Goal: Task Accomplishment & Management: Use online tool/utility

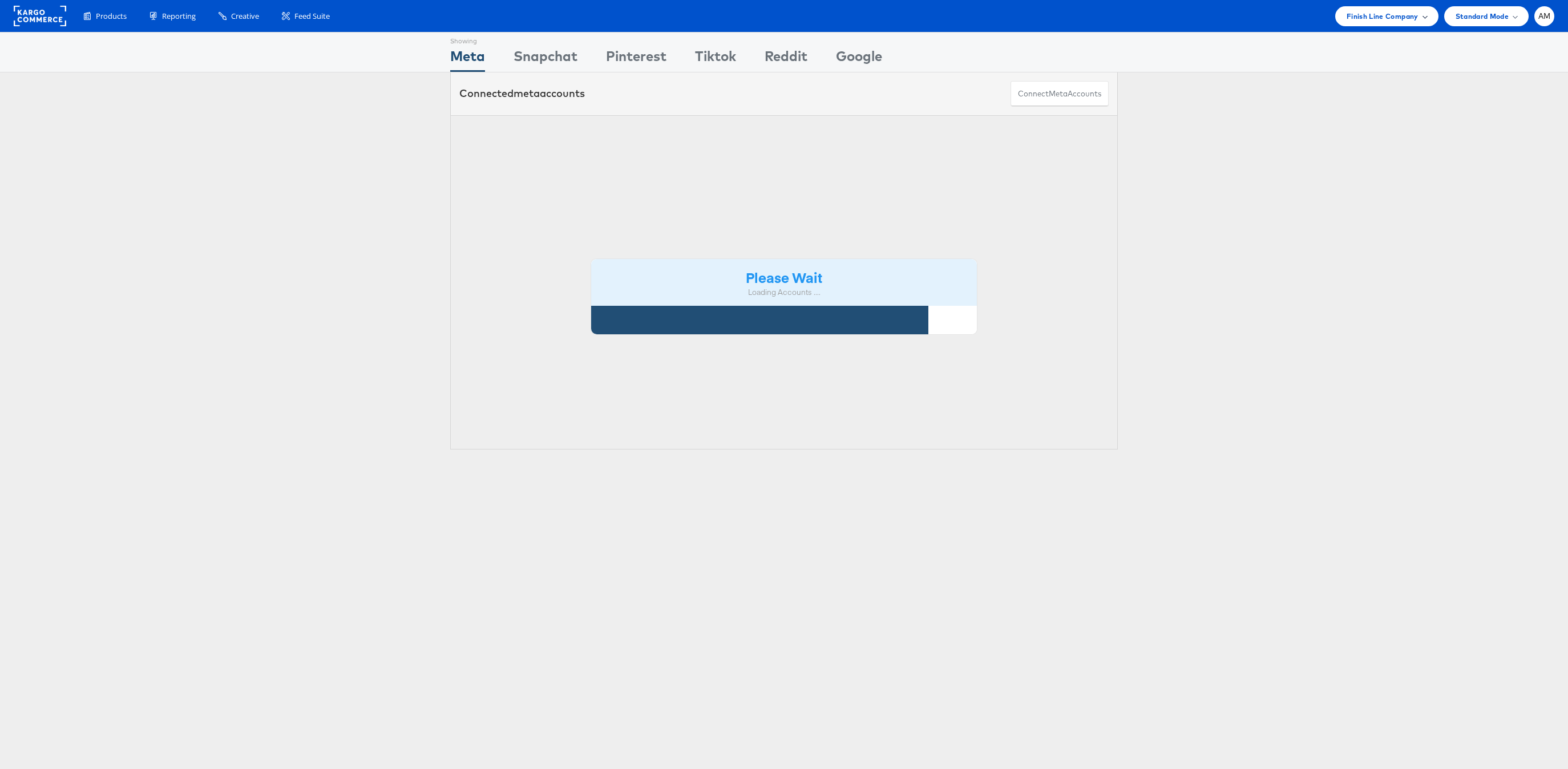
click at [1379, 11] on span "Finish Line Company" at bounding box center [1383, 16] width 72 height 12
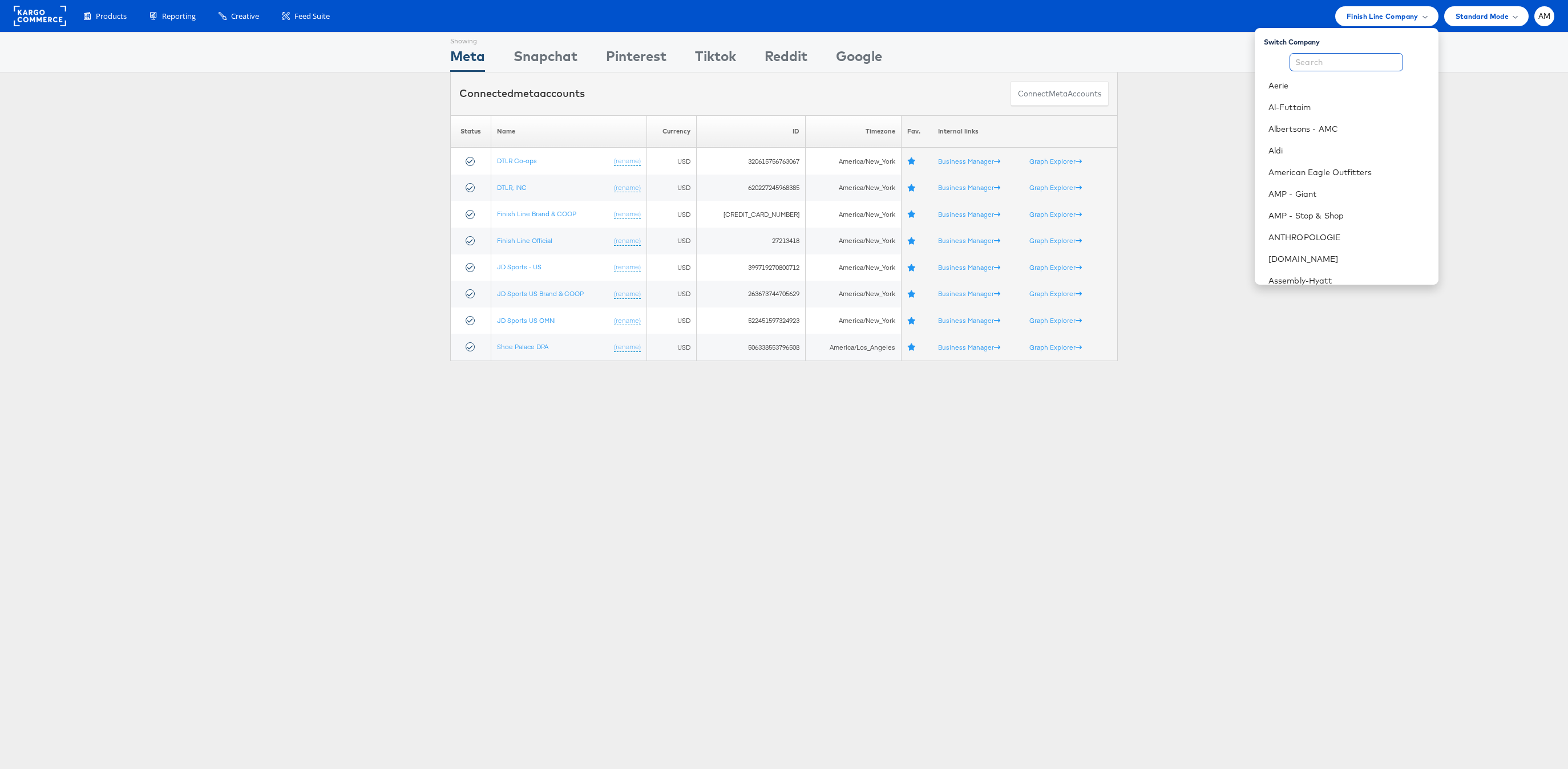
click at [1355, 58] on input "text" at bounding box center [1346, 62] width 114 height 18
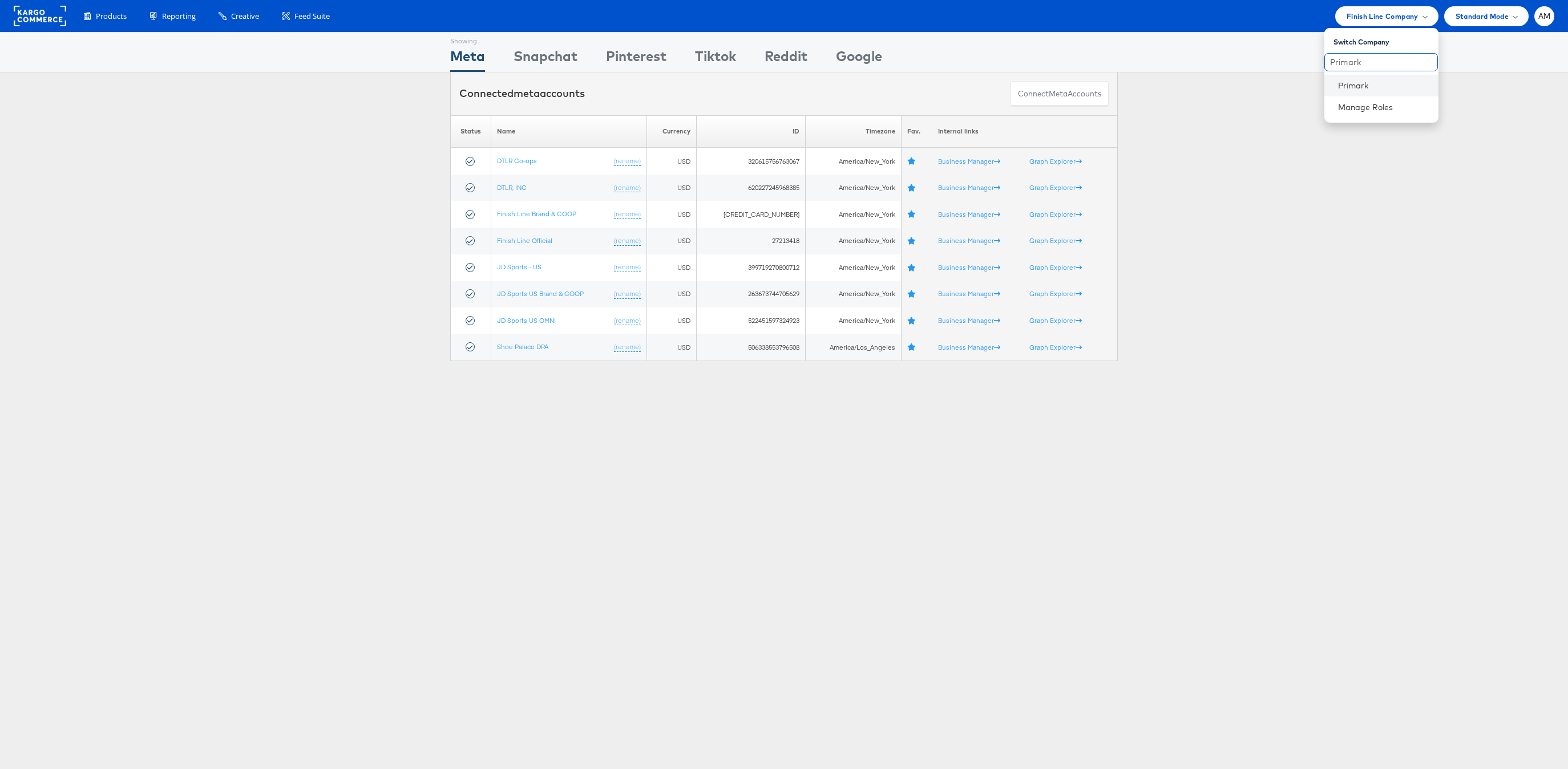
type input "Primark"
click at [1335, 86] on li "Primark" at bounding box center [1382, 85] width 114 height 22
click at [1361, 86] on link "Primark" at bounding box center [1384, 86] width 91 height 11
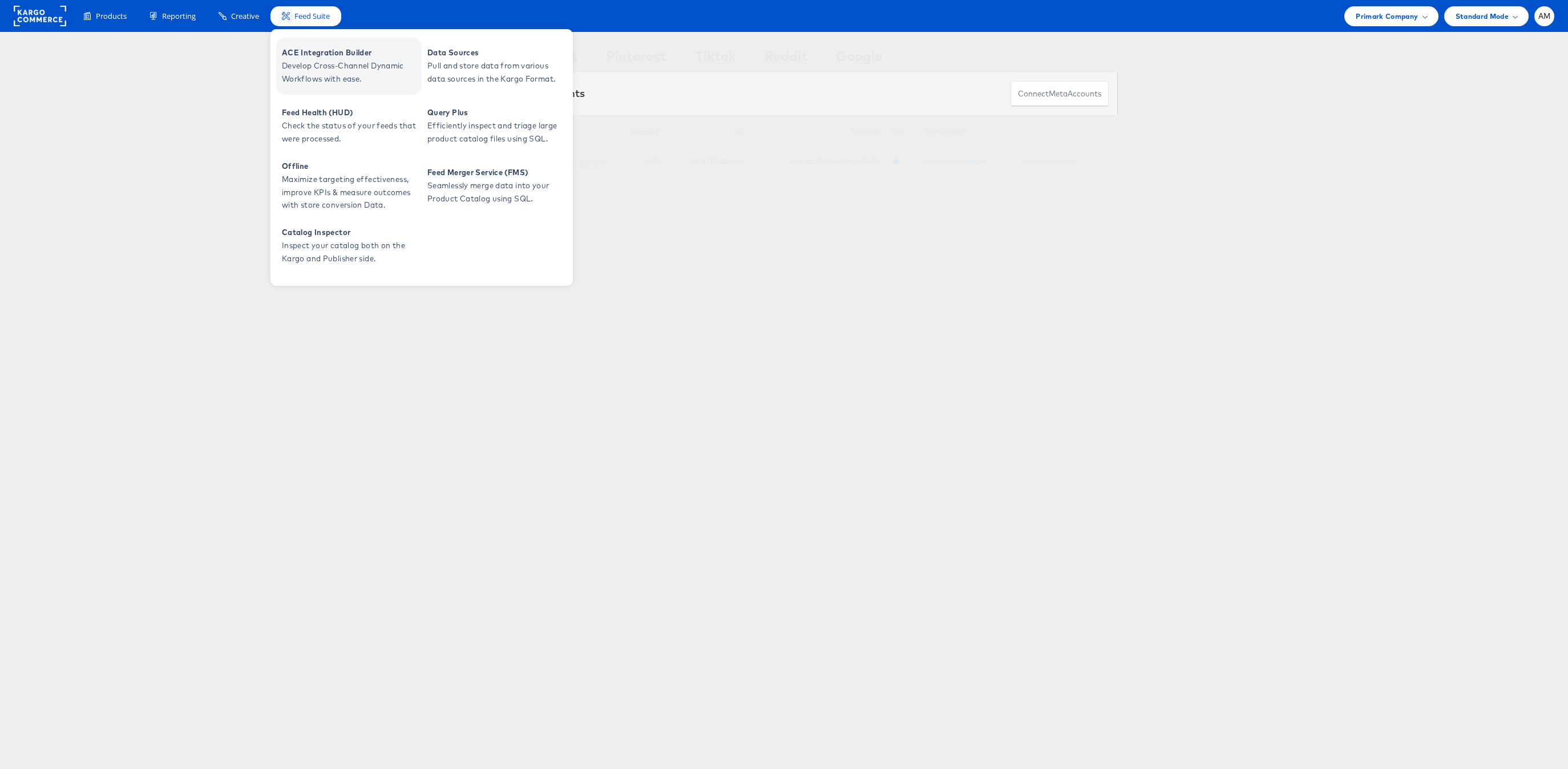
click at [303, 61] on span "Develop Cross-Channel Dynamic Workflows with ease." at bounding box center [350, 72] width 137 height 26
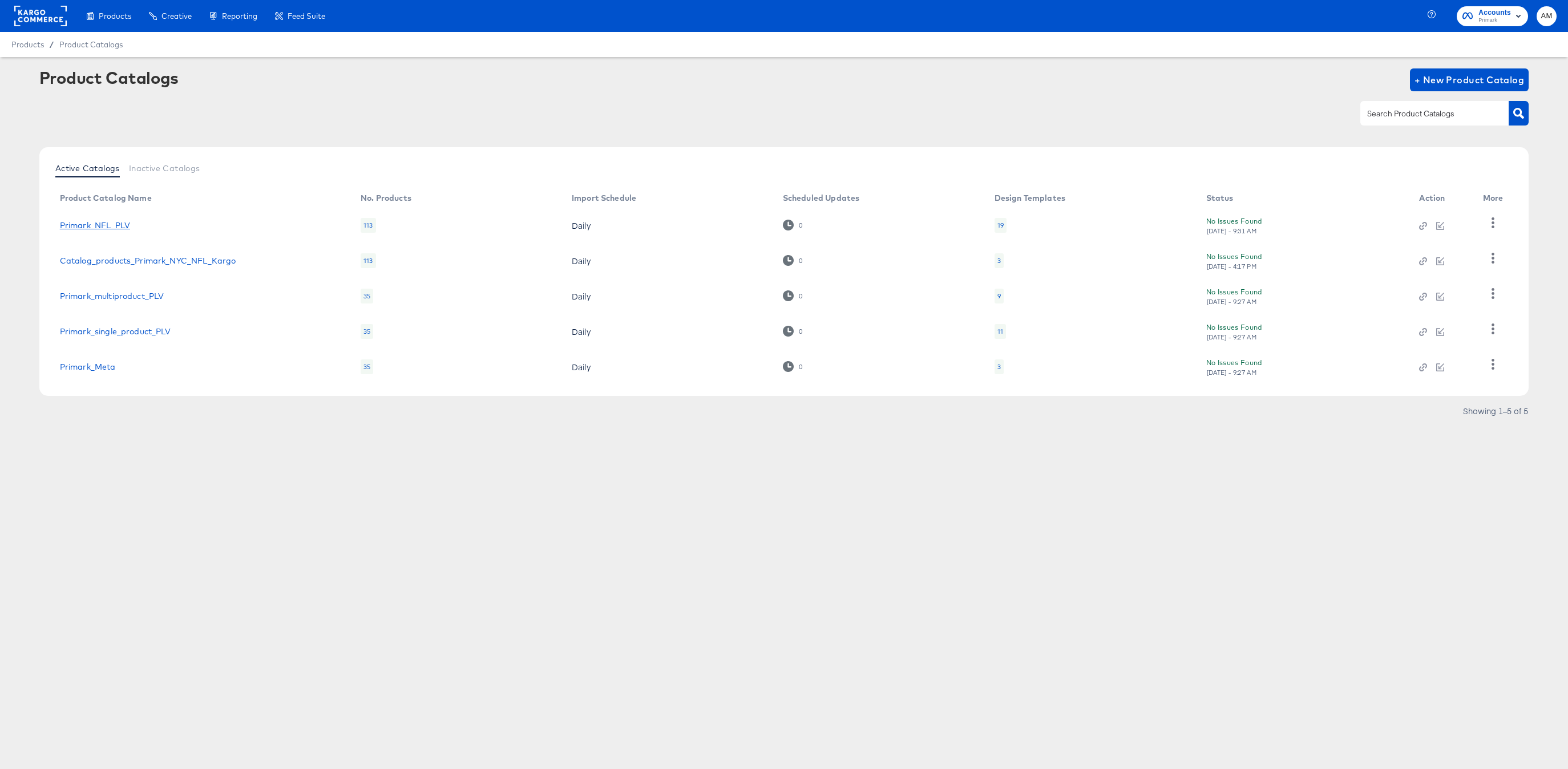
click at [82, 223] on link "Primark_NFL_PLV" at bounding box center [95, 225] width 70 height 9
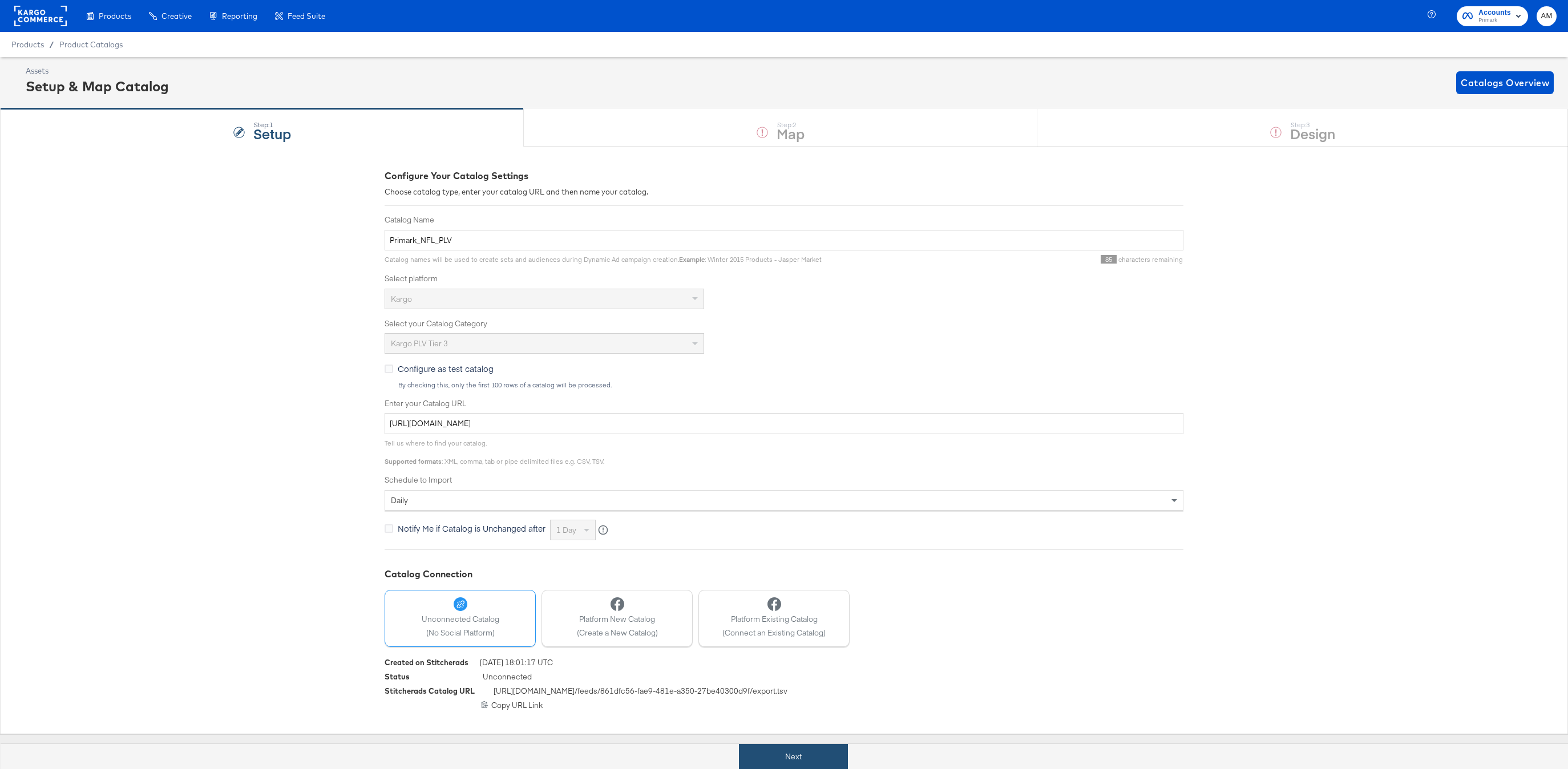
click at [830, 751] on button "Next" at bounding box center [793, 757] width 109 height 26
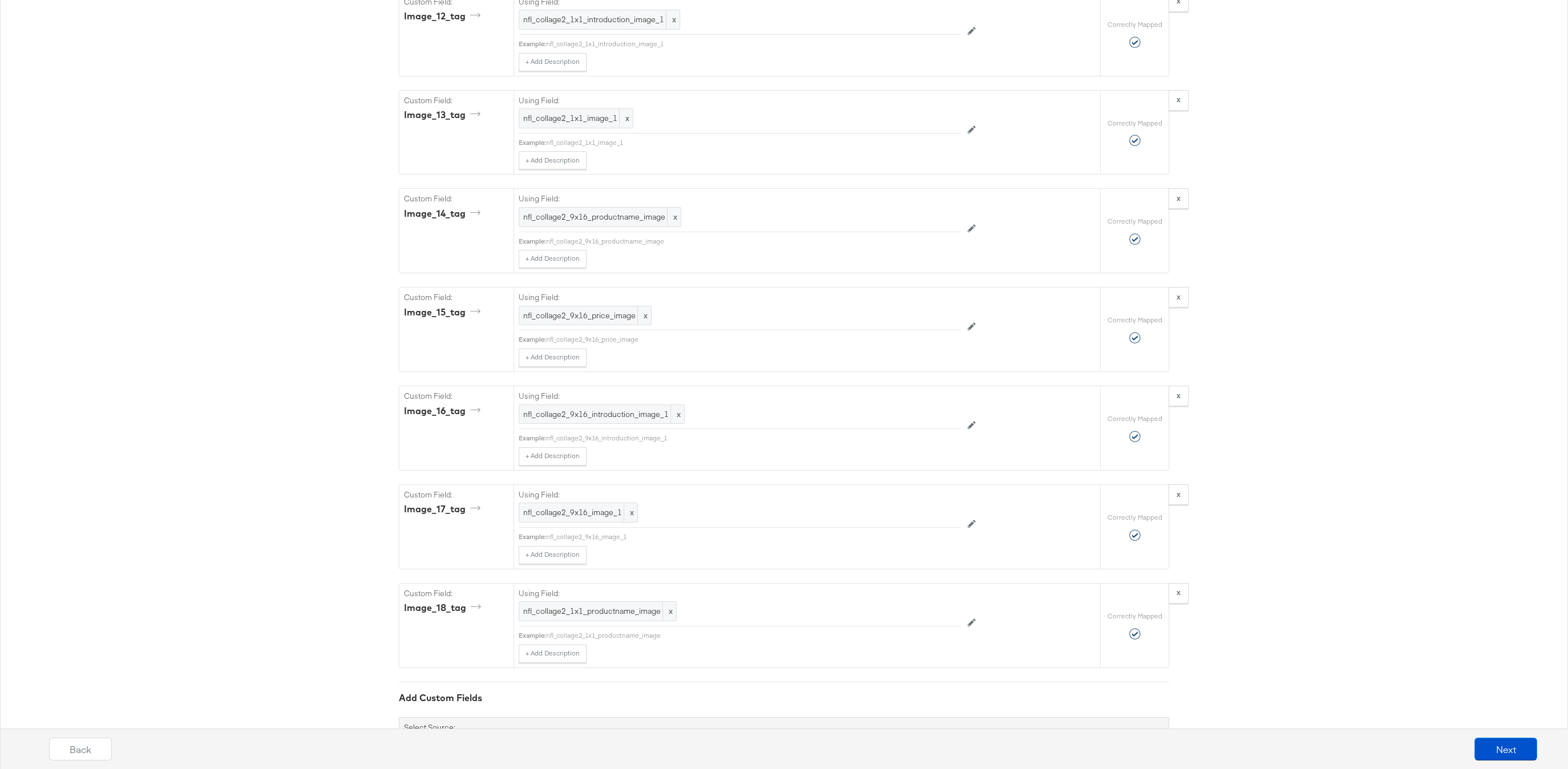
scroll to position [2018, 0]
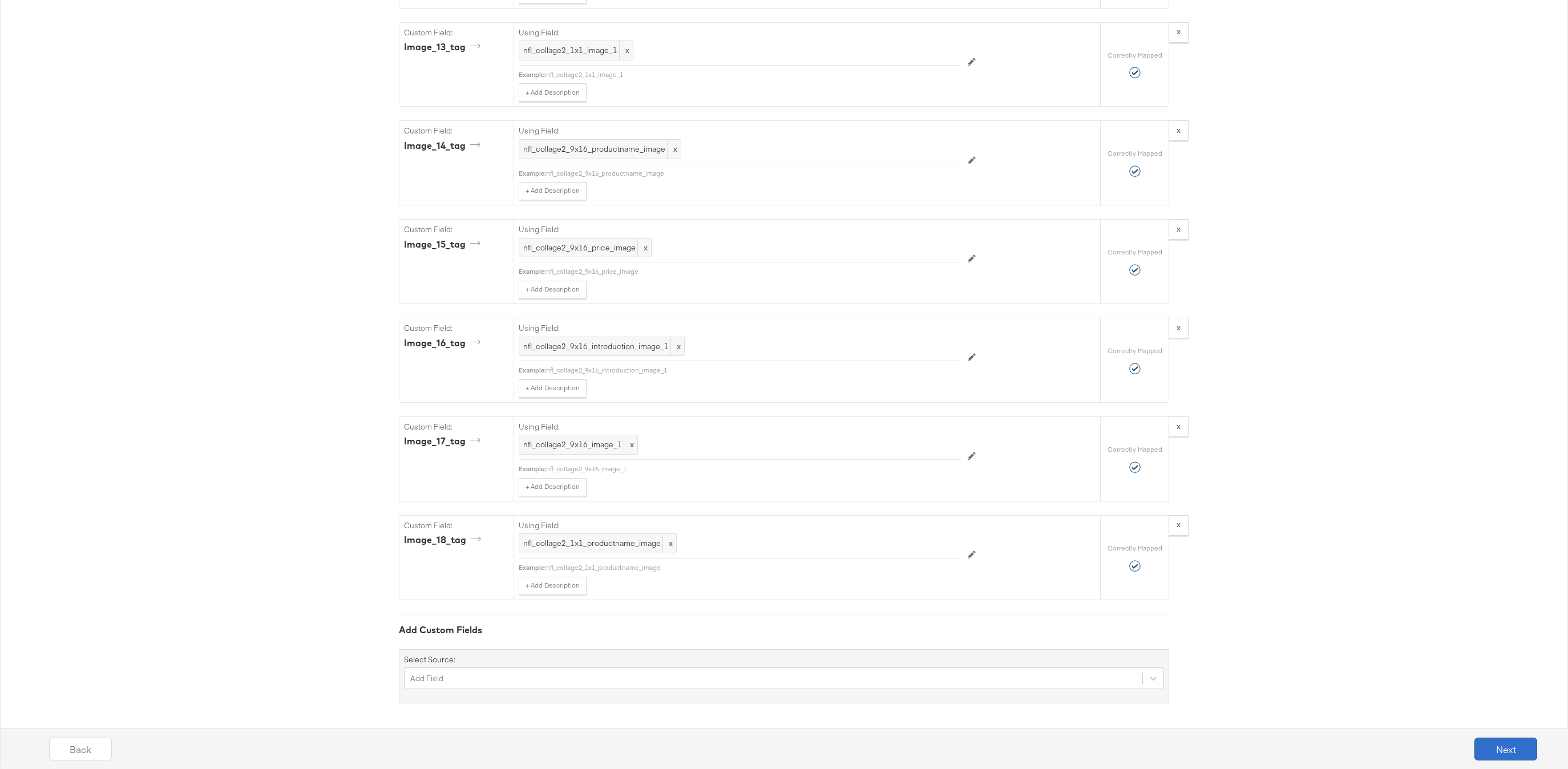
click at [1511, 748] on button "Next" at bounding box center [1506, 749] width 62 height 23
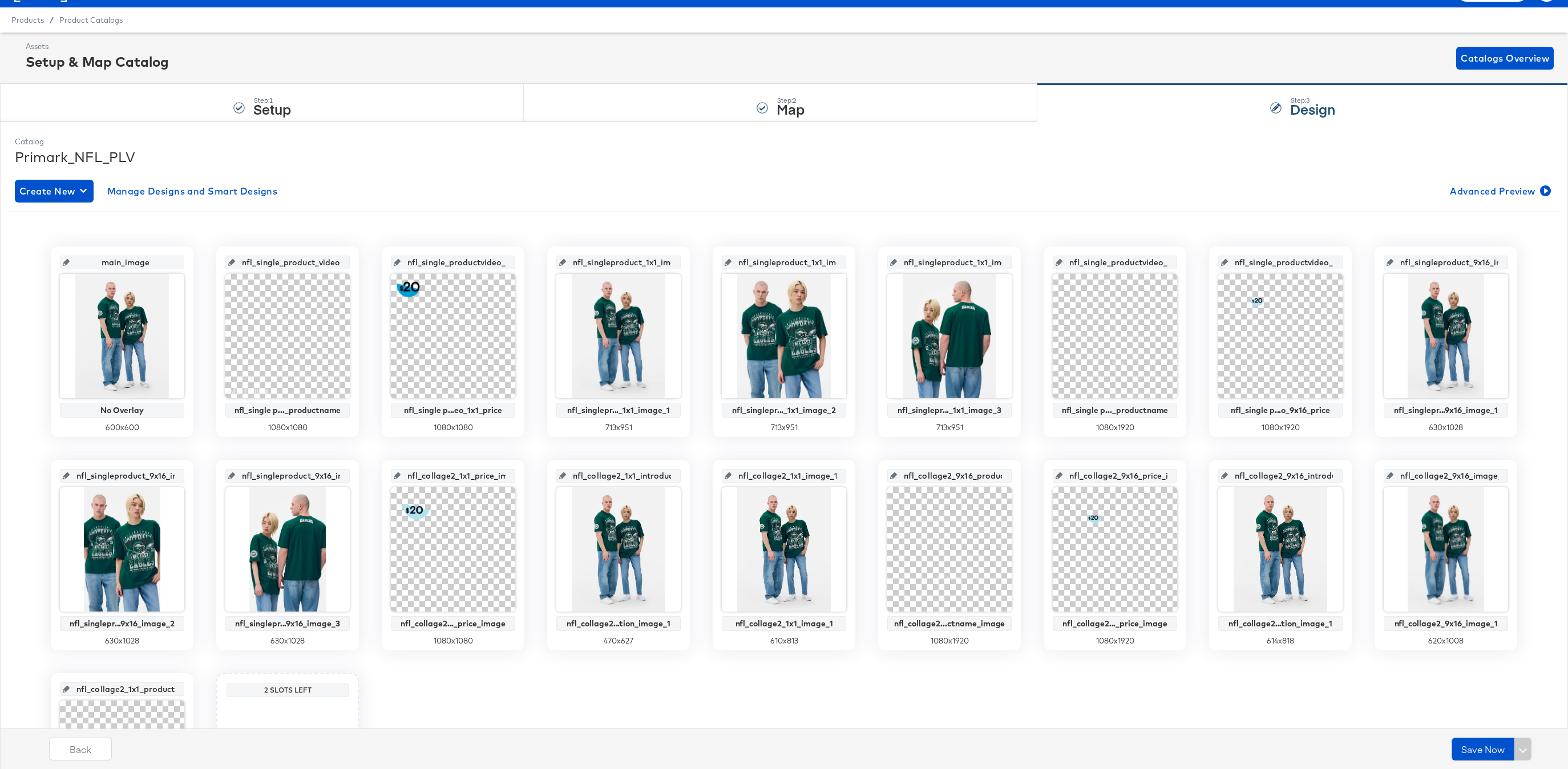
scroll to position [0, 0]
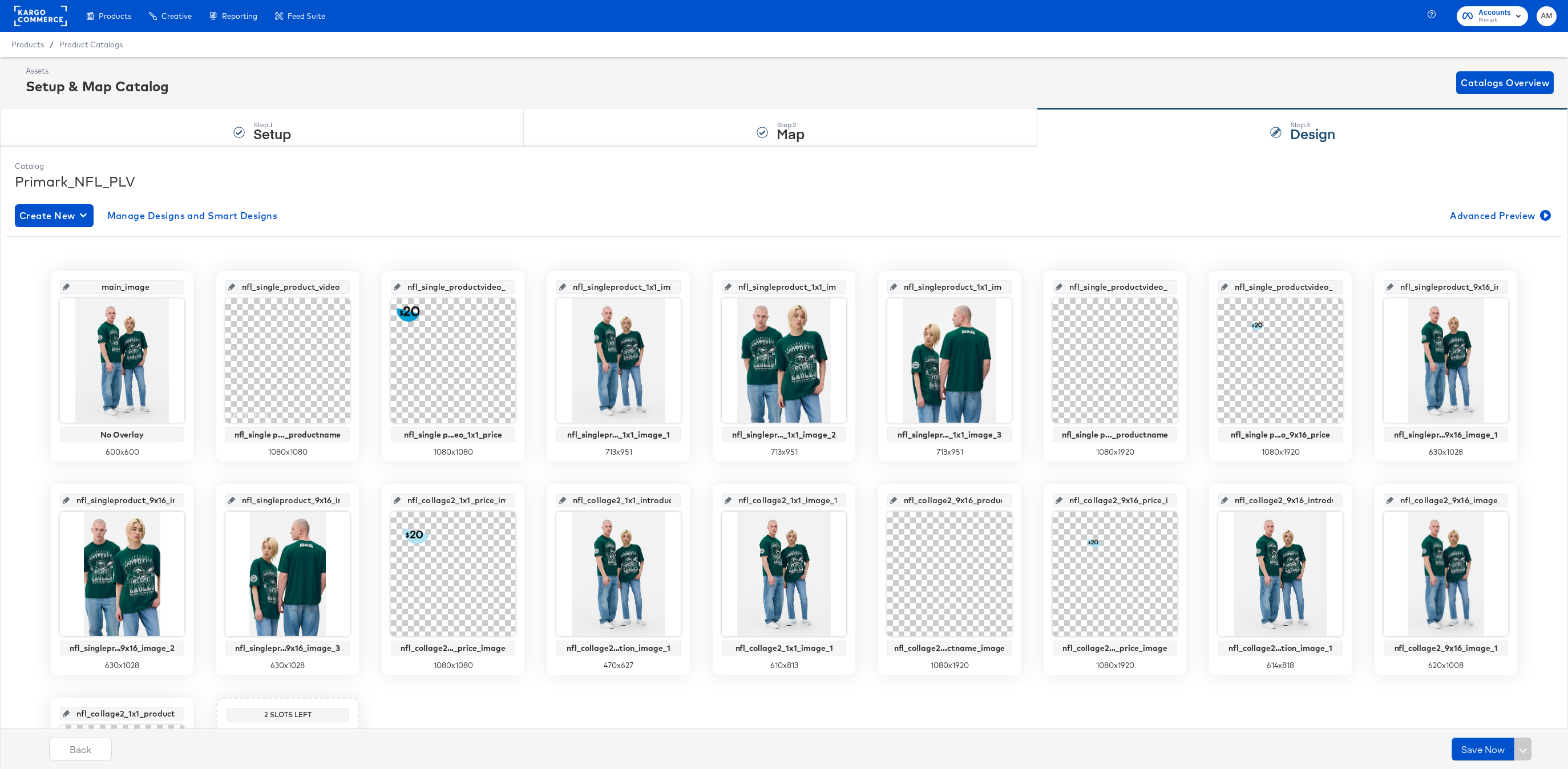
click at [104, 38] on div "Products / Product Catalogs" at bounding box center [784, 44] width 1568 height 25
click at [103, 43] on span "Product Catalogs" at bounding box center [91, 44] width 64 height 9
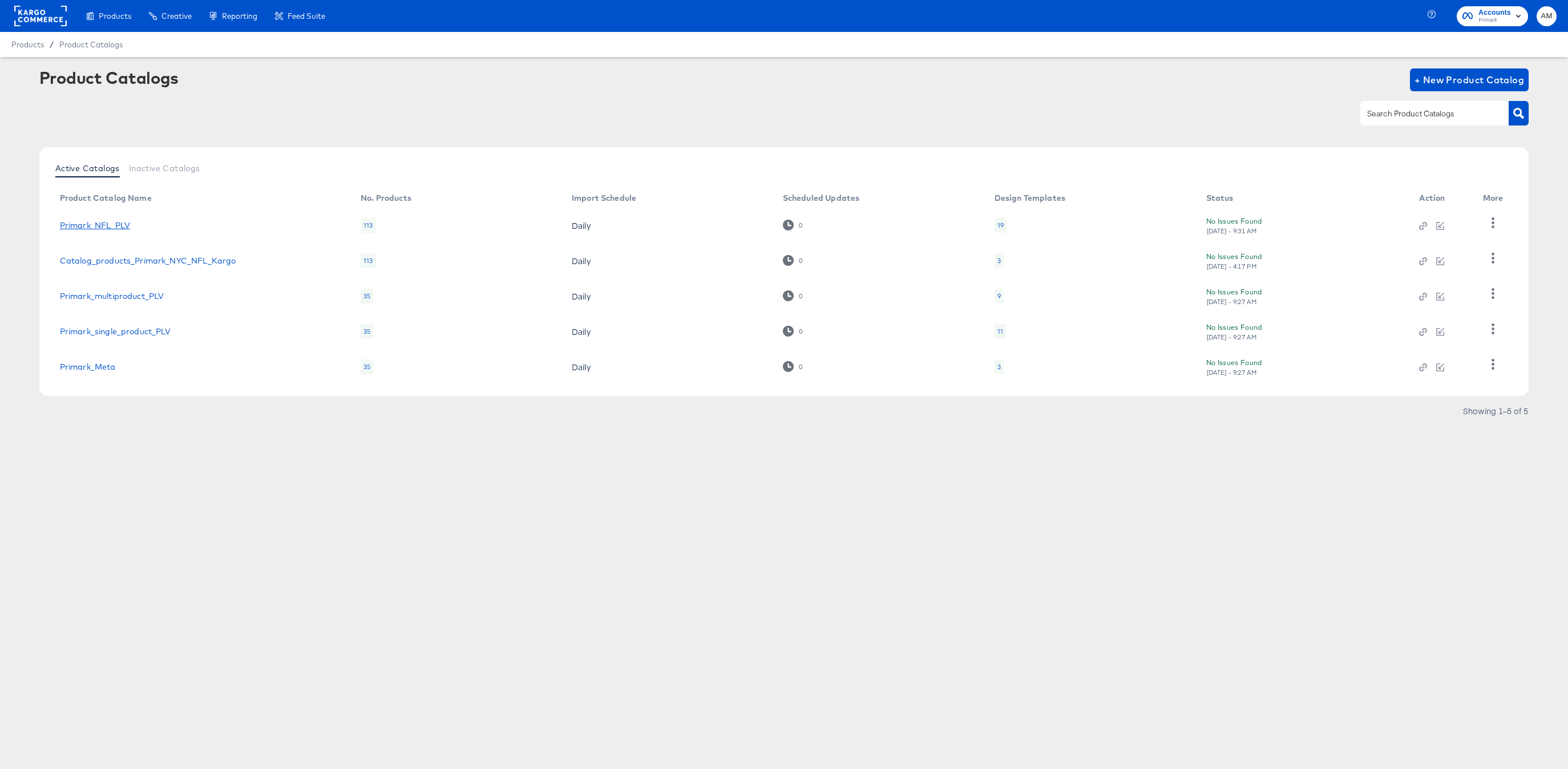
click at [120, 225] on link "Primark_NFL_PLV" at bounding box center [95, 225] width 70 height 9
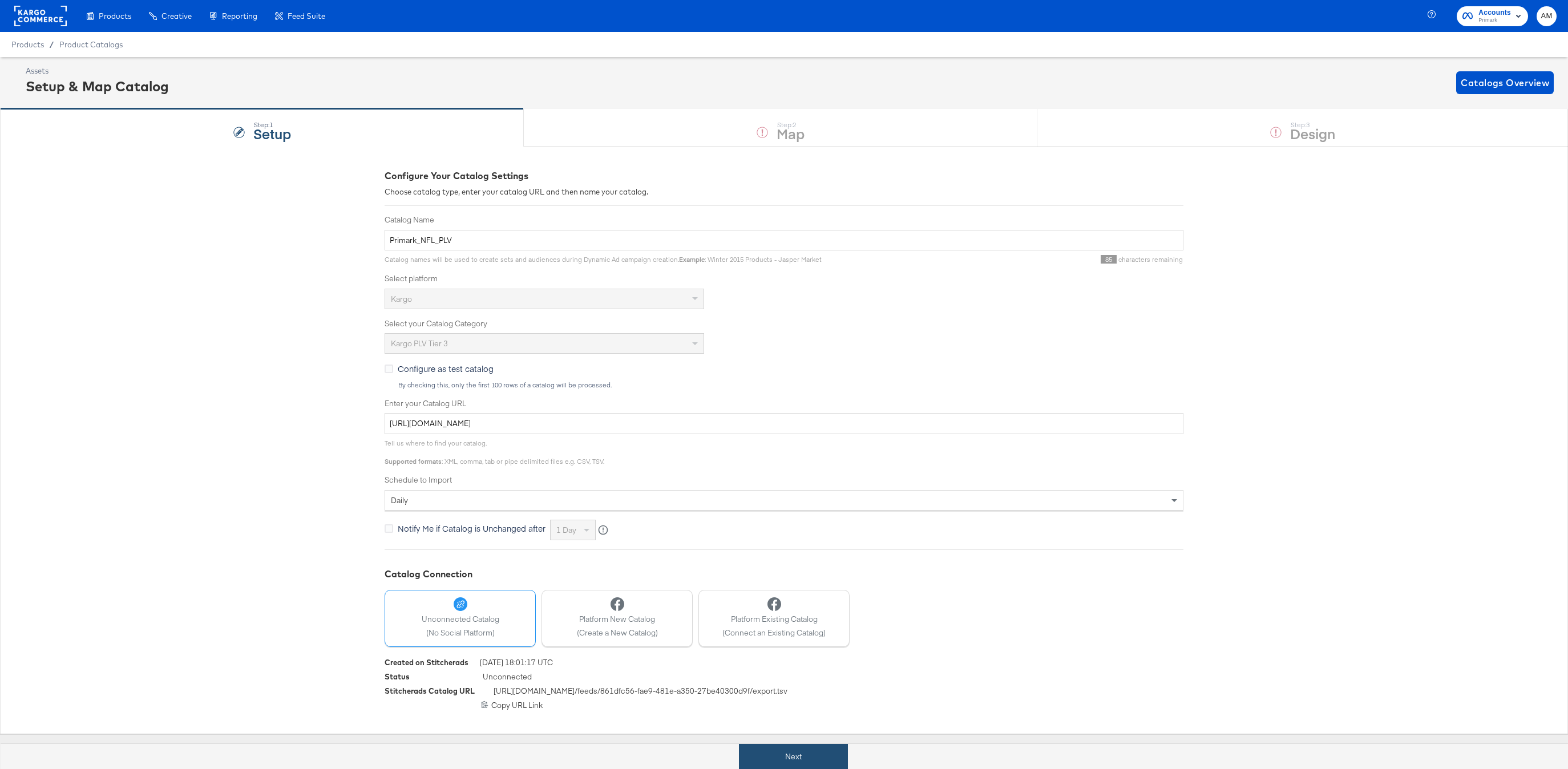
click at [794, 745] on button "Next" at bounding box center [793, 757] width 109 height 26
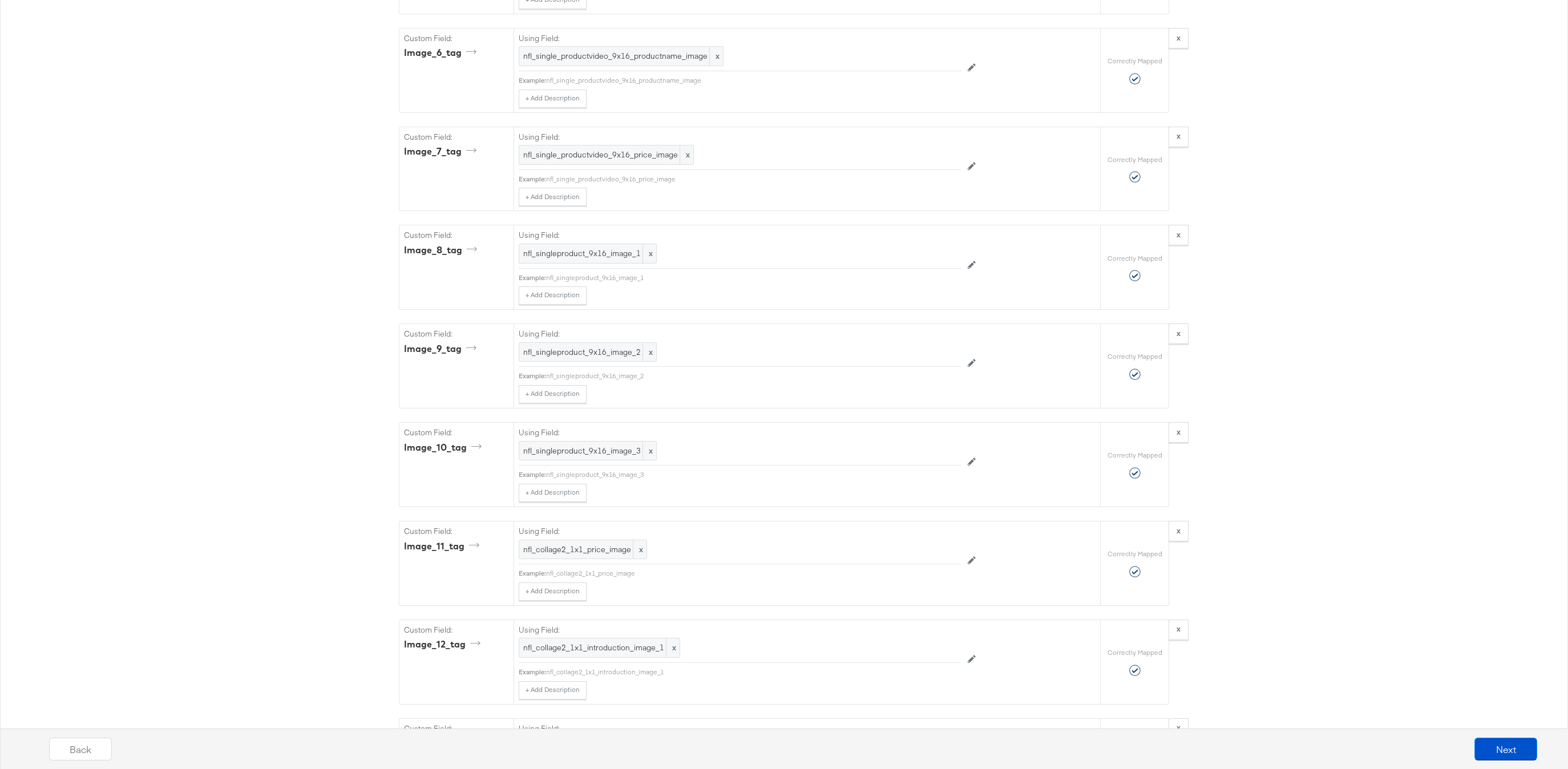
scroll to position [2018, 0]
click at [609, 690] on div "Select Source: Add Field" at bounding box center [784, 676] width 770 height 54
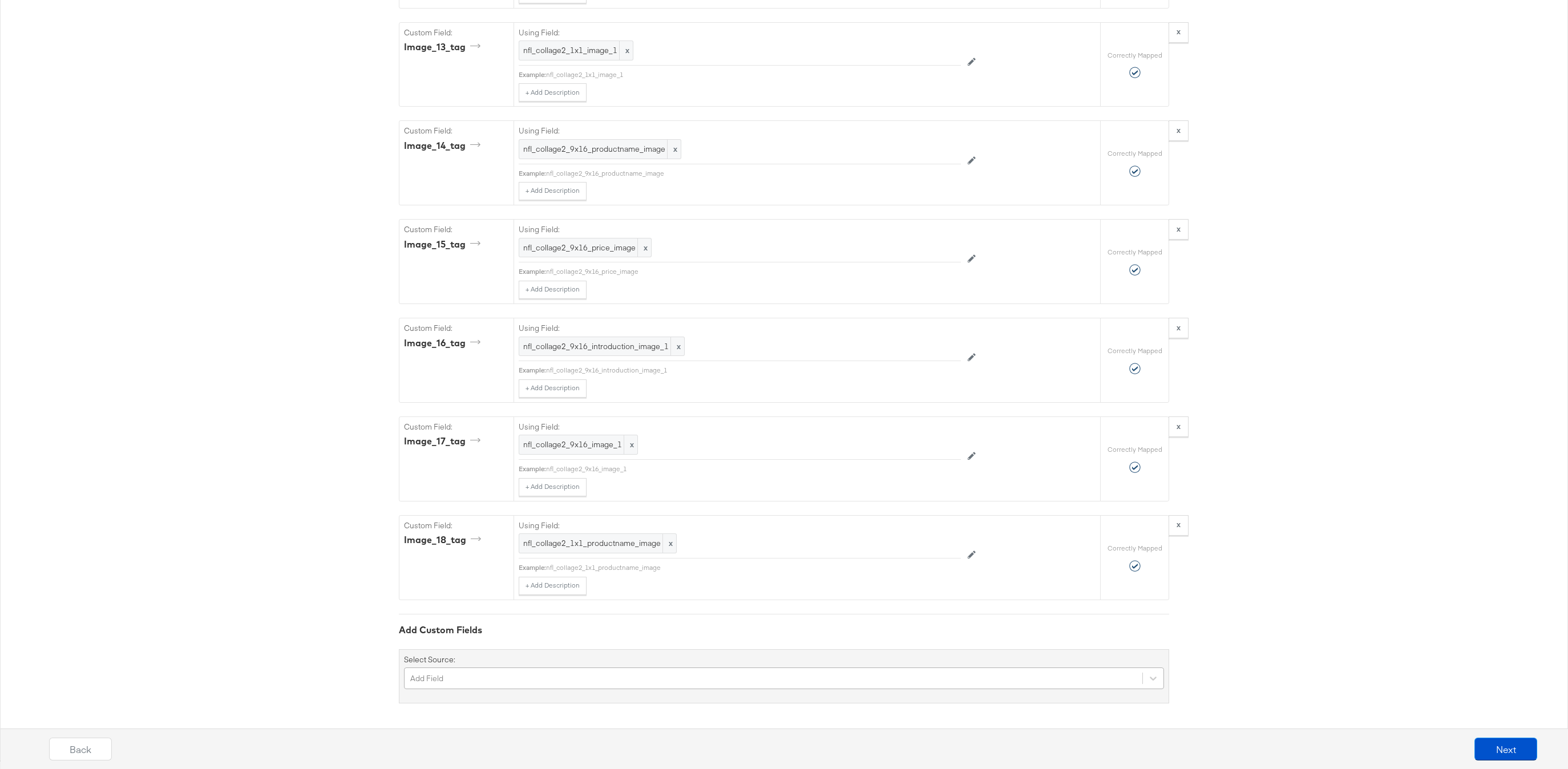
click at [609, 679] on div "Add Field" at bounding box center [784, 678] width 760 height 22
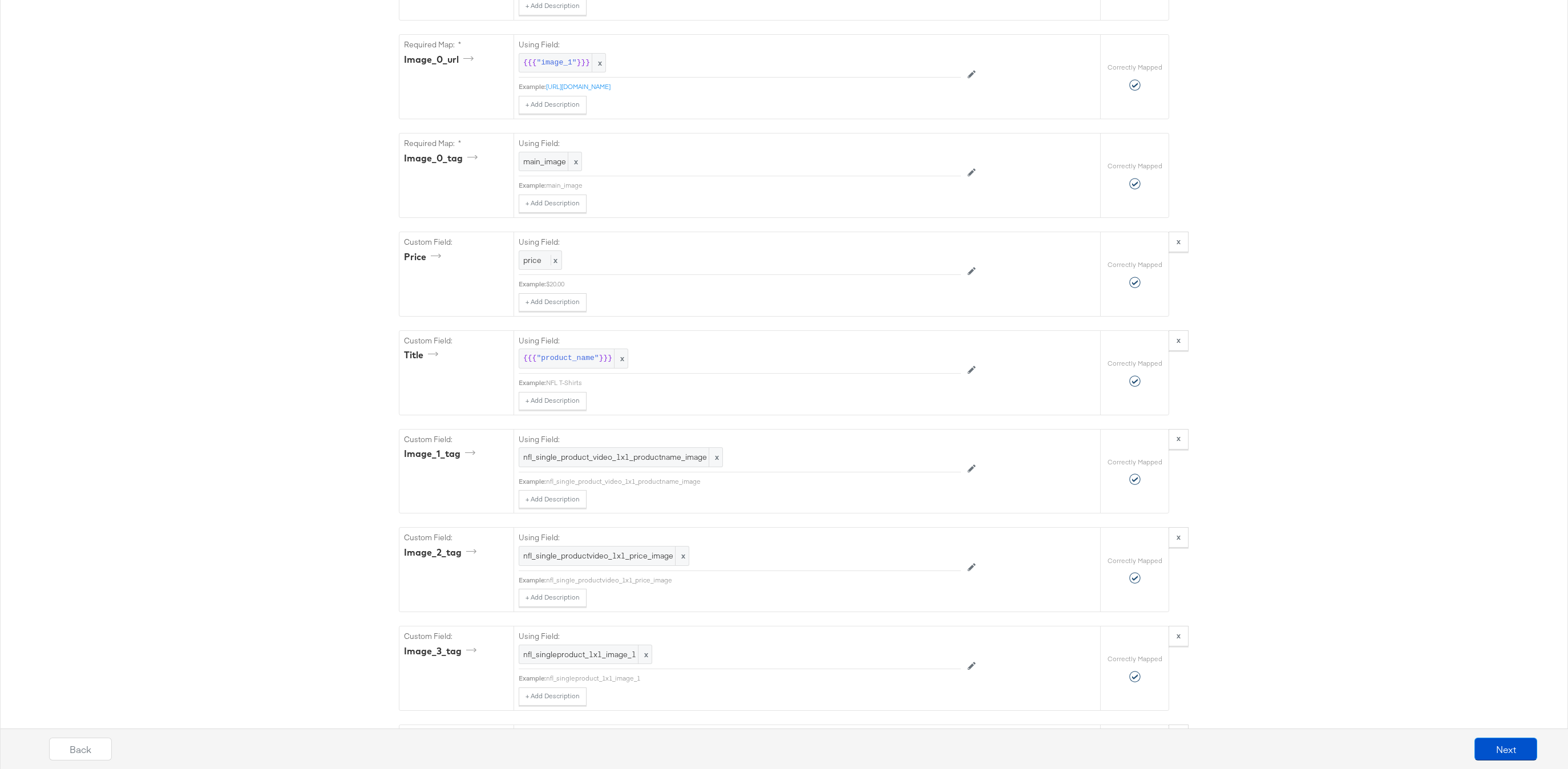
scroll to position [0, 0]
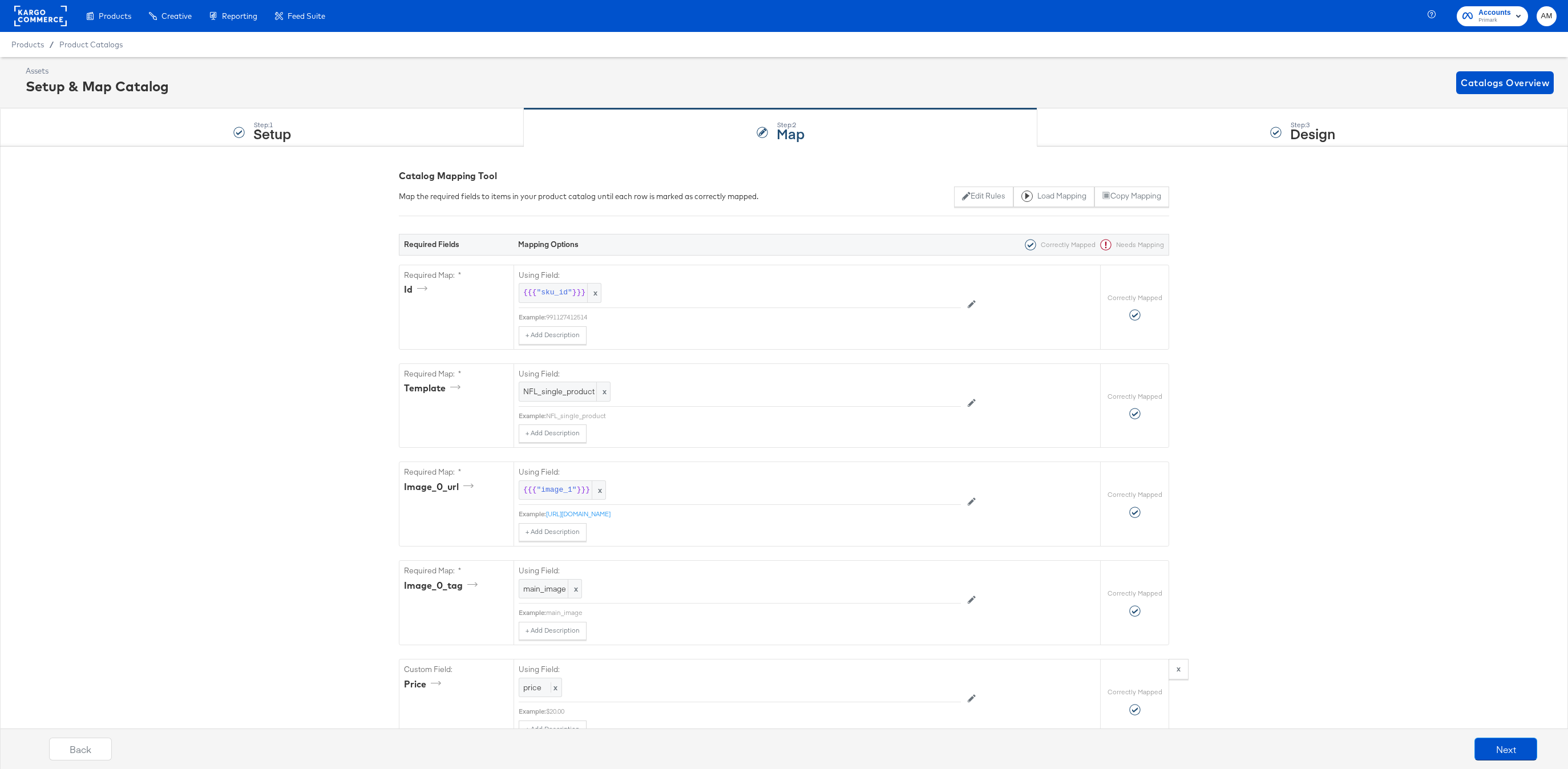
click at [42, 17] on rect at bounding box center [41, 16] width 53 height 21
click at [46, 18] on rect at bounding box center [41, 16] width 53 height 21
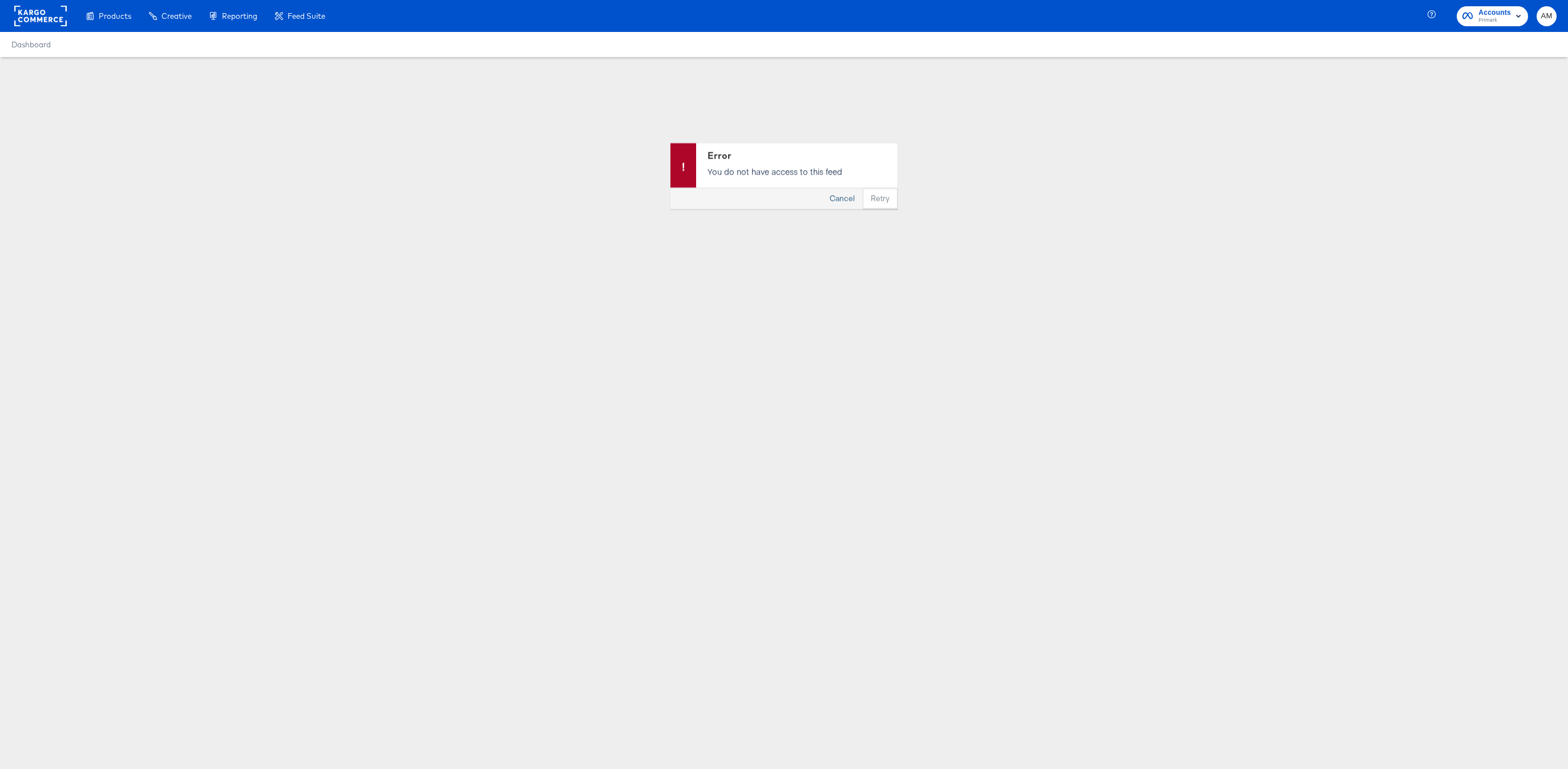
click at [847, 201] on button "Cancel" at bounding box center [842, 198] width 41 height 21
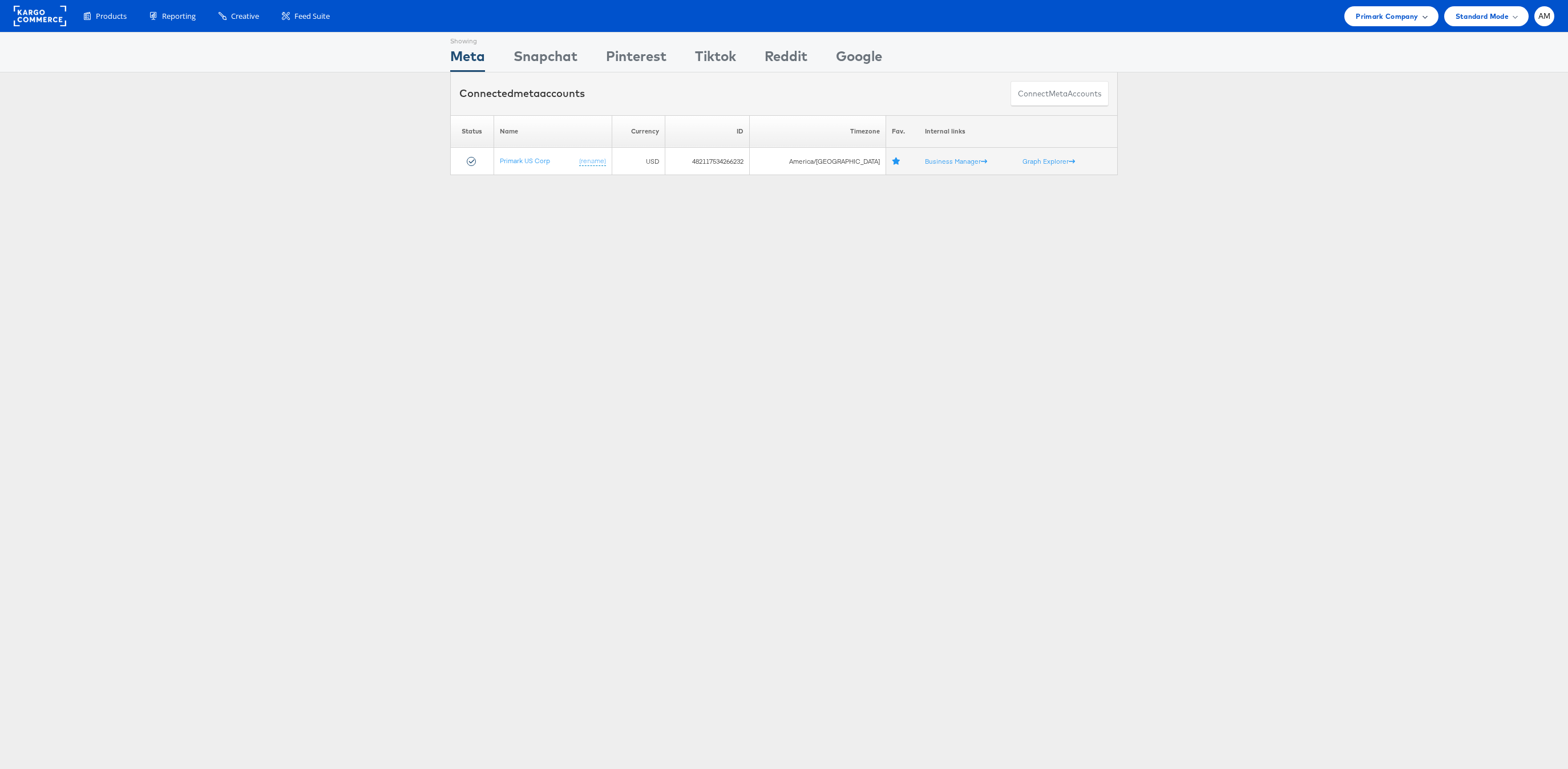
click at [1369, 11] on span "Primark Company" at bounding box center [1387, 16] width 62 height 12
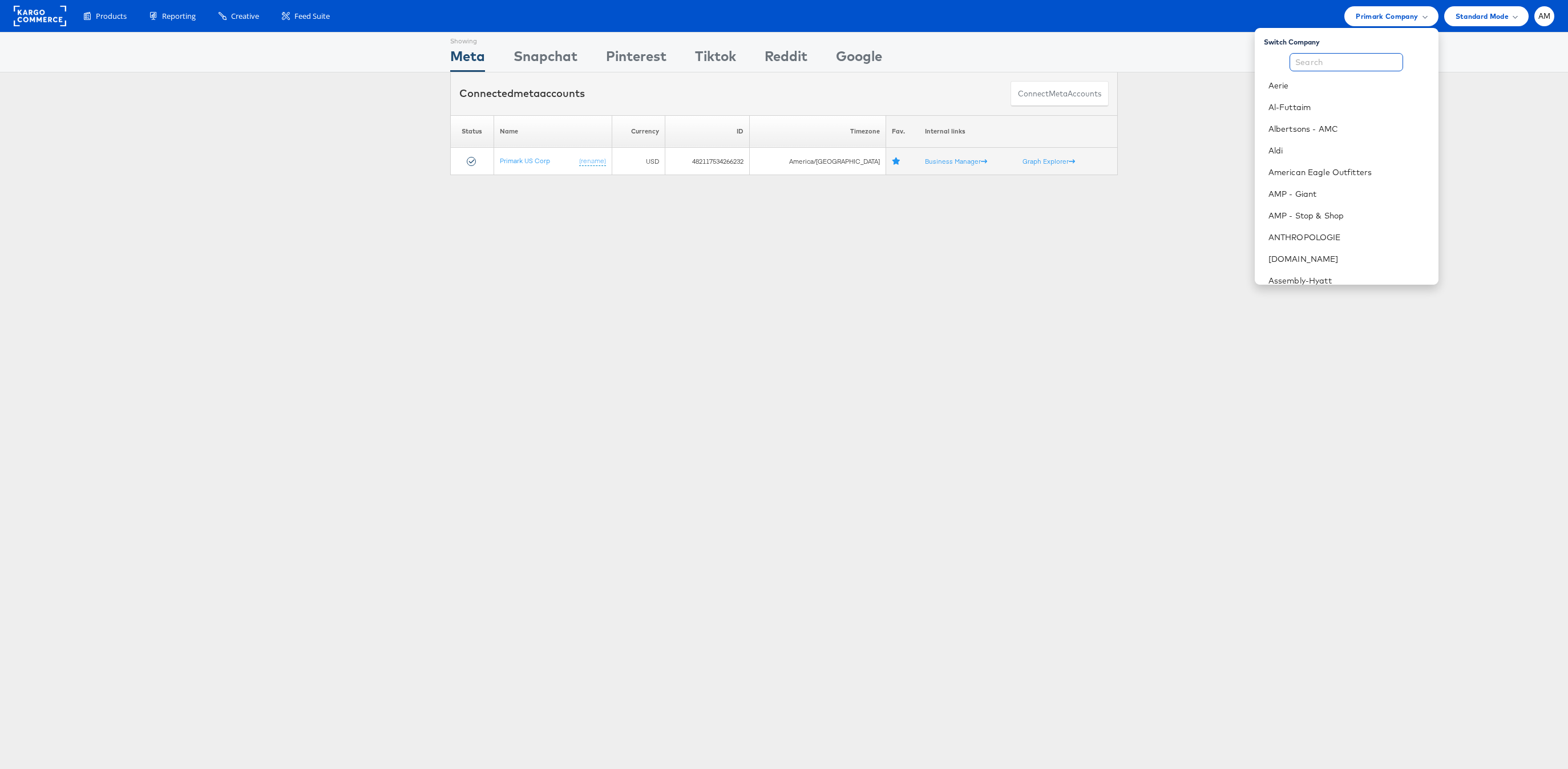
click at [1353, 65] on input "text" at bounding box center [1346, 62] width 114 height 18
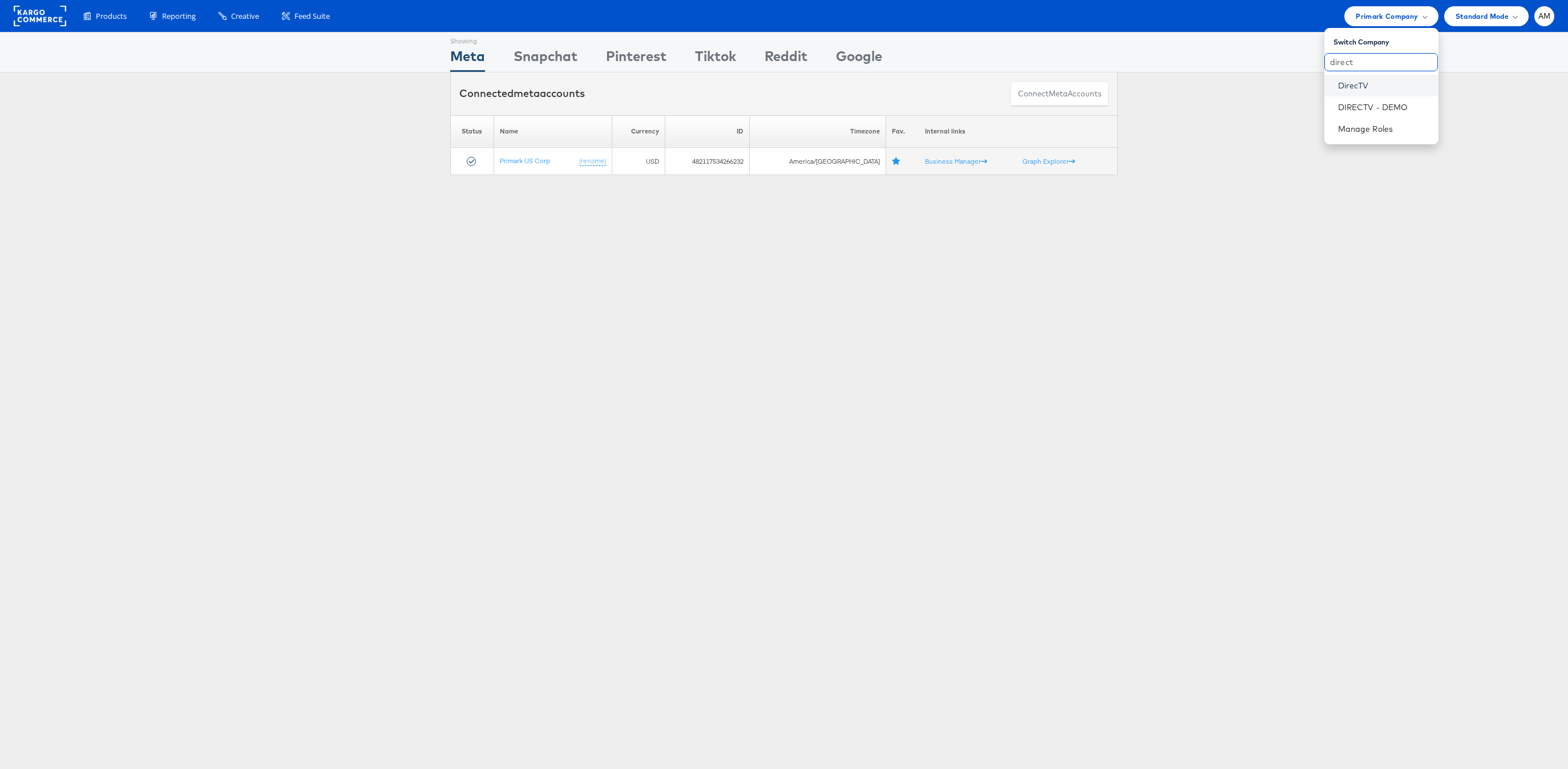
type input "direct"
click at [1359, 90] on link "DirecTV" at bounding box center [1384, 86] width 91 height 11
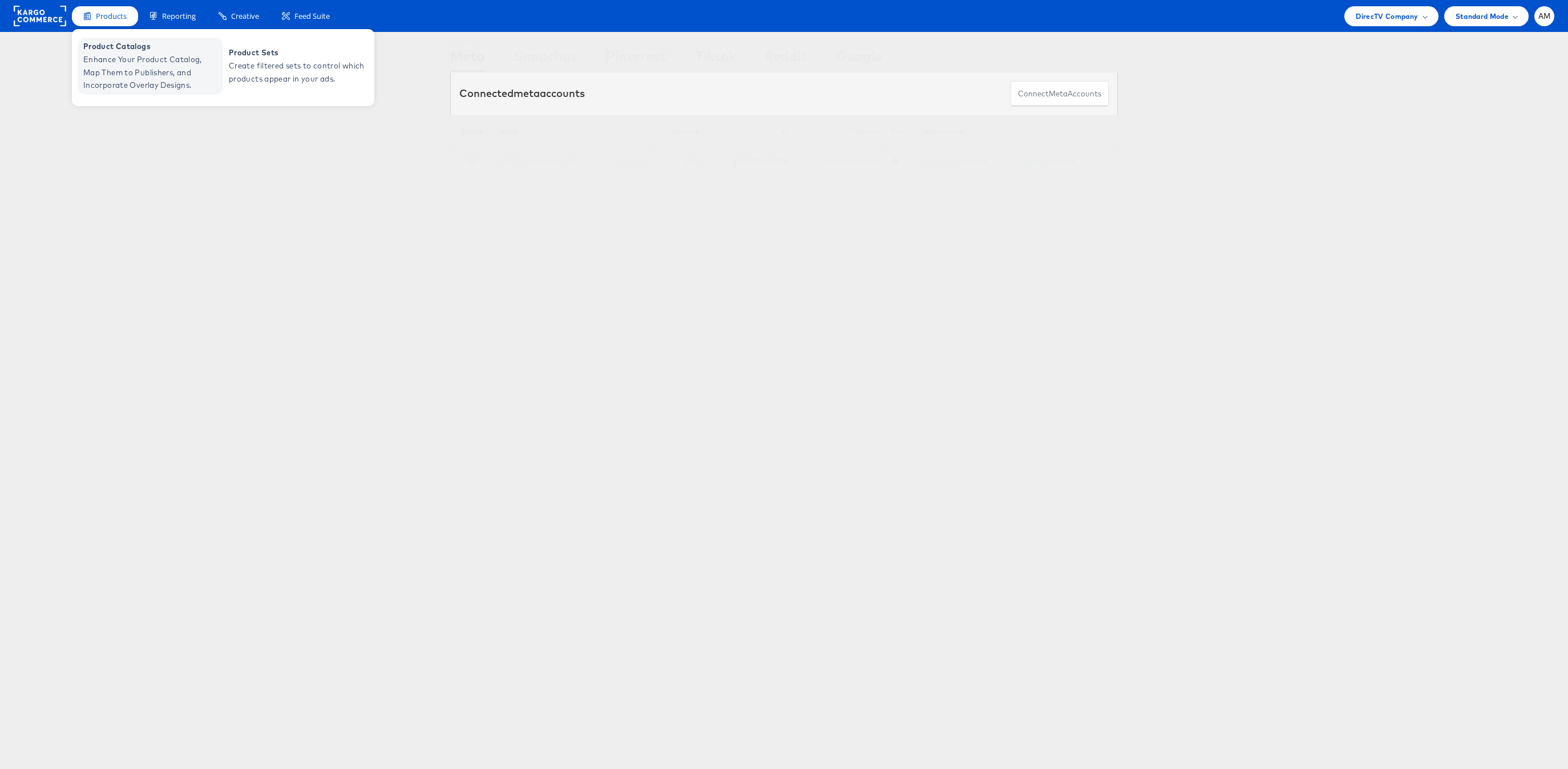
click at [96, 57] on span "Enhance Your Product Catalog, Map Them to Publishers, and Incorporate Overlay D…" at bounding box center [151, 72] width 137 height 38
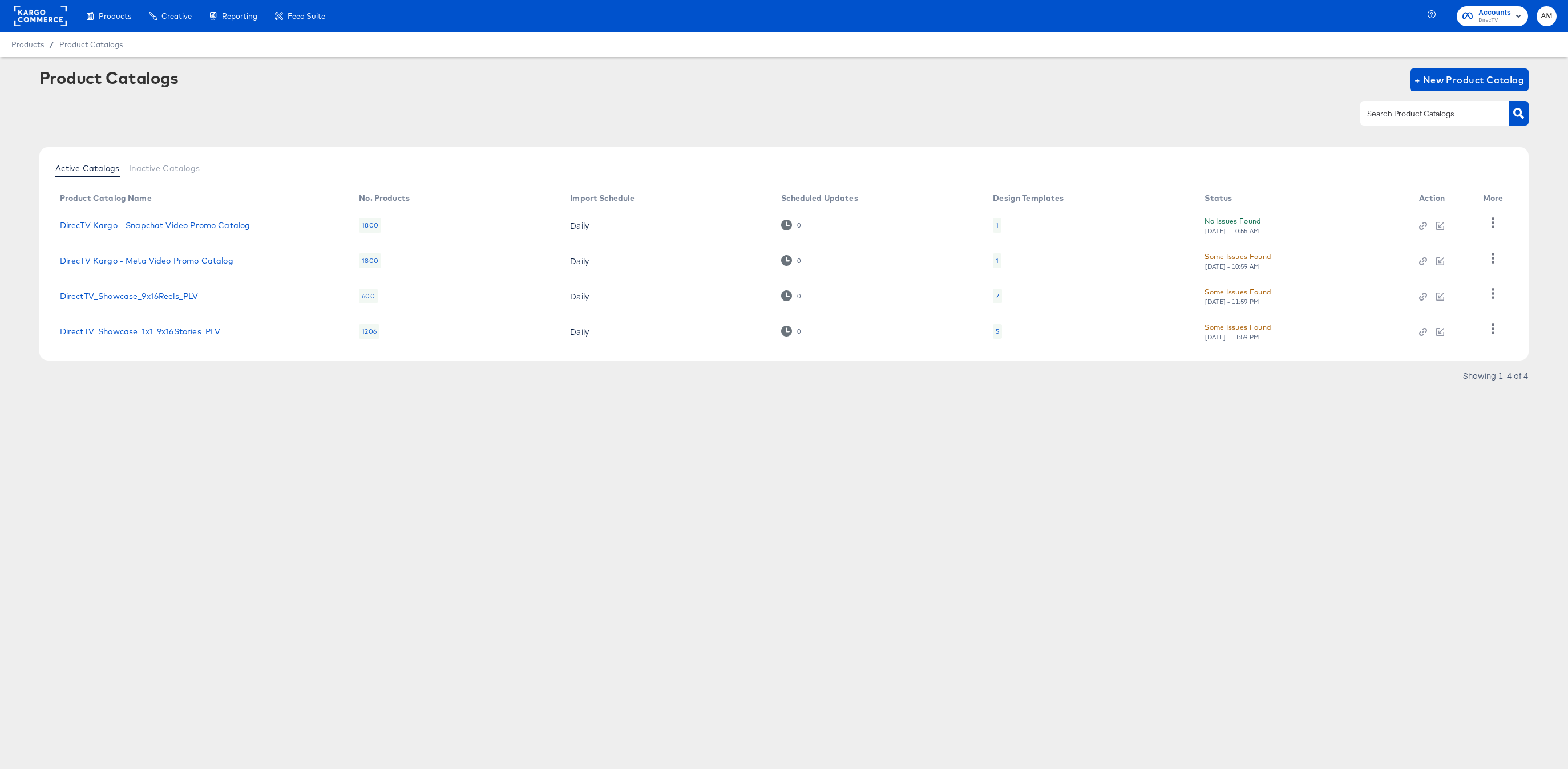
click at [186, 332] on link "DirectTV_Showcase_1x1_9x16Stories_PLV" at bounding box center [140, 331] width 161 height 9
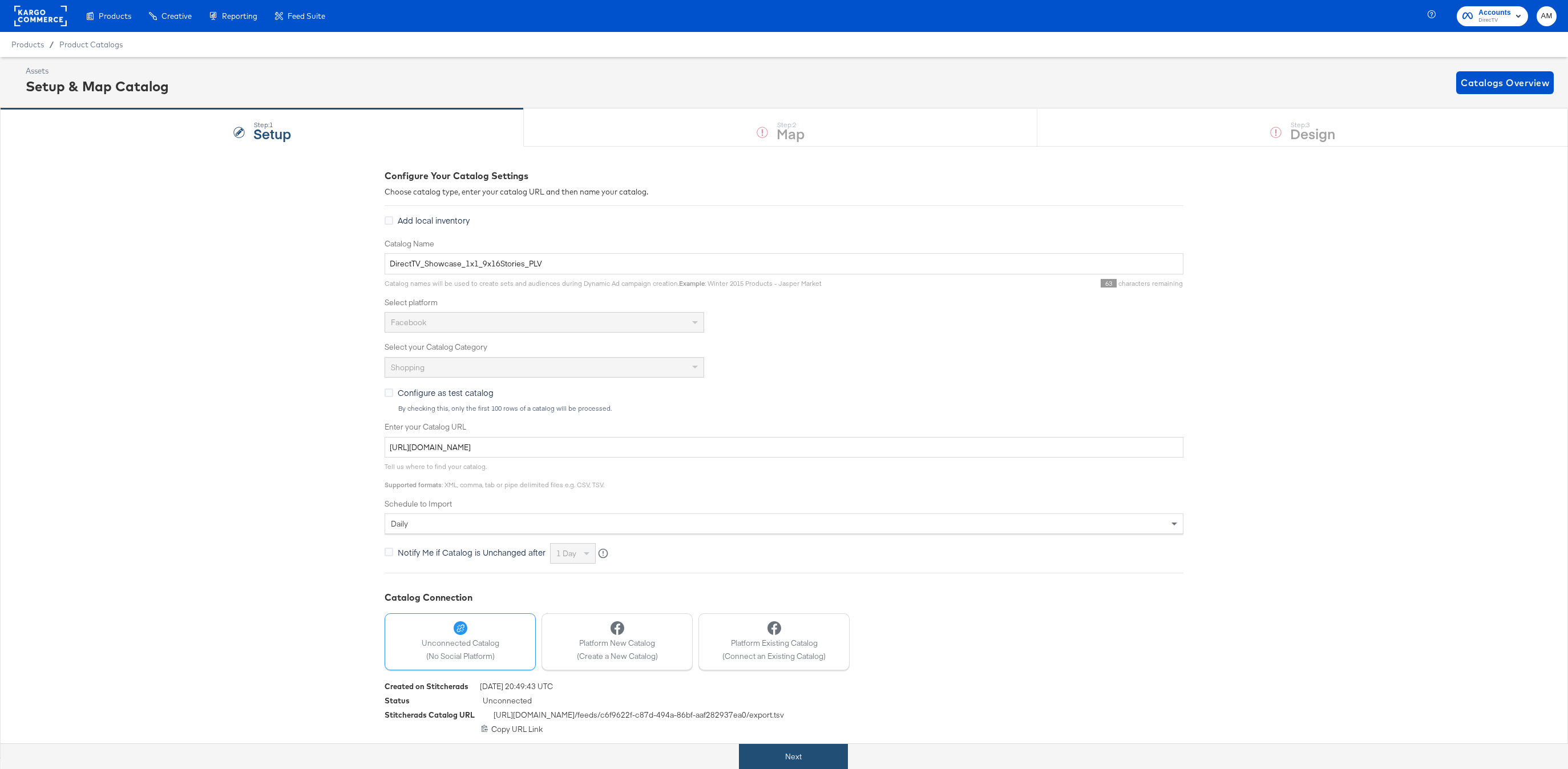
click at [767, 751] on button "Next" at bounding box center [793, 757] width 109 height 26
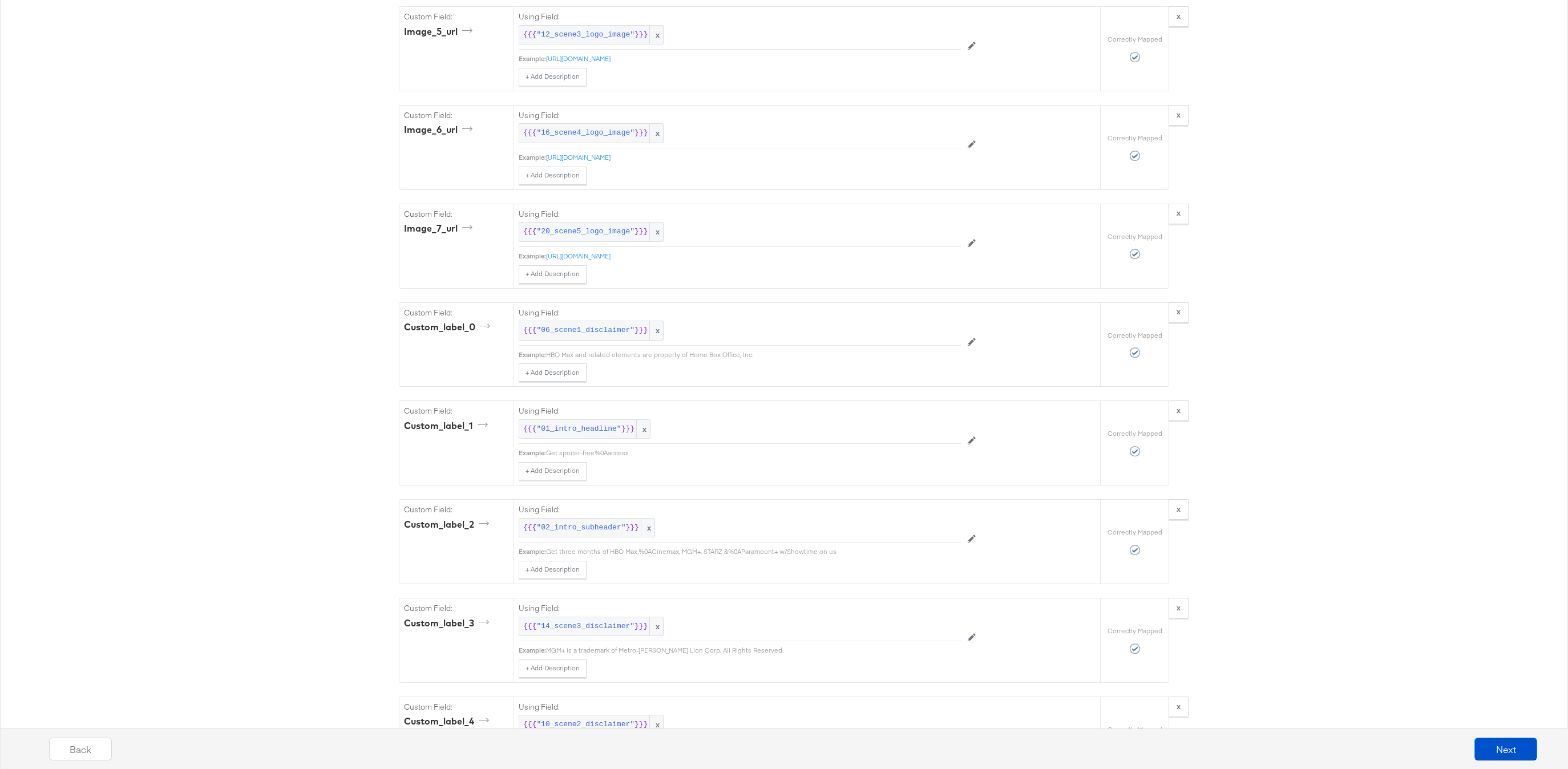
scroll to position [3493, 0]
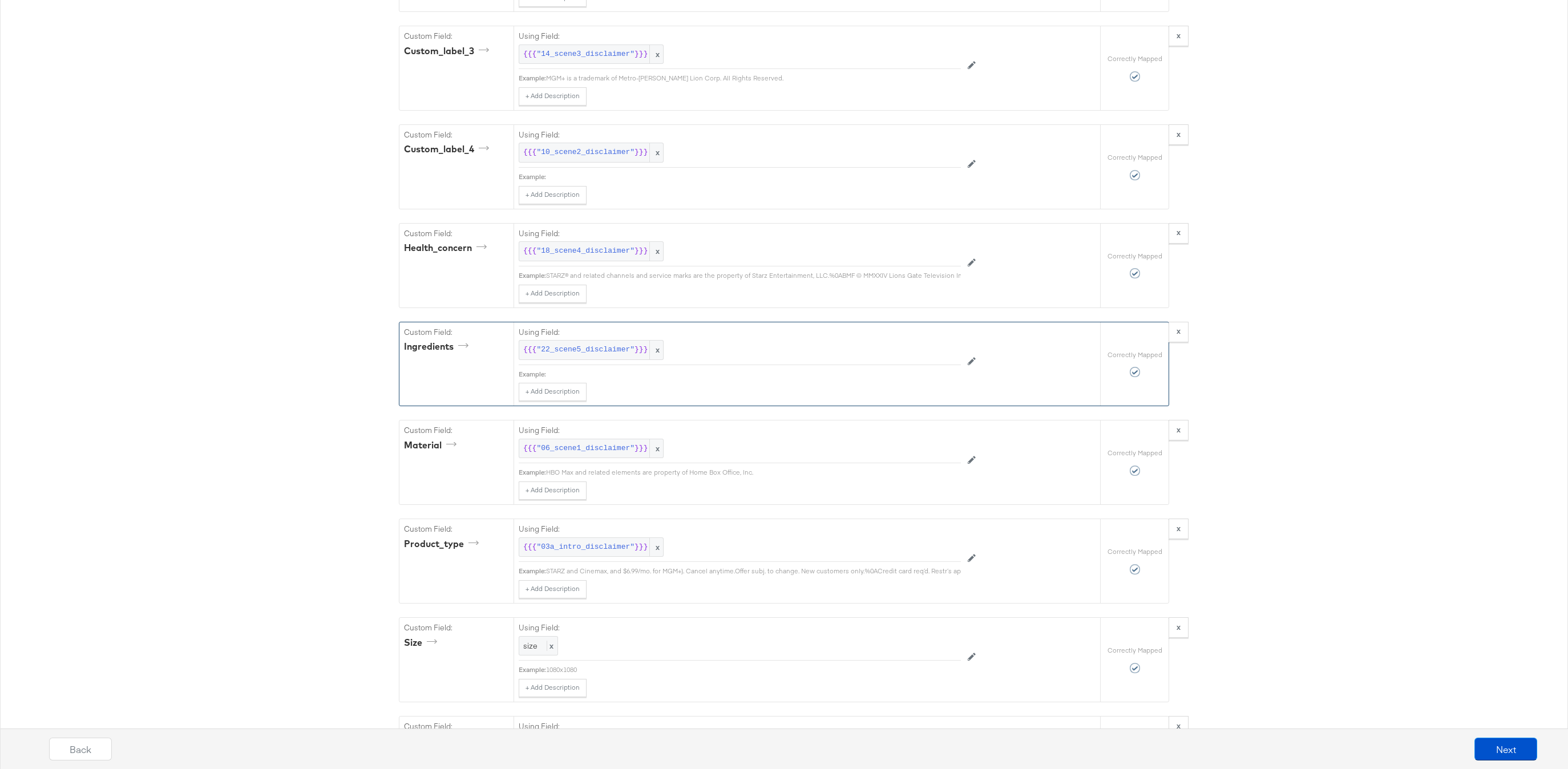
click at [434, 357] on div "ingredients" at bounding box center [456, 349] width 105 height 18
click at [435, 275] on div "Custom Field: health_concern" at bounding box center [456, 265] width 114 height 84
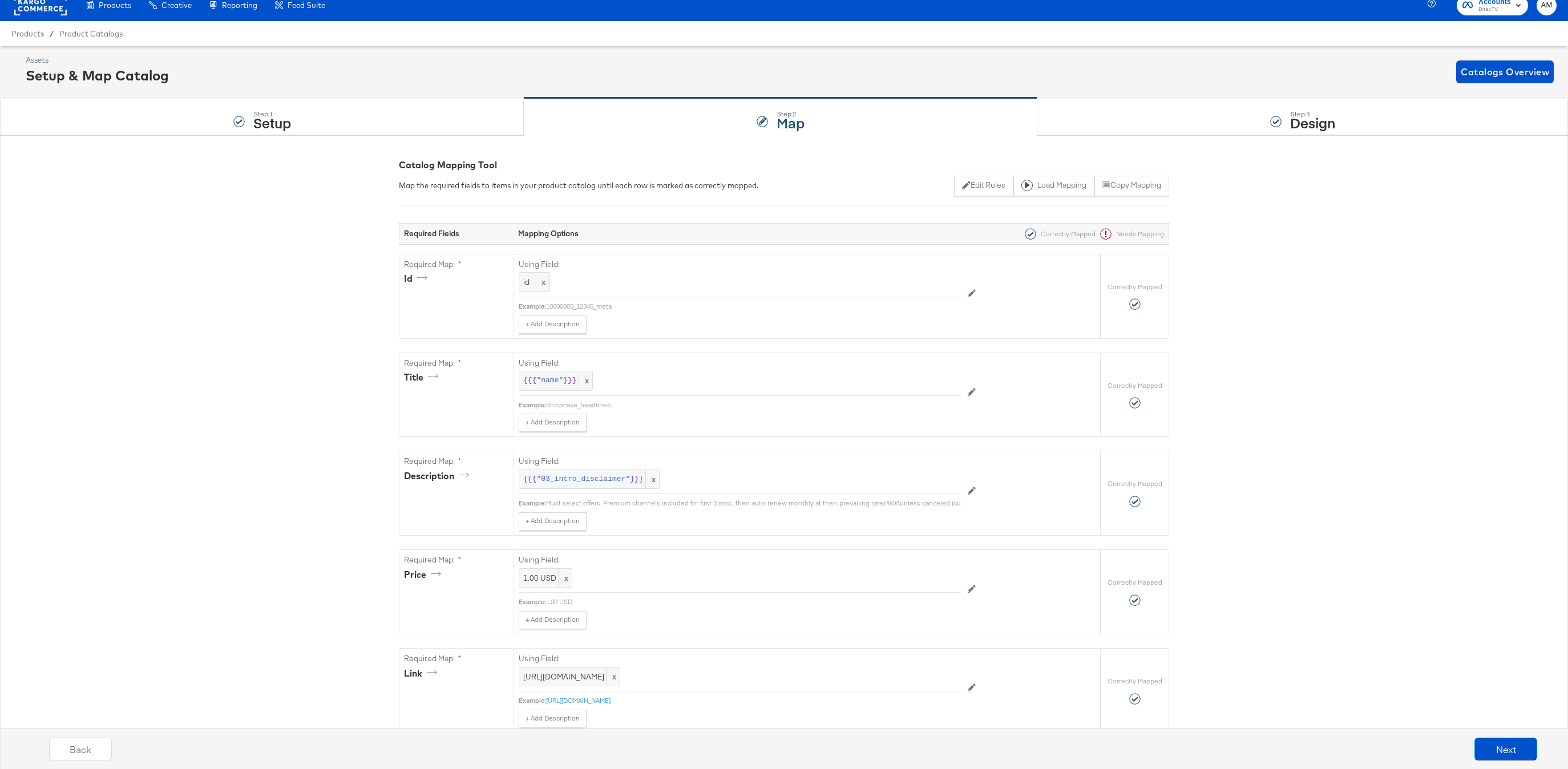
scroll to position [0, 0]
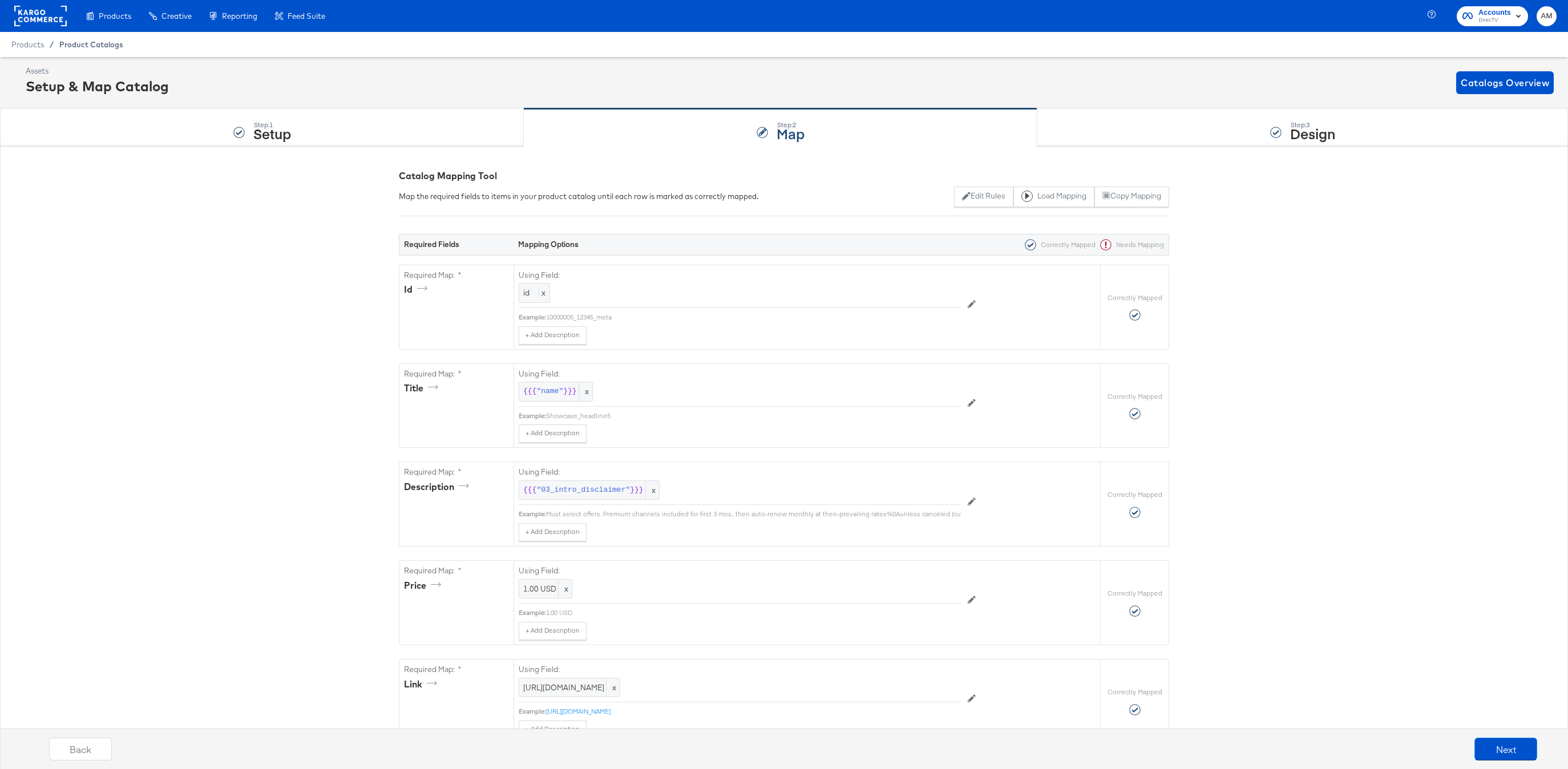
click at [86, 46] on span "Product Catalogs" at bounding box center [91, 44] width 64 height 9
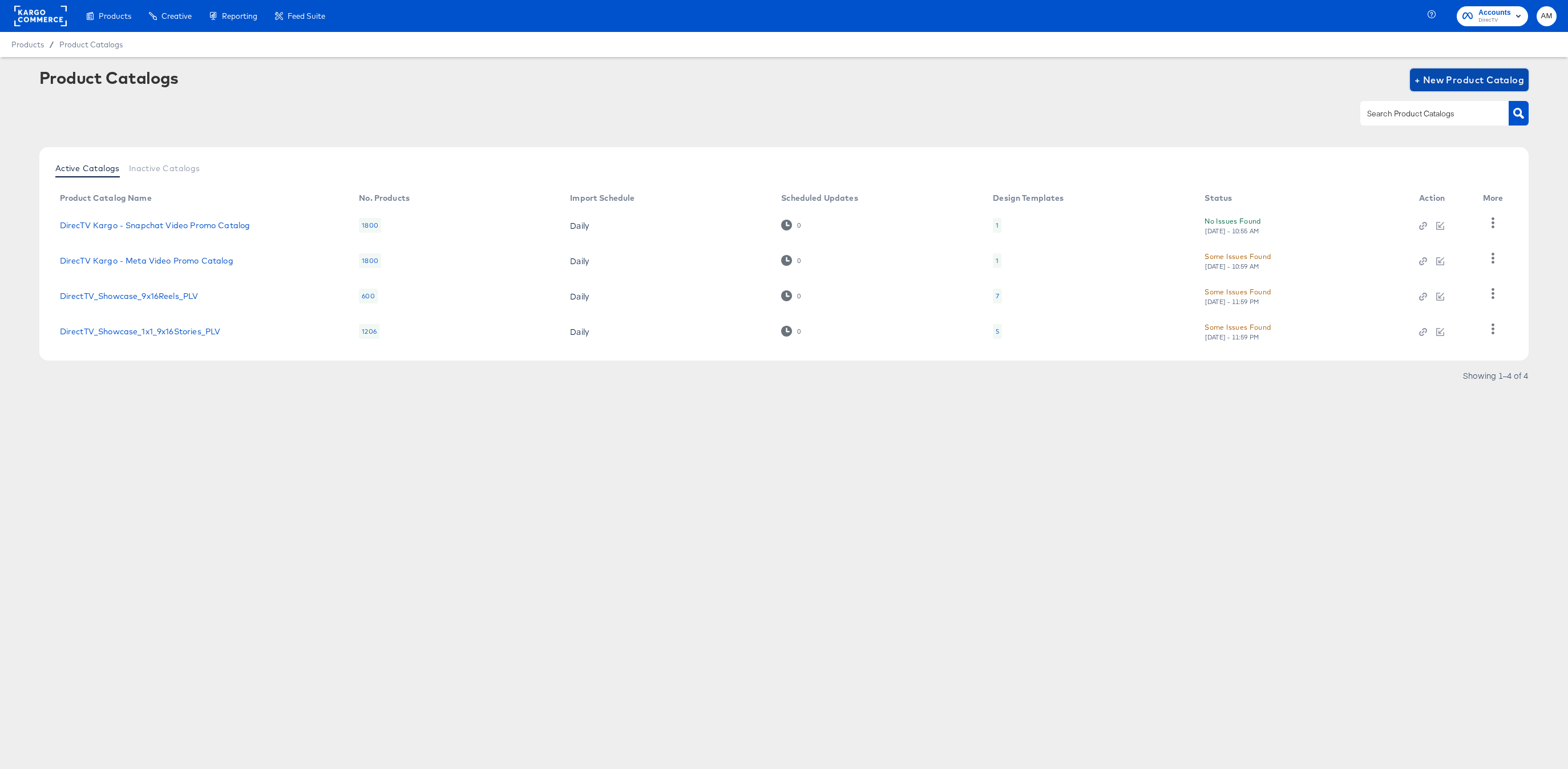
click at [1431, 75] on span "+ New Product Catalog" at bounding box center [1470, 80] width 110 height 16
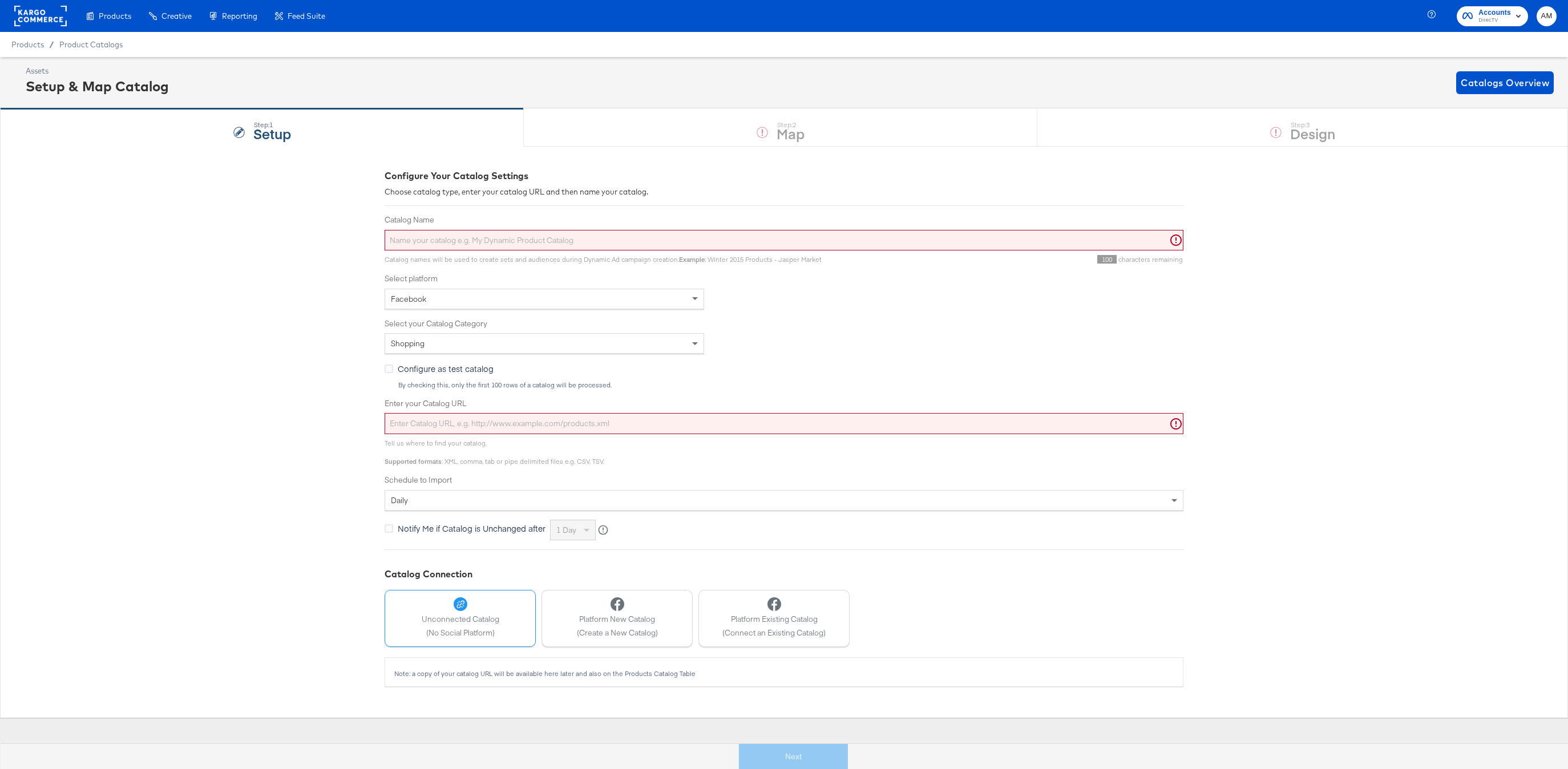
click at [632, 428] on input "Enter your Catalog URL" at bounding box center [784, 423] width 799 height 21
click at [476, 418] on input "Enter your Catalog URL" at bounding box center [784, 423] width 799 height 21
paste input "https://ace.stitcherads.com/exports/1422/kargo/retail/kargo-retail/export.tsv.gz"
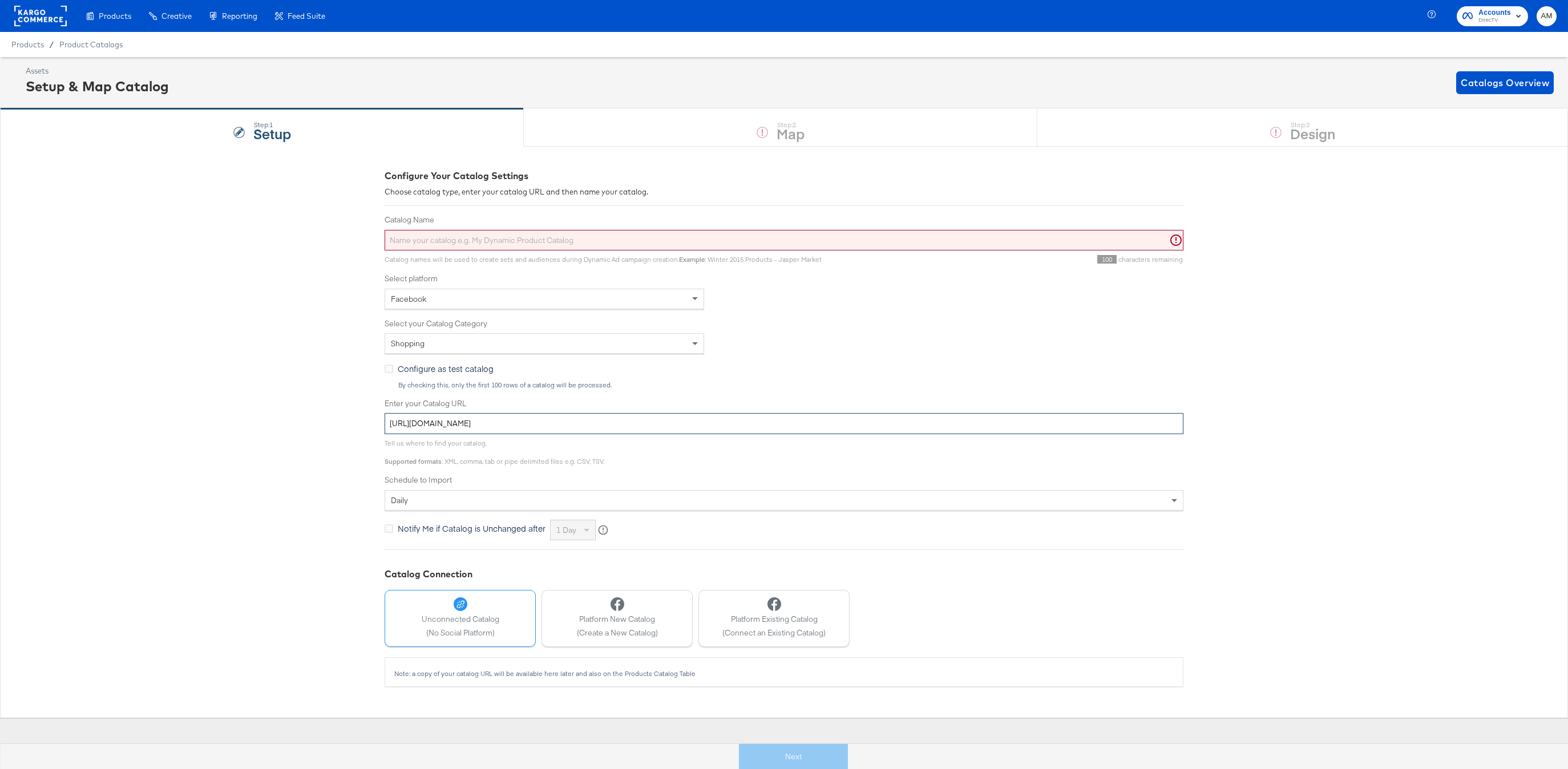
type input "https://ace.stitcherads.com/exports/1422/kargo/retail/kargo-retail/export.tsv.gz"
click at [502, 243] on input "Catalog Name" at bounding box center [784, 240] width 799 height 21
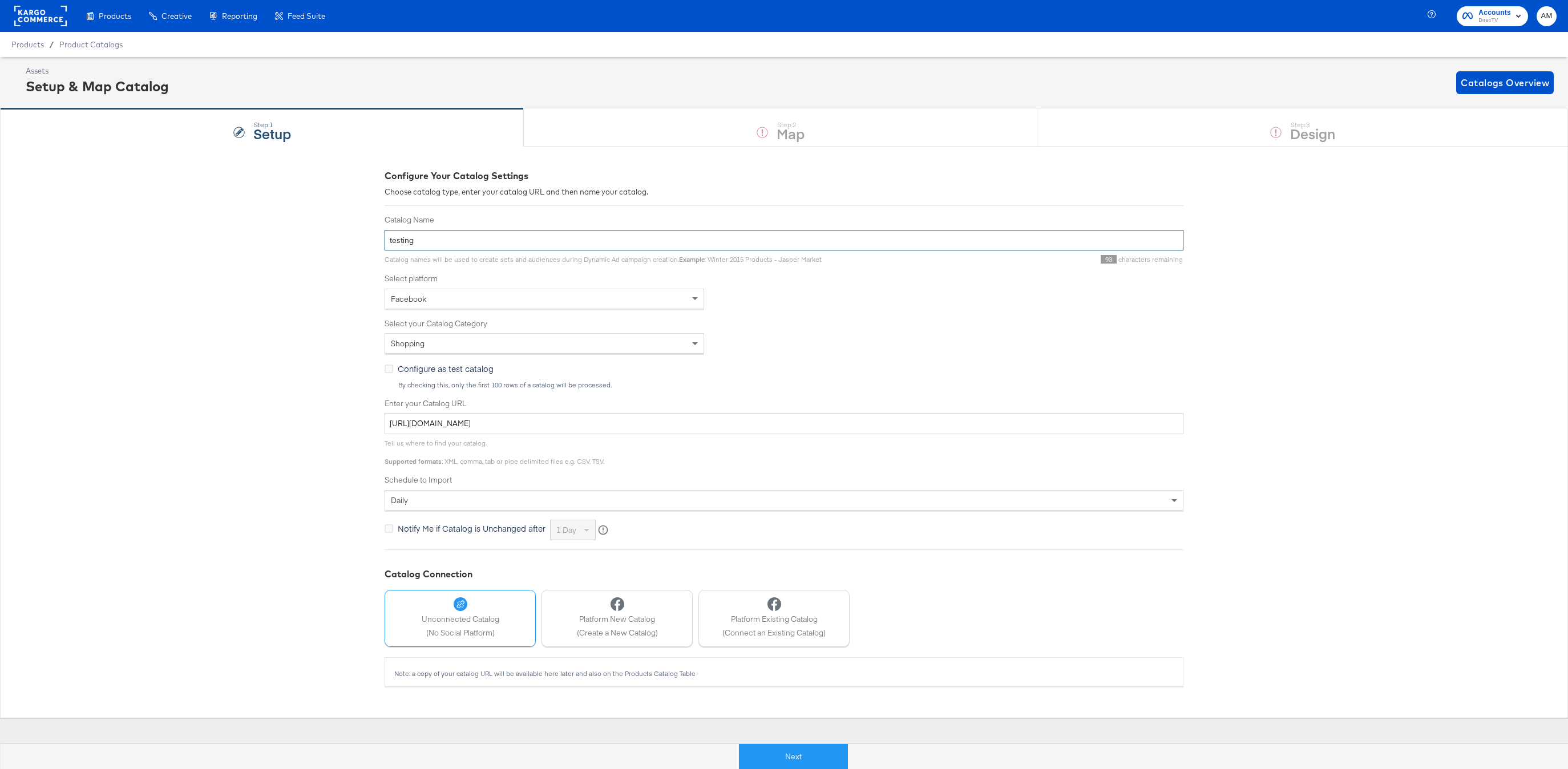
type input "testing"
drag, startPoint x: 403, startPoint y: 295, endPoint x: 431, endPoint y: 329, distance: 44.0
click at [403, 295] on span "Facebook" at bounding box center [408, 298] width 35 height 10
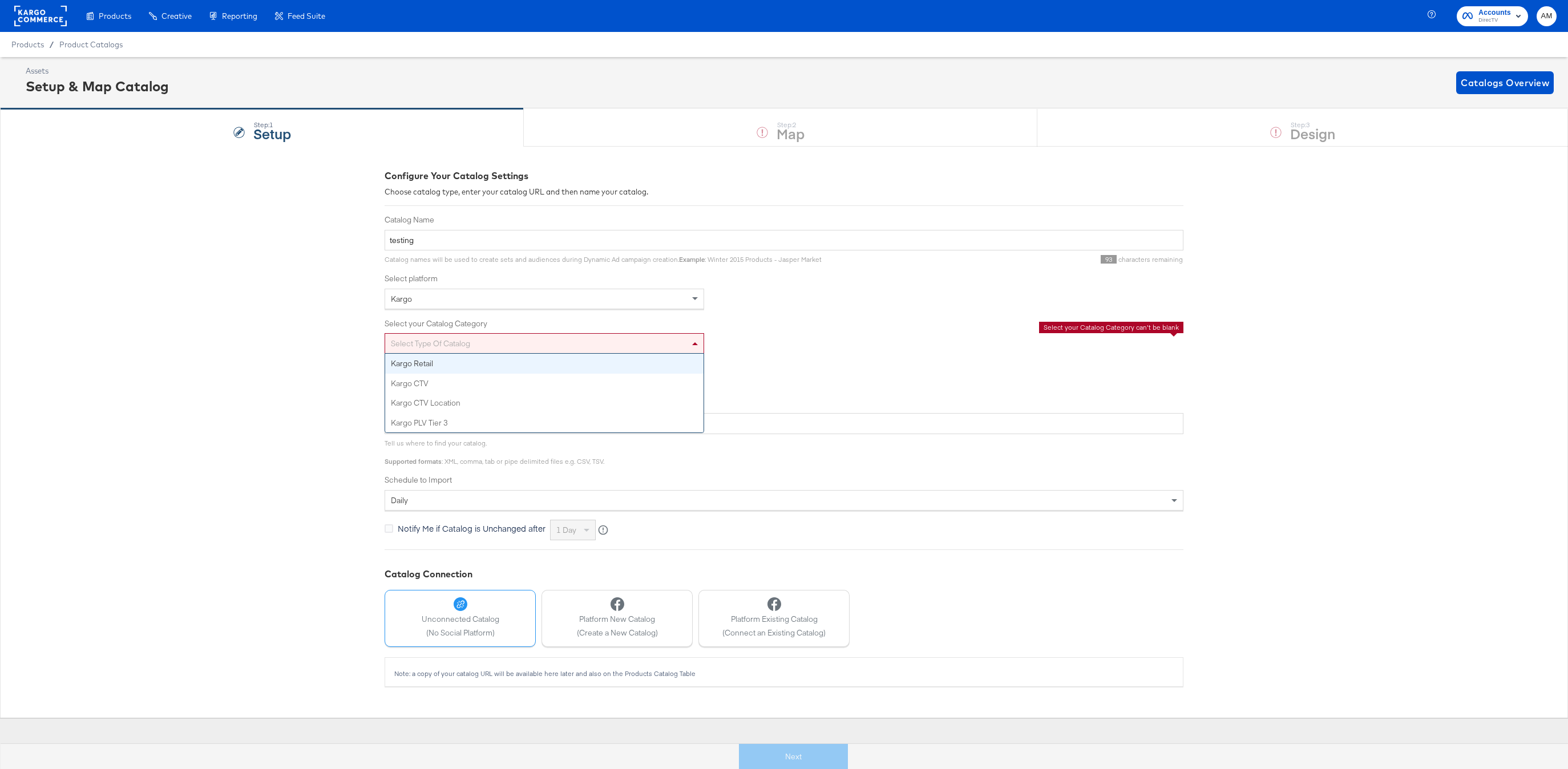
click at [450, 350] on div "Select type of catalog" at bounding box center [544, 343] width 319 height 19
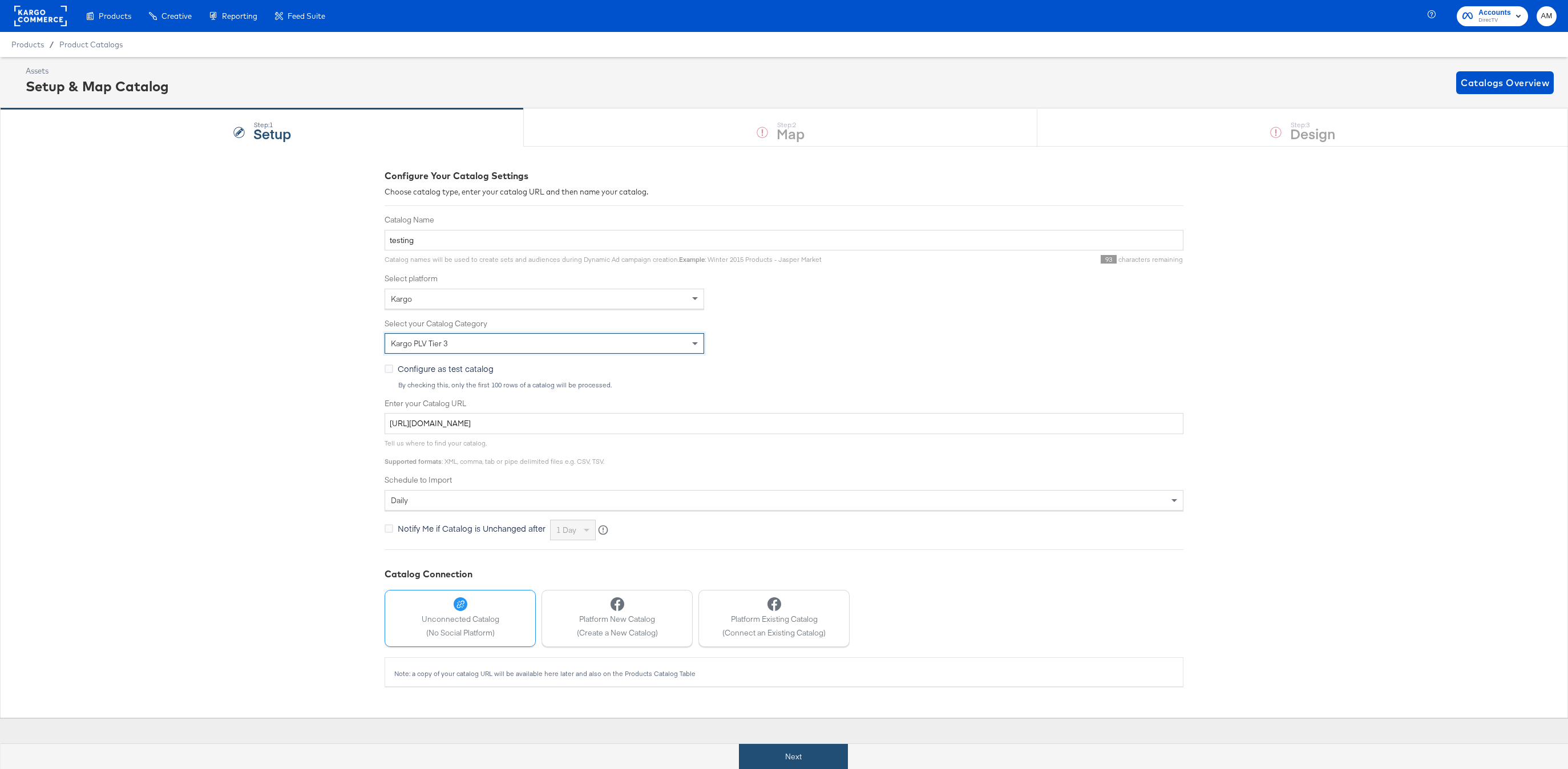
click at [817, 751] on button "Next" at bounding box center [793, 757] width 109 height 26
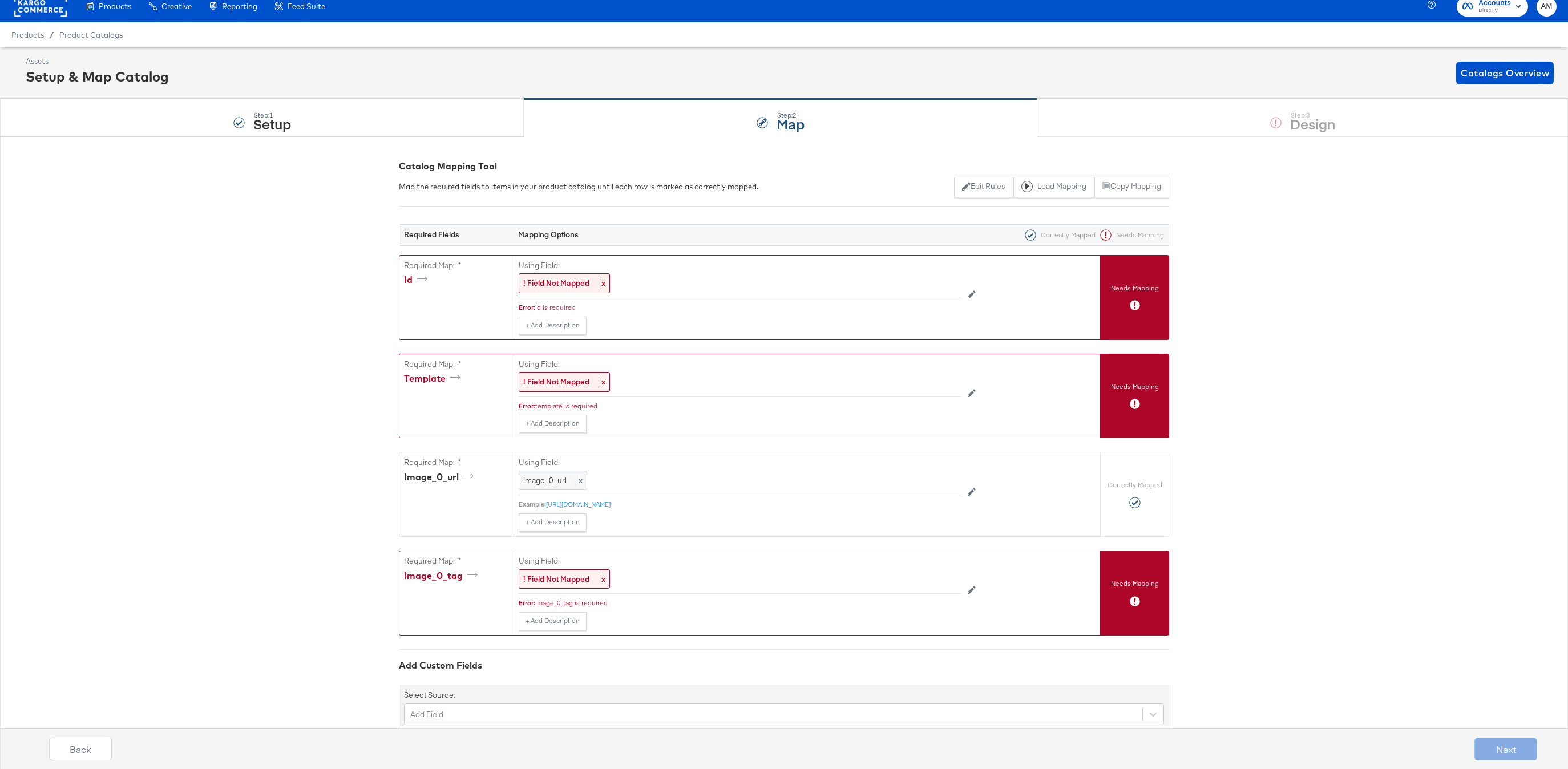
scroll to position [46, 0]
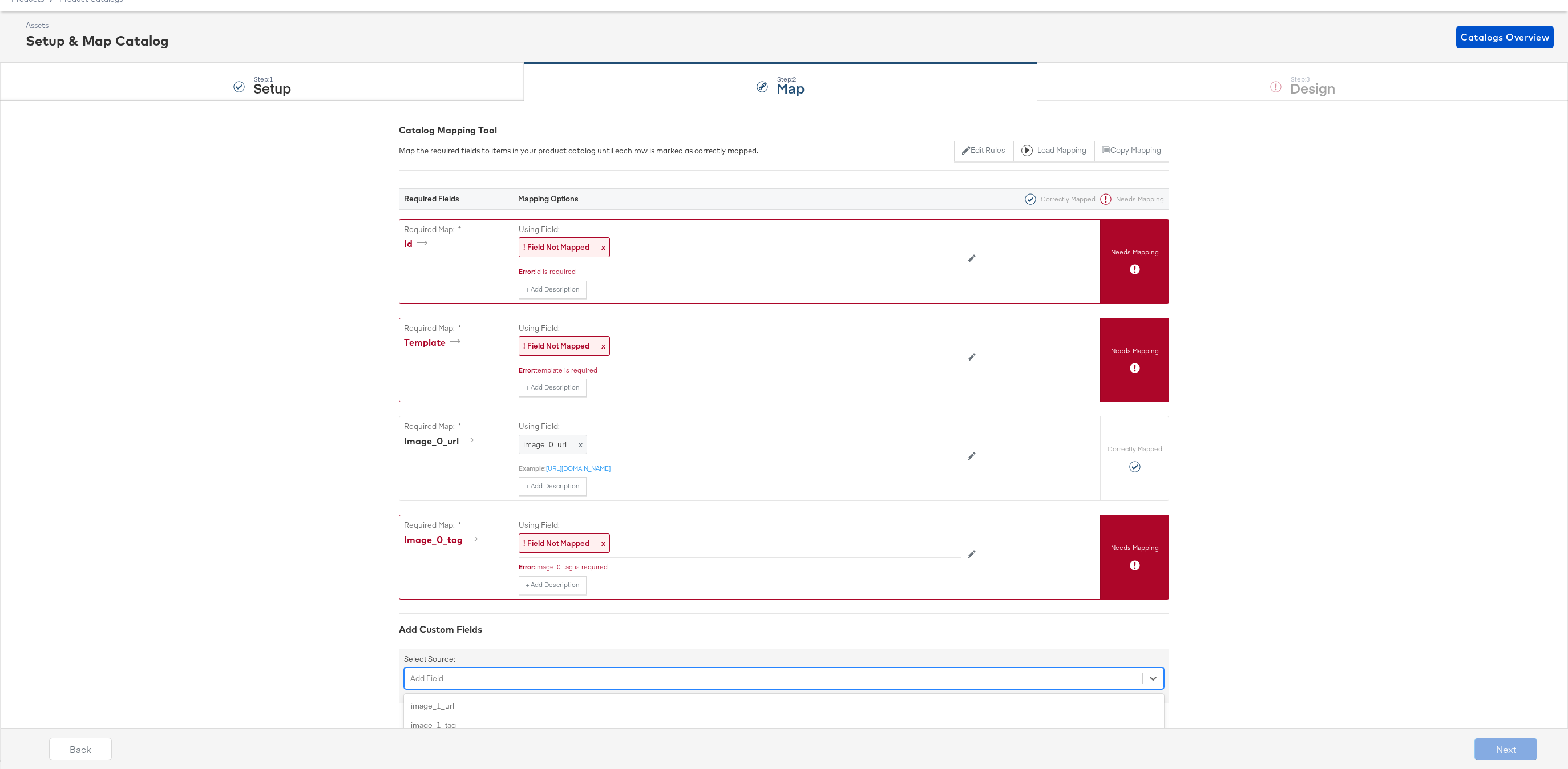
click at [457, 677] on div "option image_2_tag focused, 4 of 49. 49 results available. Use Up and Down to c…" at bounding box center [784, 678] width 760 height 22
click at [467, 295] on div "Required Map: * id" at bounding box center [456, 261] width 114 height 84
click at [486, 364] on div "Required Map: * template" at bounding box center [456, 360] width 114 height 84
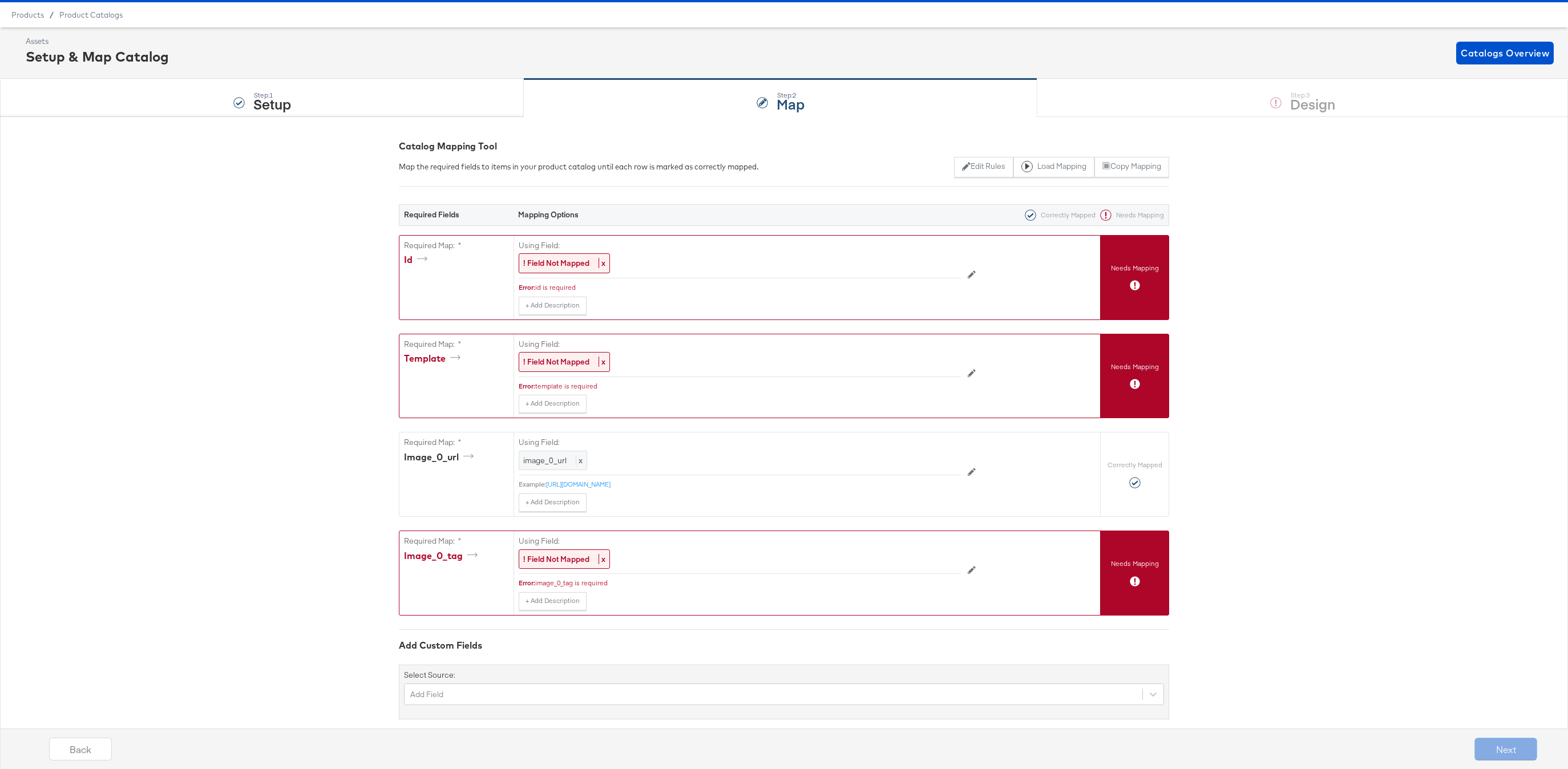
scroll to position [0, 0]
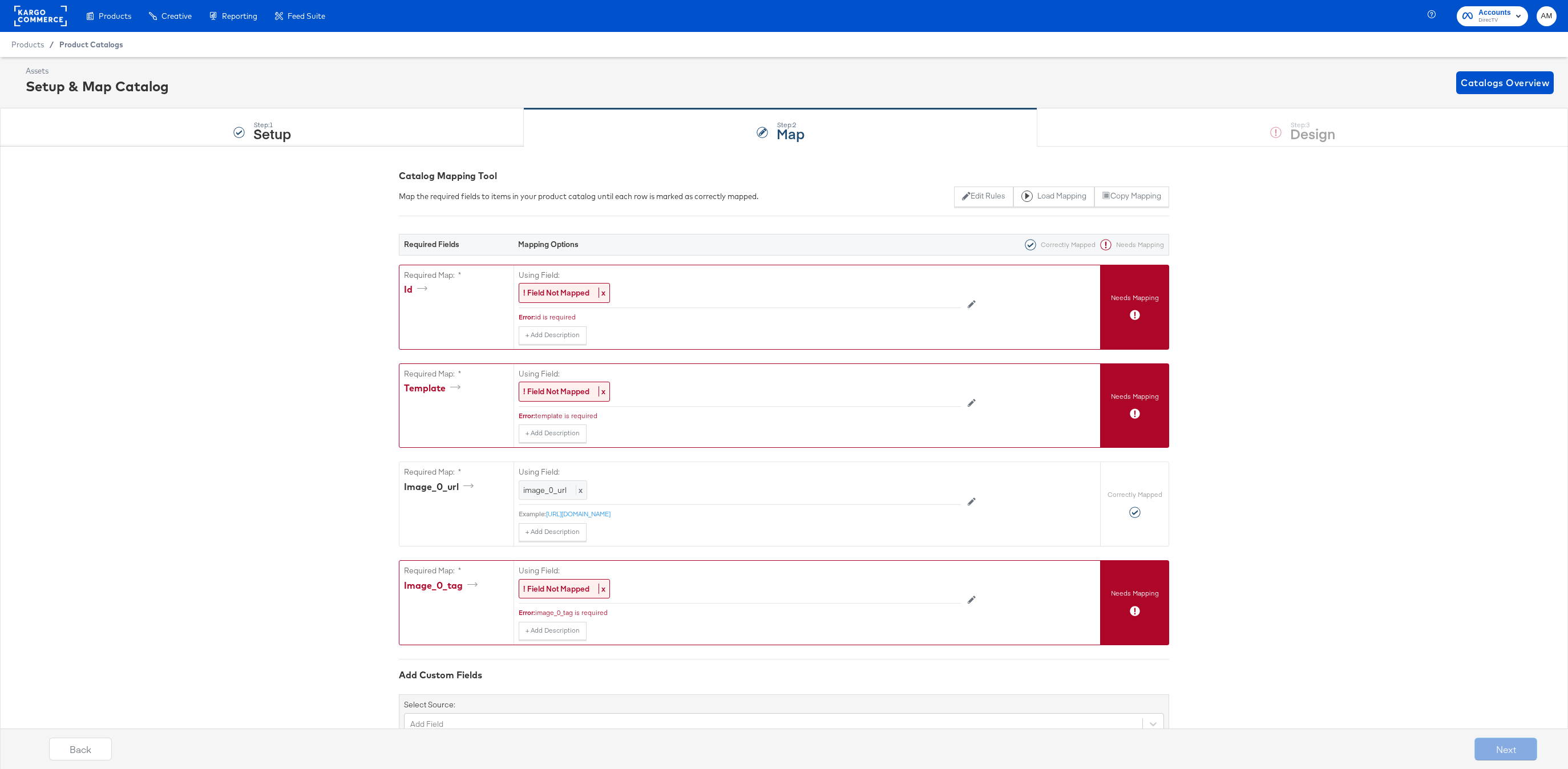
click at [92, 42] on span "Product Catalogs" at bounding box center [91, 44] width 64 height 9
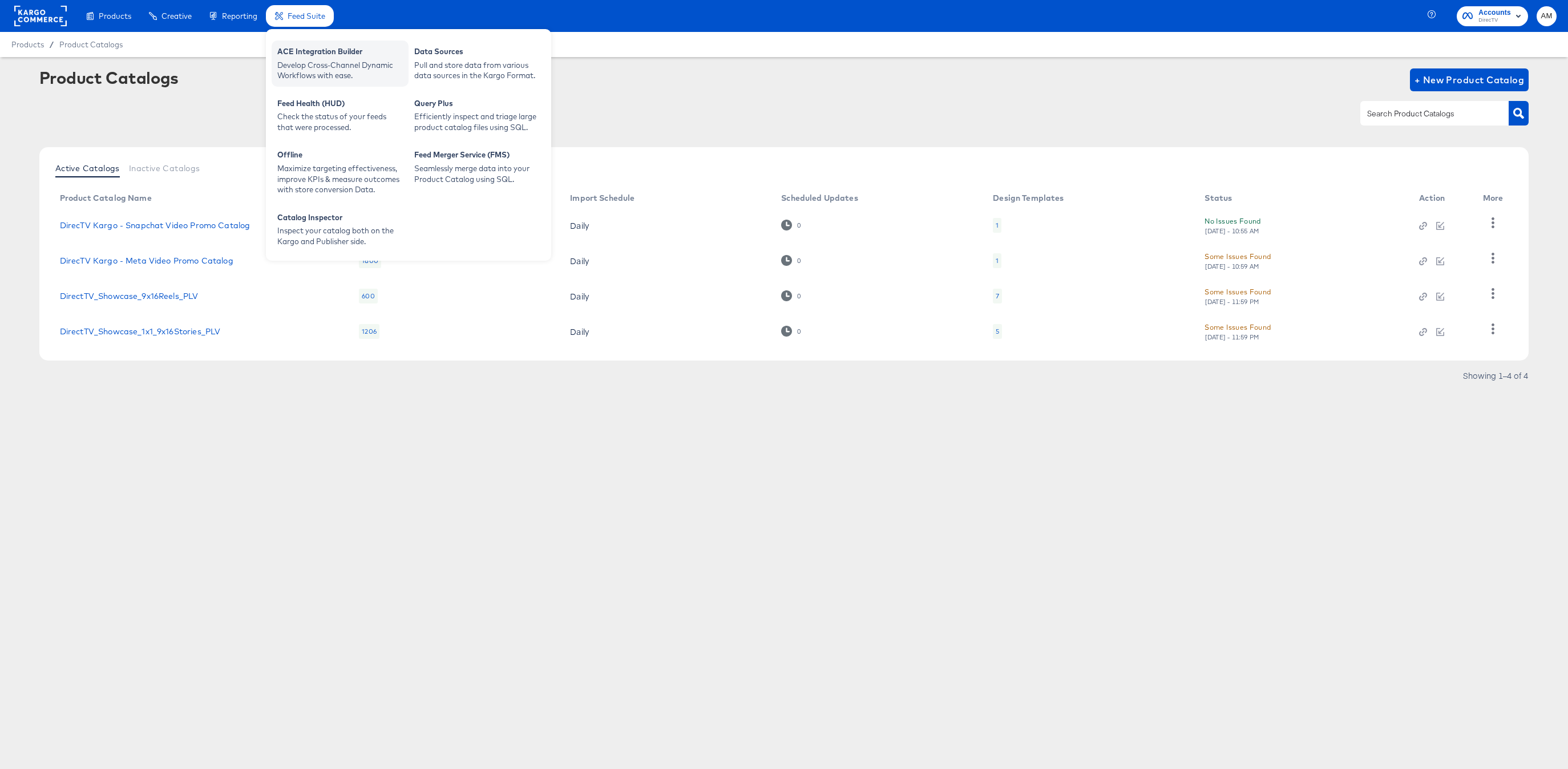
click at [316, 54] on div "ACE Integration Builder" at bounding box center [339, 53] width 126 height 14
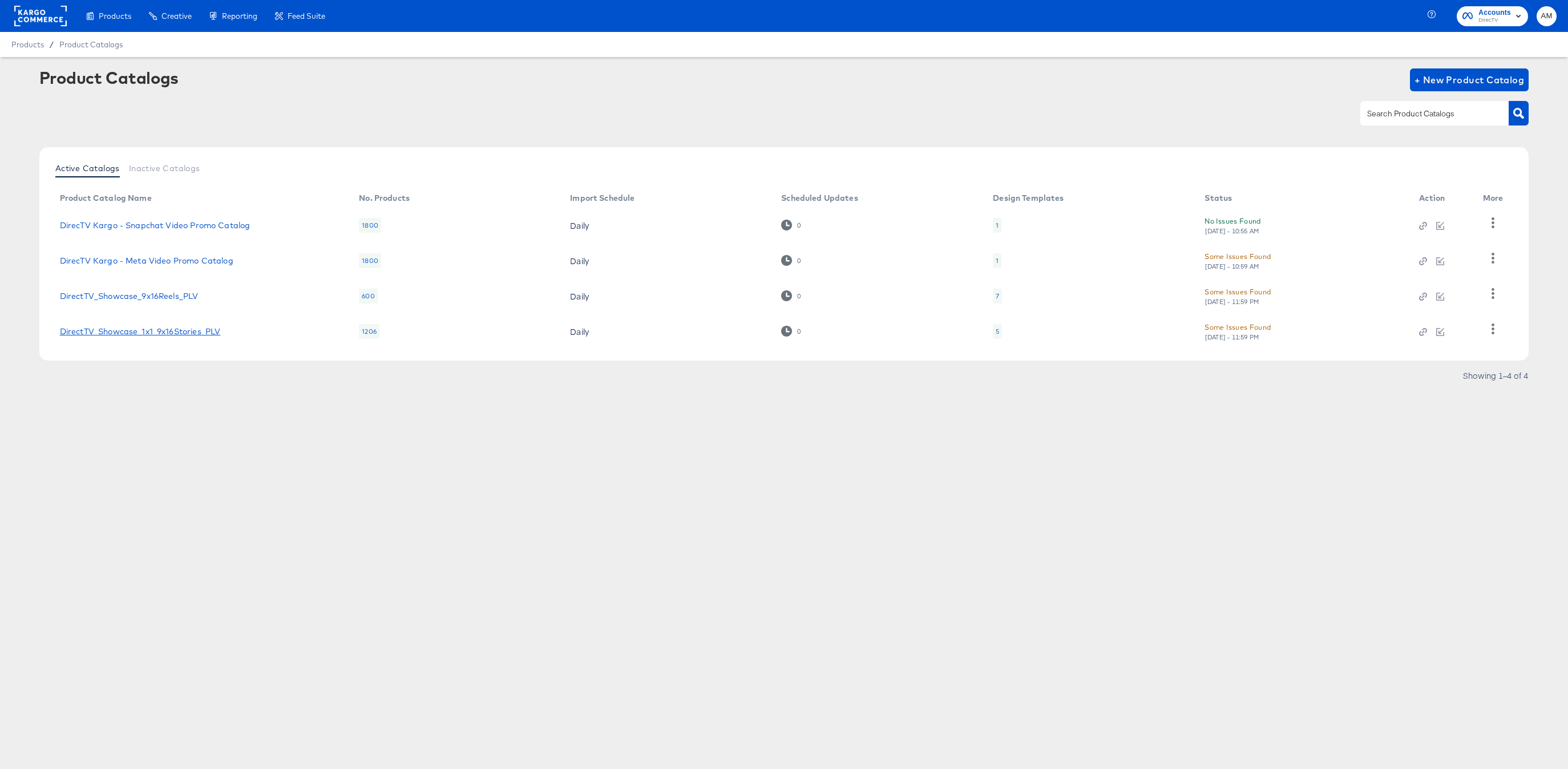
click at [200, 330] on link "DirectTV_Showcase_1x1_9x16Stories_PLV" at bounding box center [140, 331] width 161 height 9
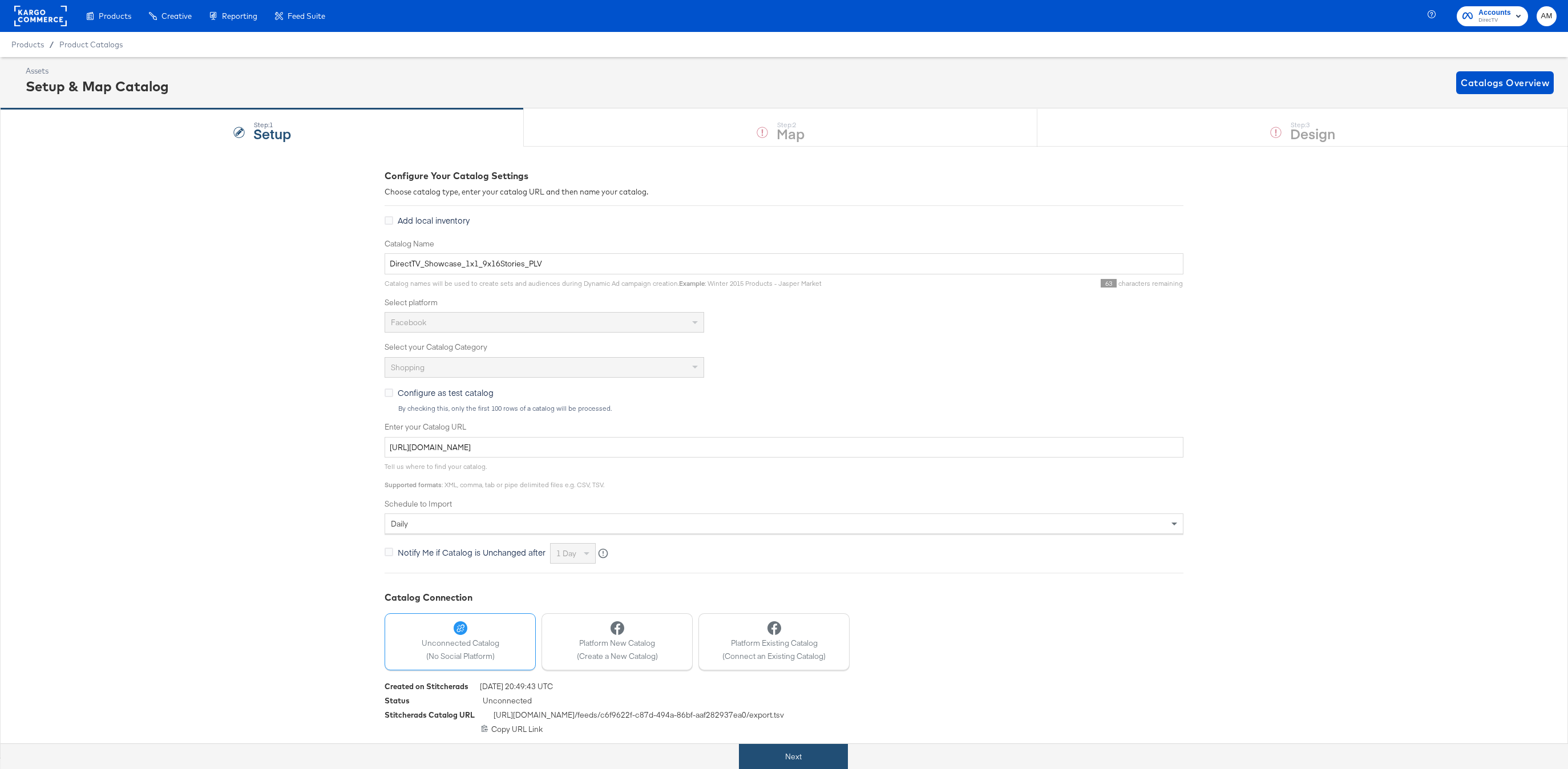
click at [784, 747] on button "Next" at bounding box center [793, 757] width 109 height 26
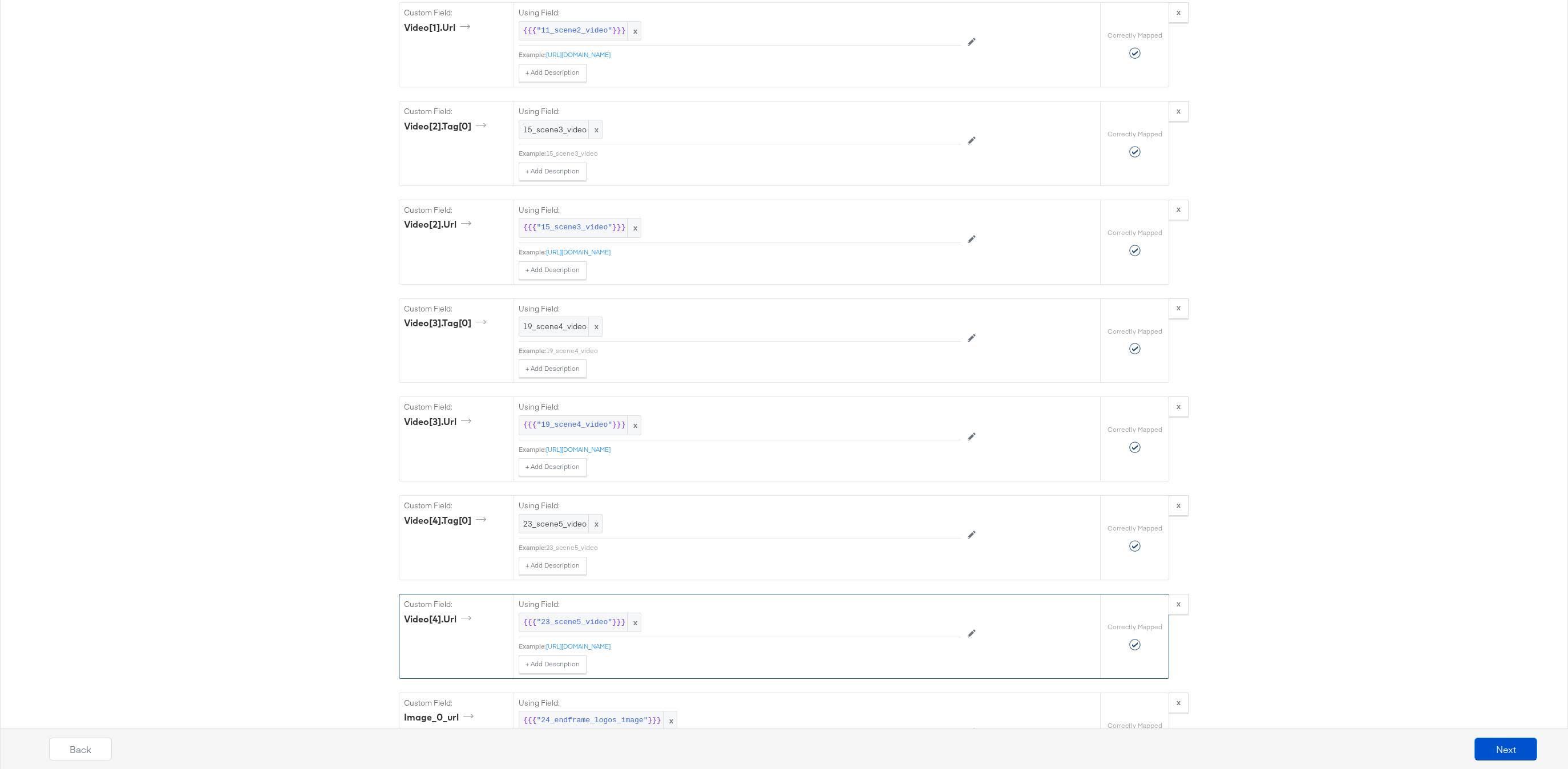
scroll to position [1804, 0]
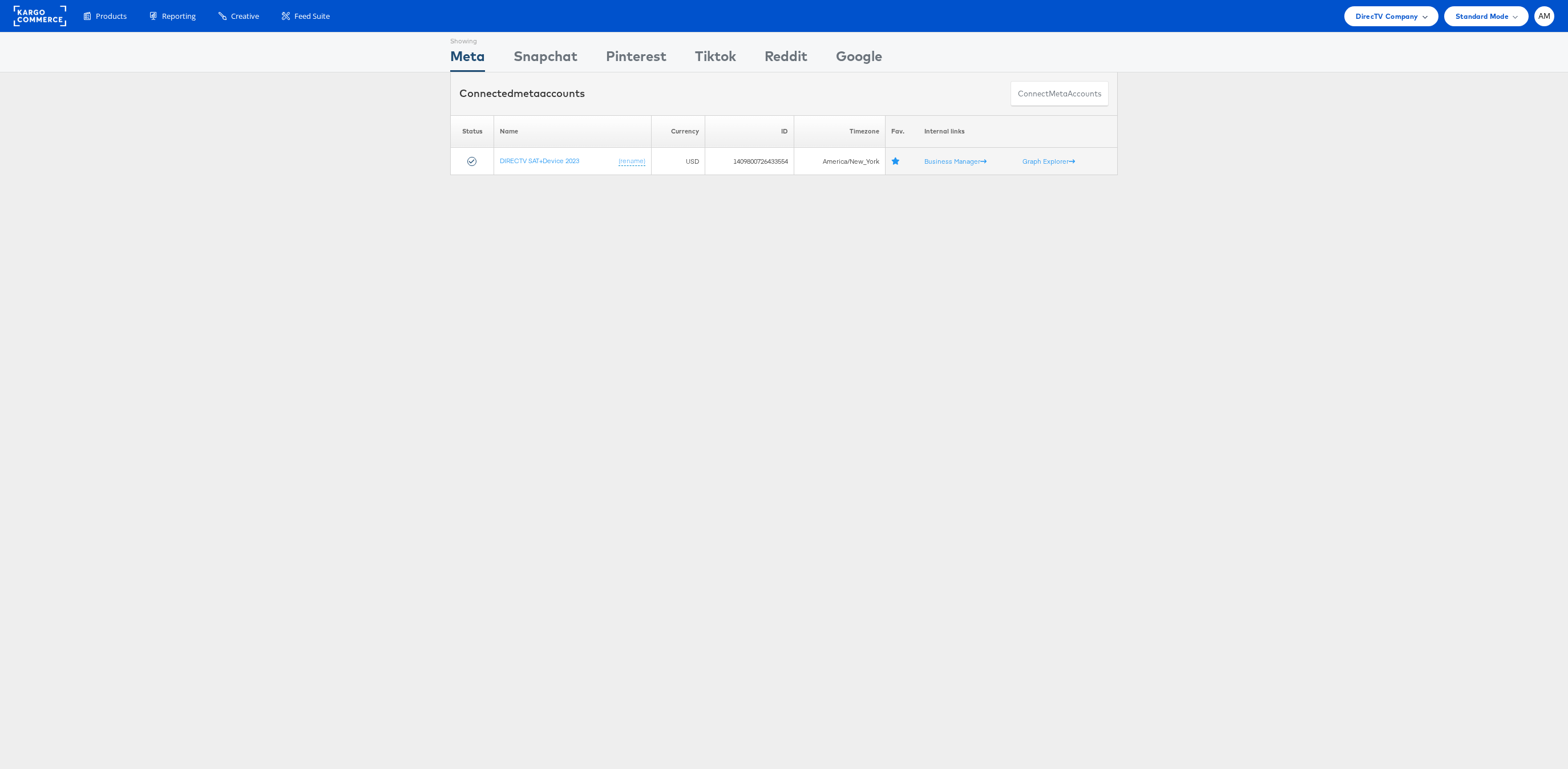
click at [1402, 18] on span "DirecTV Company" at bounding box center [1387, 16] width 62 height 12
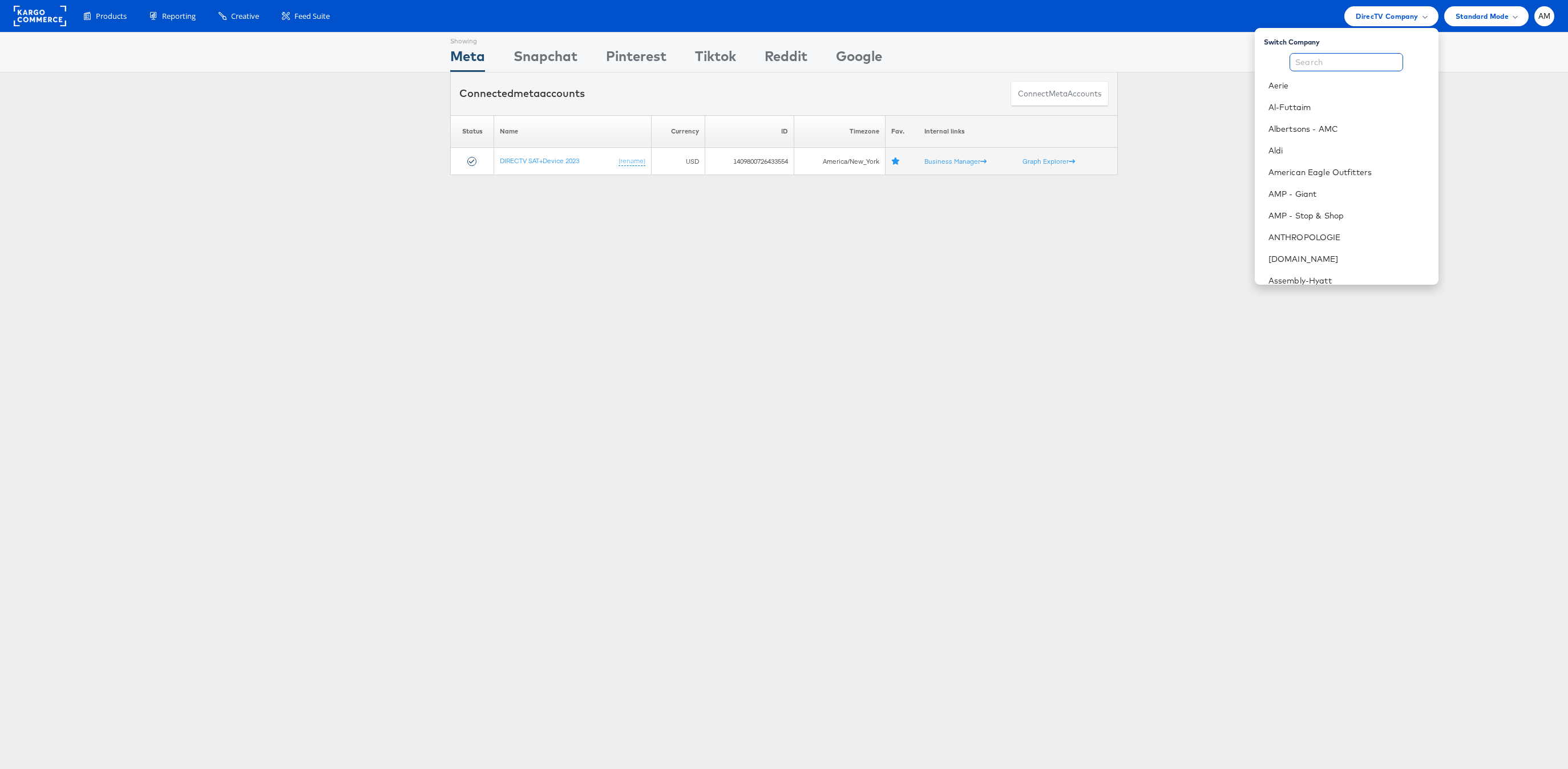
click at [1369, 58] on input "text" at bounding box center [1346, 62] width 114 height 18
type input "J"
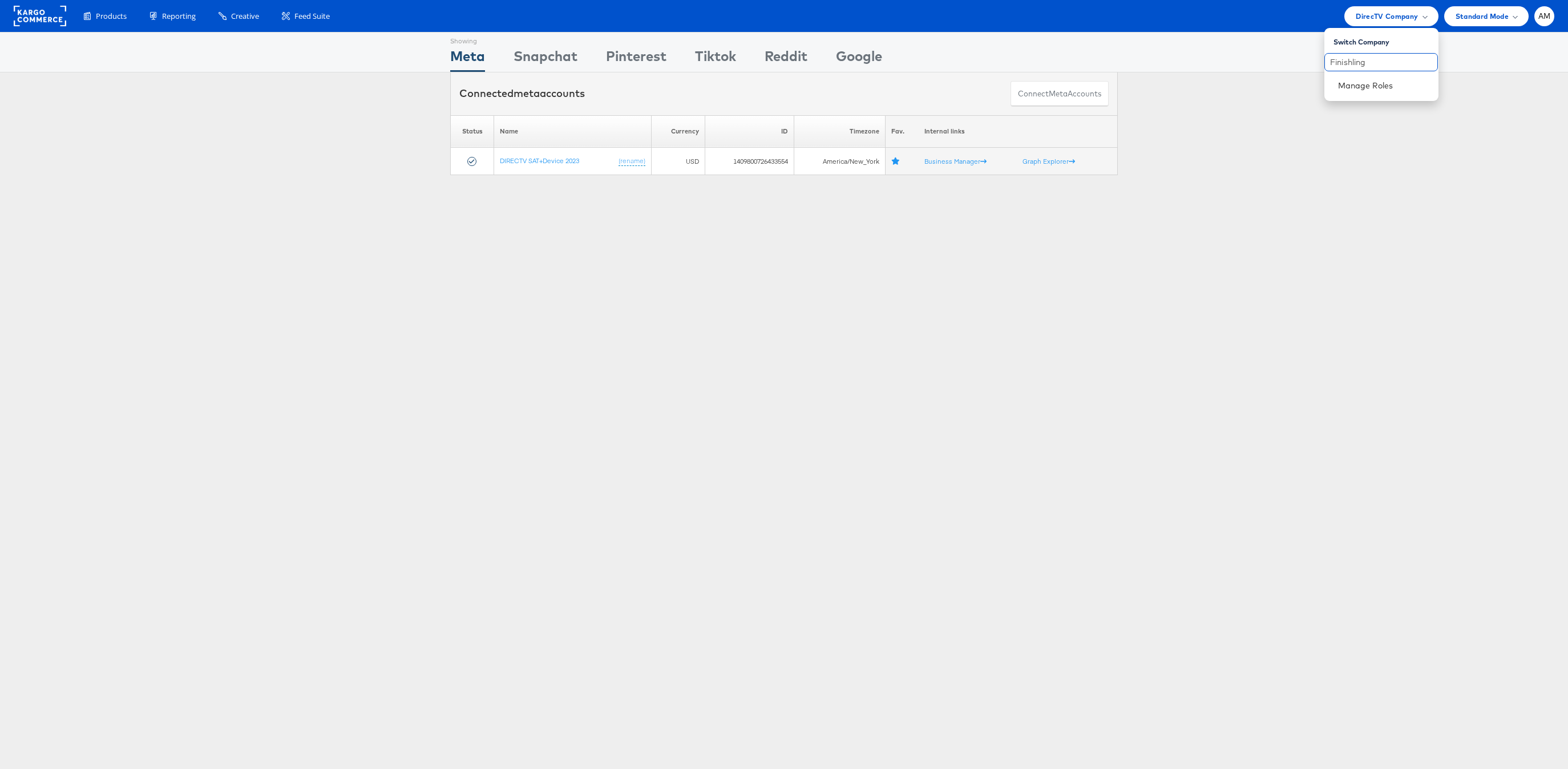
click at [1382, 66] on input "Finishling" at bounding box center [1382, 62] width 114 height 18
click at [1384, 61] on input "Finishline" at bounding box center [1382, 62] width 114 height 18
click at [1261, 53] on body "Products Product Catalogs Enhance Your Product Catalog, Map Them to Publishers,…" at bounding box center [784, 301] width 1568 height 603
click at [1380, 7] on div "DirecTV Company" at bounding box center [1391, 16] width 94 height 20
click at [1381, 15] on span "DirecTV Company" at bounding box center [1387, 16] width 62 height 12
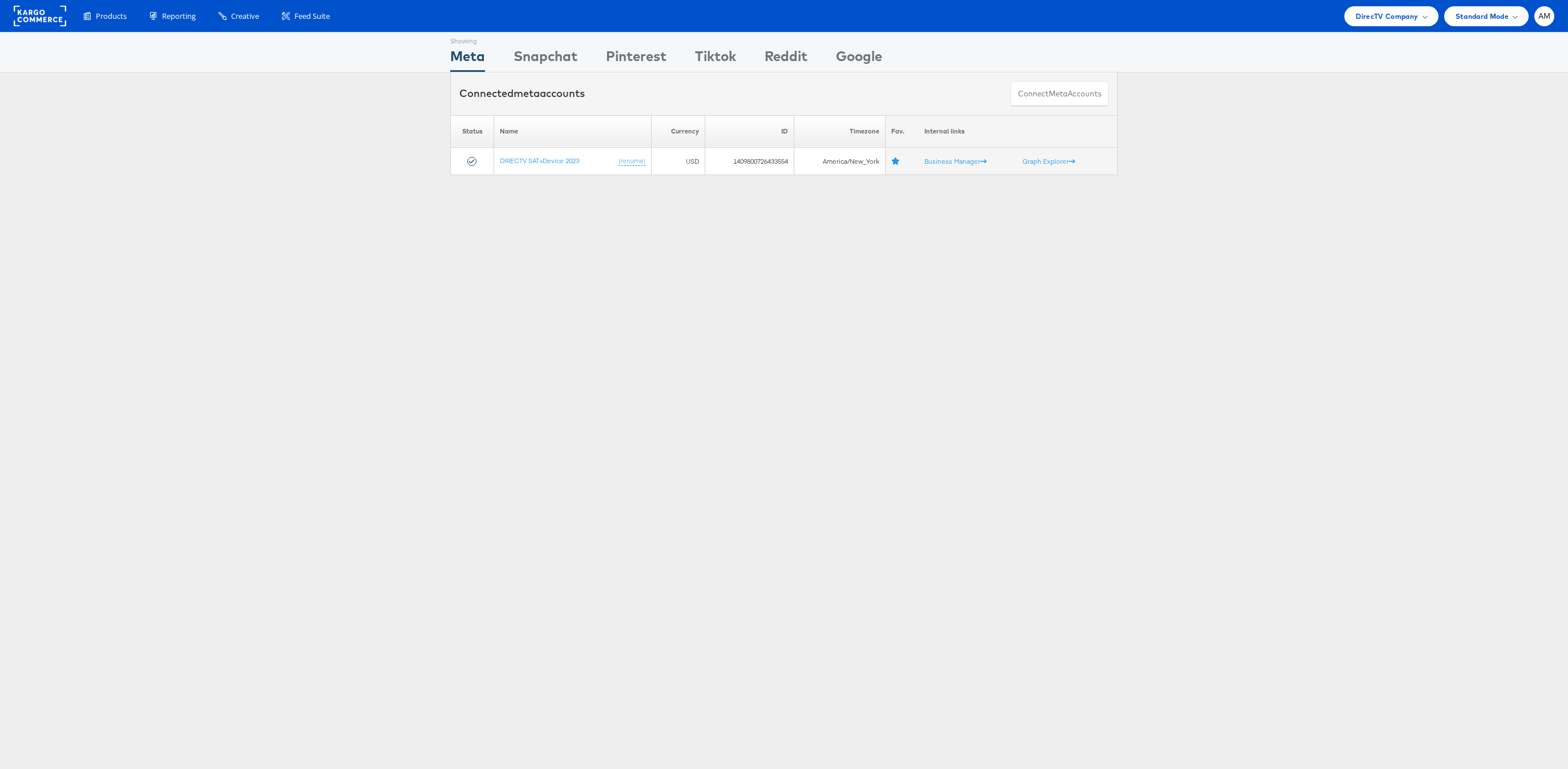
drag, startPoint x: 1377, startPoint y: 18, endPoint x: 1365, endPoint y: 30, distance: 17.0
click at [1376, 18] on span "DirecTV Company" at bounding box center [1387, 16] width 62 height 12
click at [1361, 62] on input "Finishline" at bounding box center [1382, 62] width 114 height 18
click at [1377, 64] on input "Finishline" at bounding box center [1382, 62] width 114 height 18
type input "Finish"
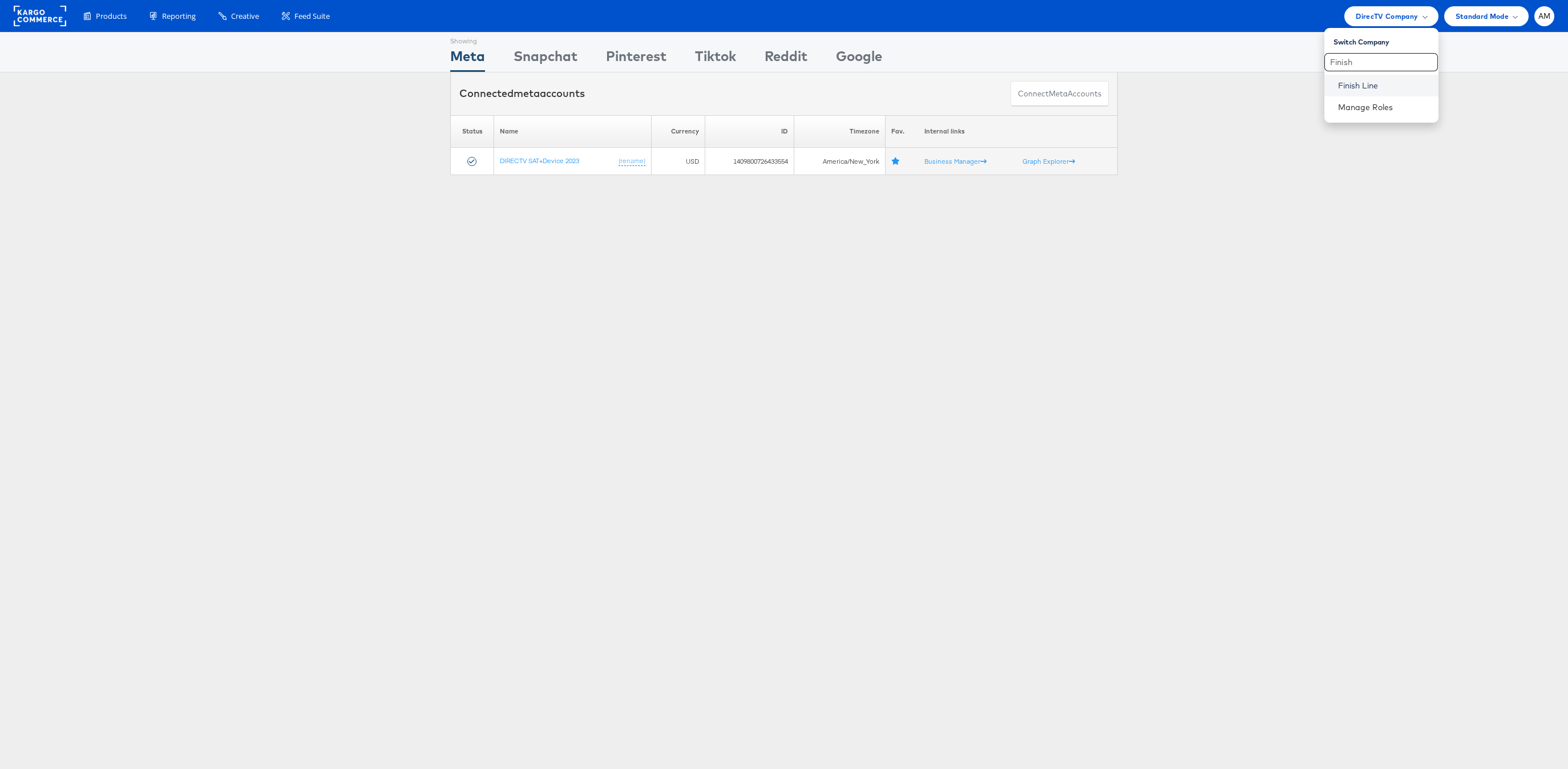
click at [1370, 82] on link "Finish Line" at bounding box center [1384, 86] width 91 height 11
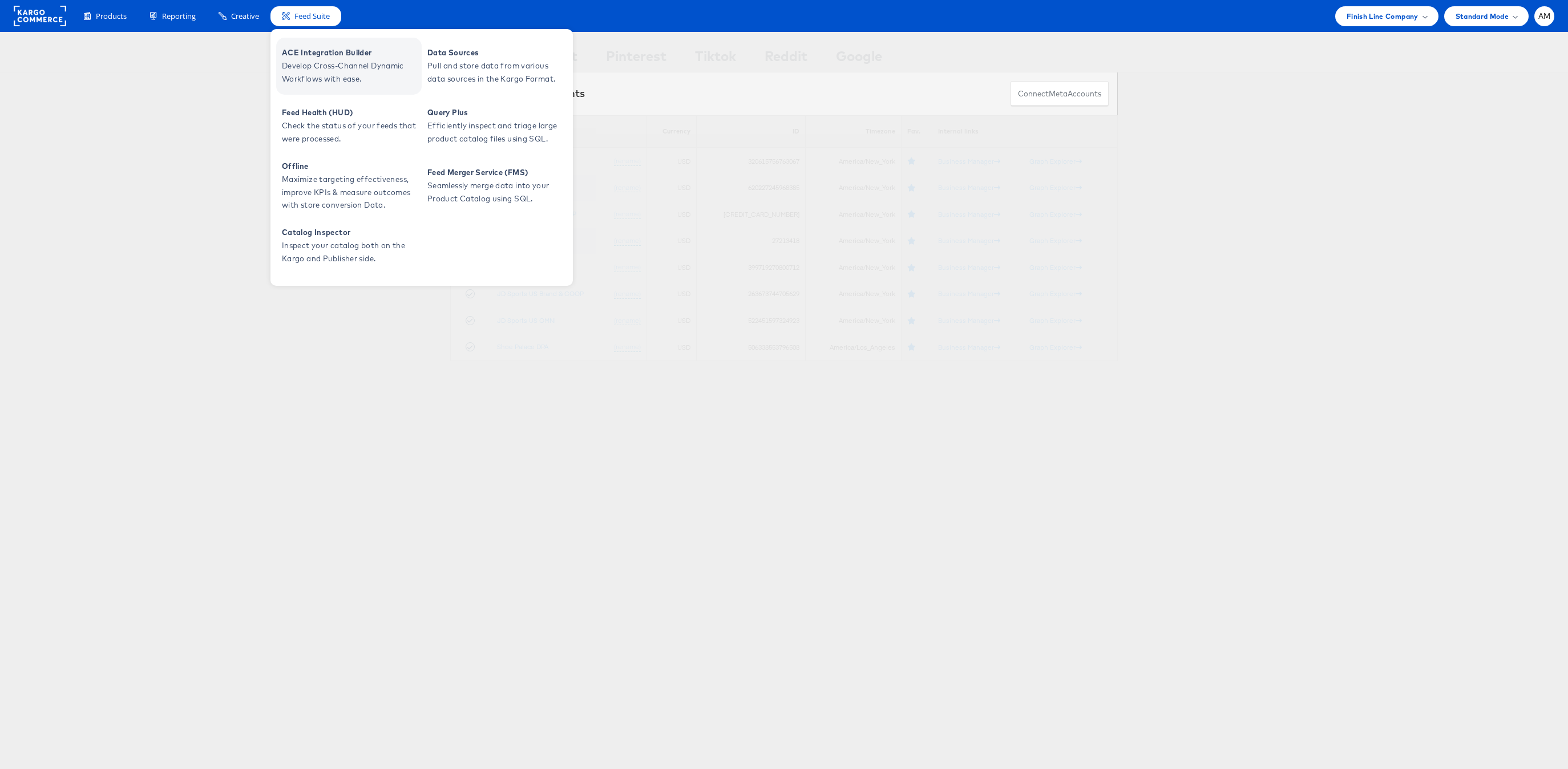
click at [321, 61] on span "Develop Cross-Channel Dynamic Workflows with ease." at bounding box center [350, 72] width 137 height 26
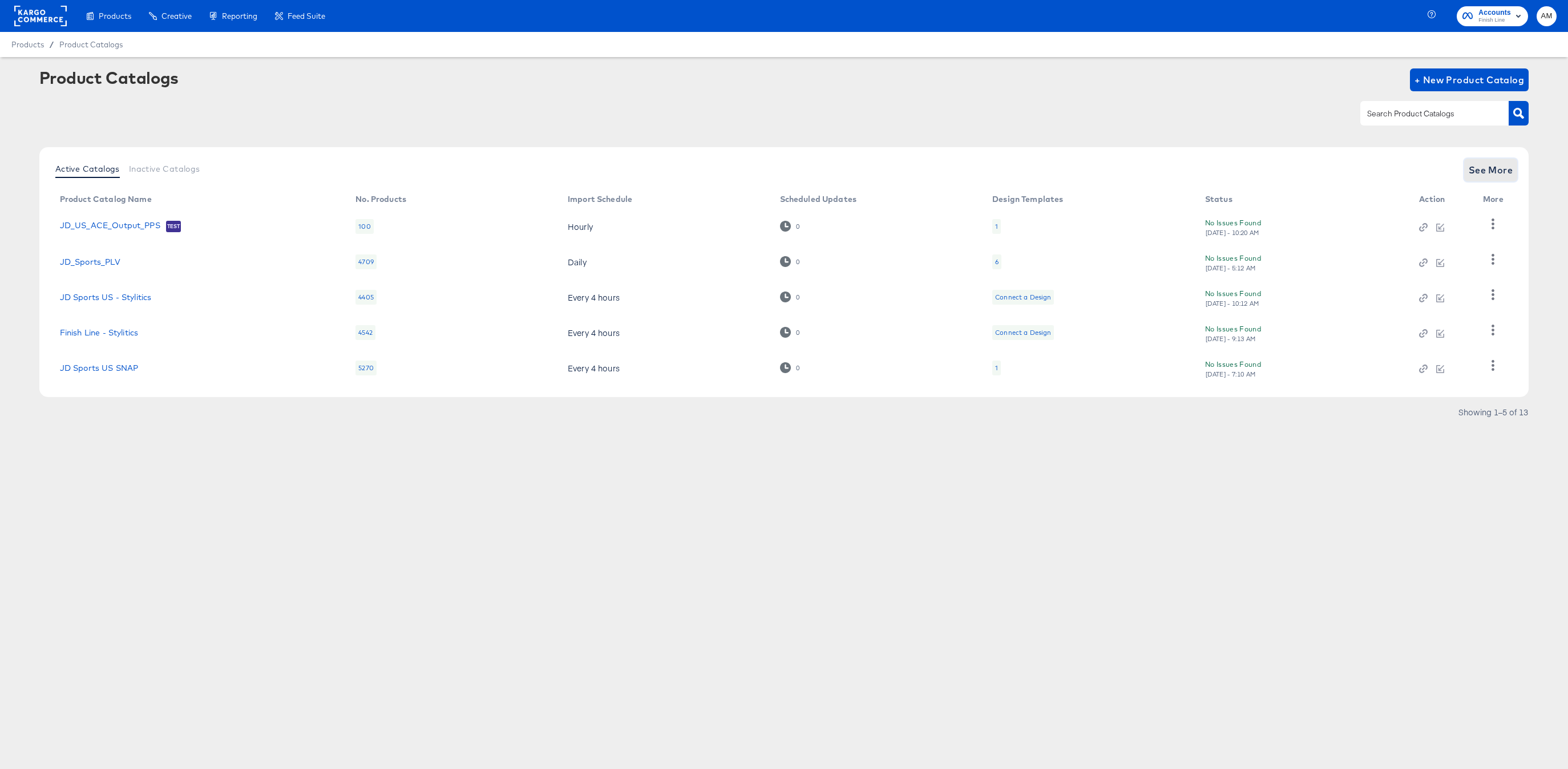
click at [1489, 170] on span "See More" at bounding box center [1491, 170] width 45 height 16
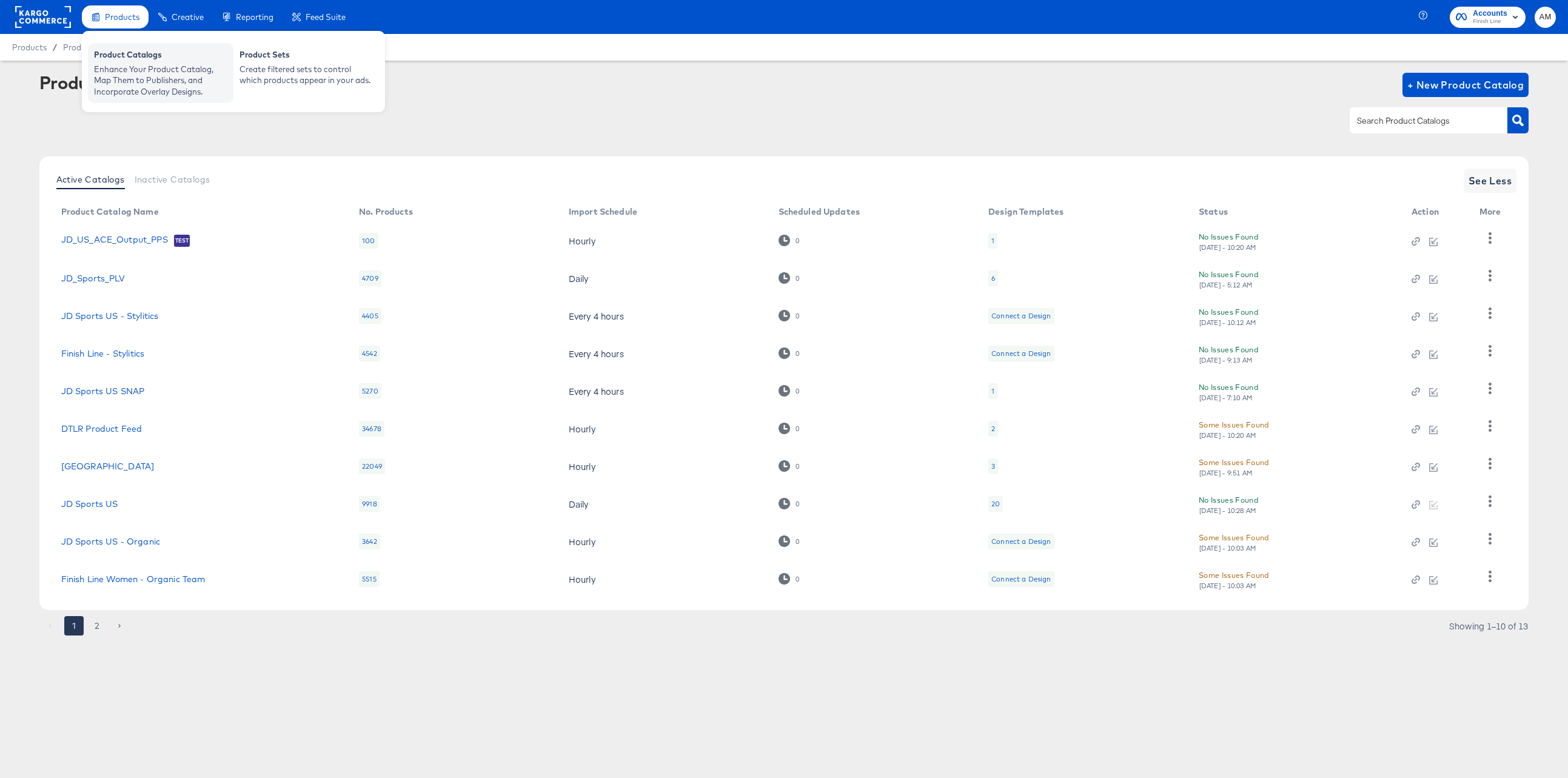
click at [136, 71] on div "Enhance Your Product Catalog, Map Them to Publishers, and Incorporate Overlay D…" at bounding box center [161, 81] width 134 height 34
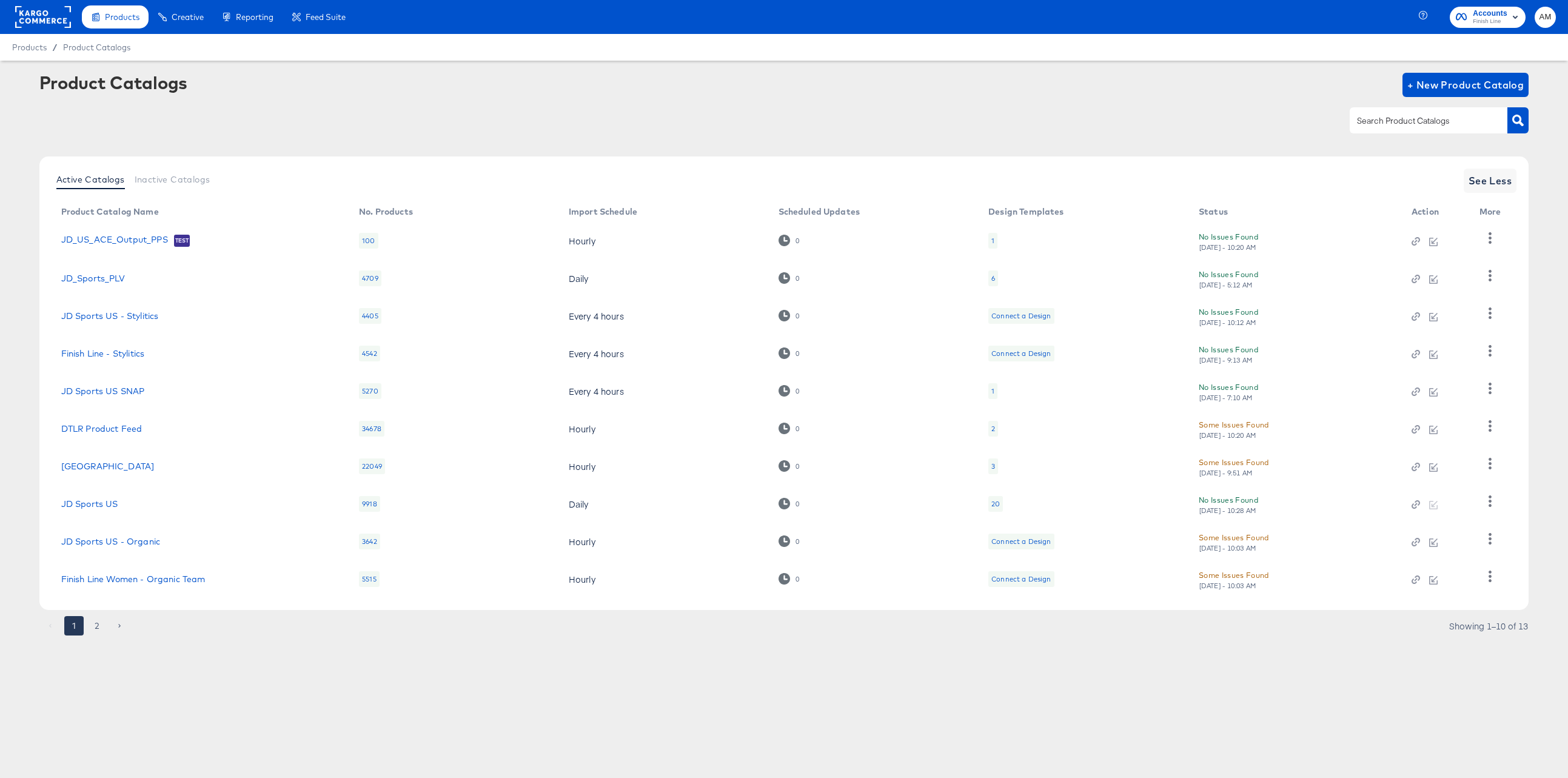
click at [29, 16] on rect at bounding box center [43, 17] width 56 height 22
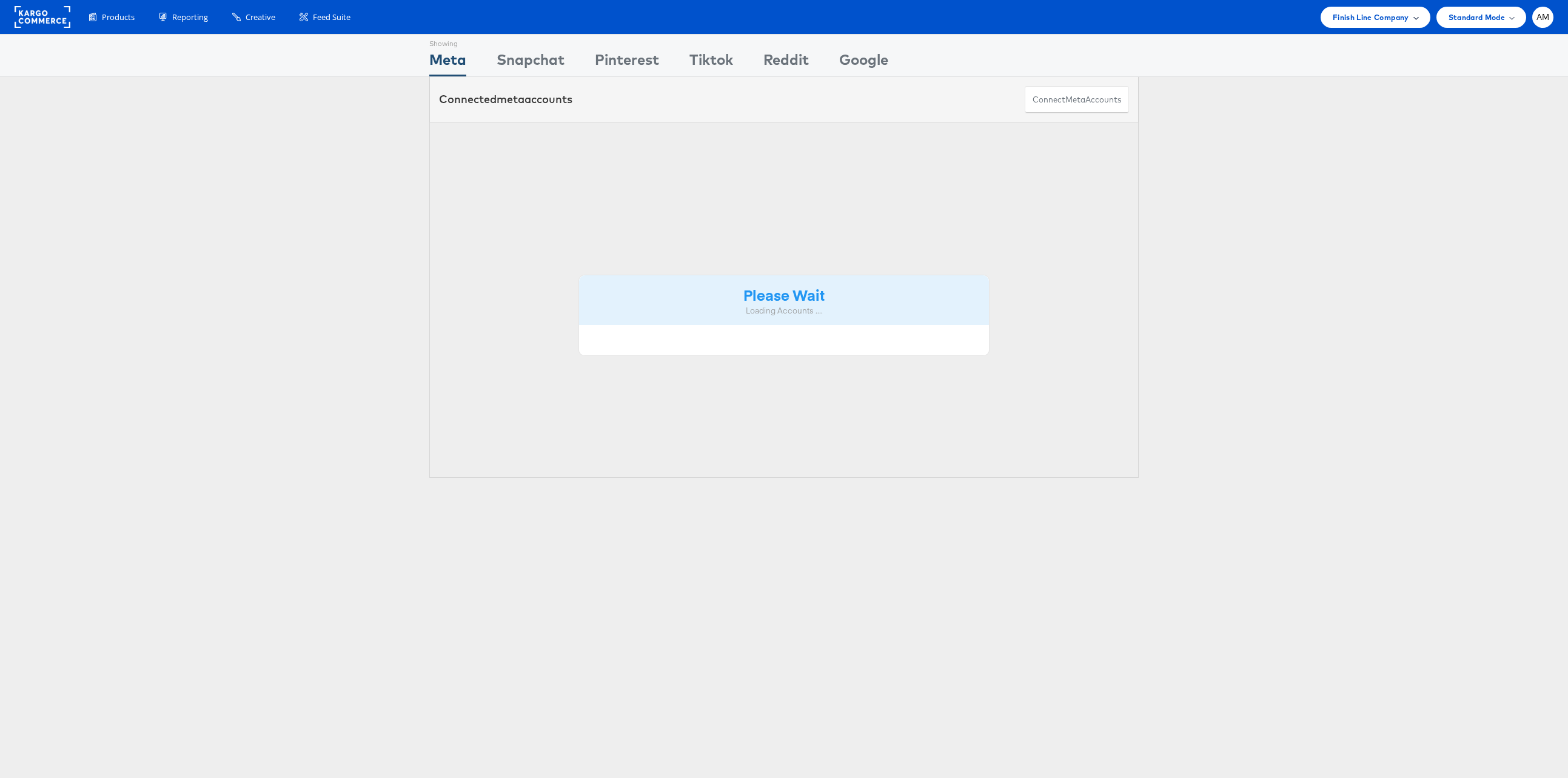
click at [1357, 14] on span "Finish Line Company" at bounding box center [1371, 17] width 77 height 13
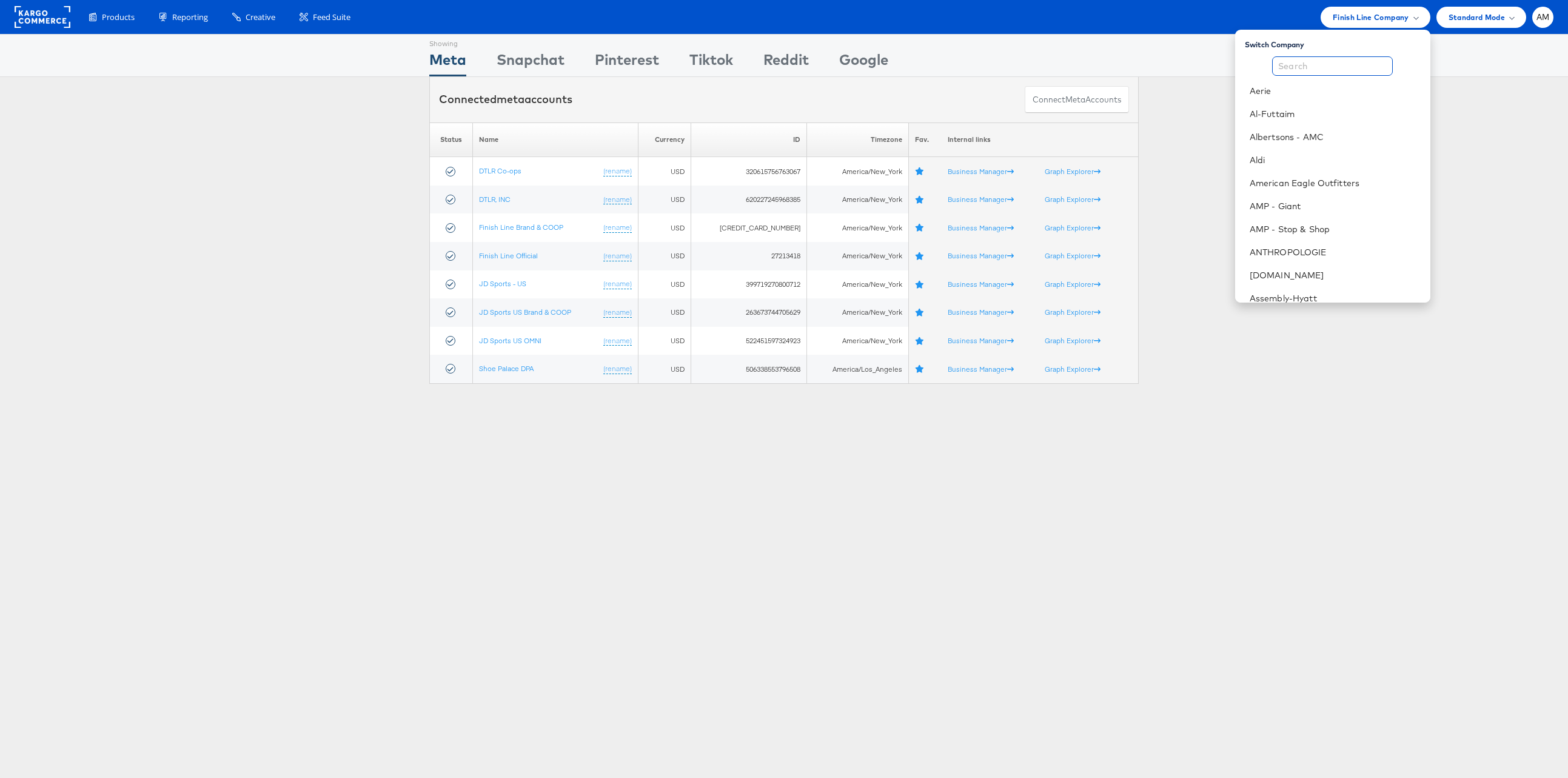
click at [1344, 60] on input "text" at bounding box center [1332, 65] width 121 height 20
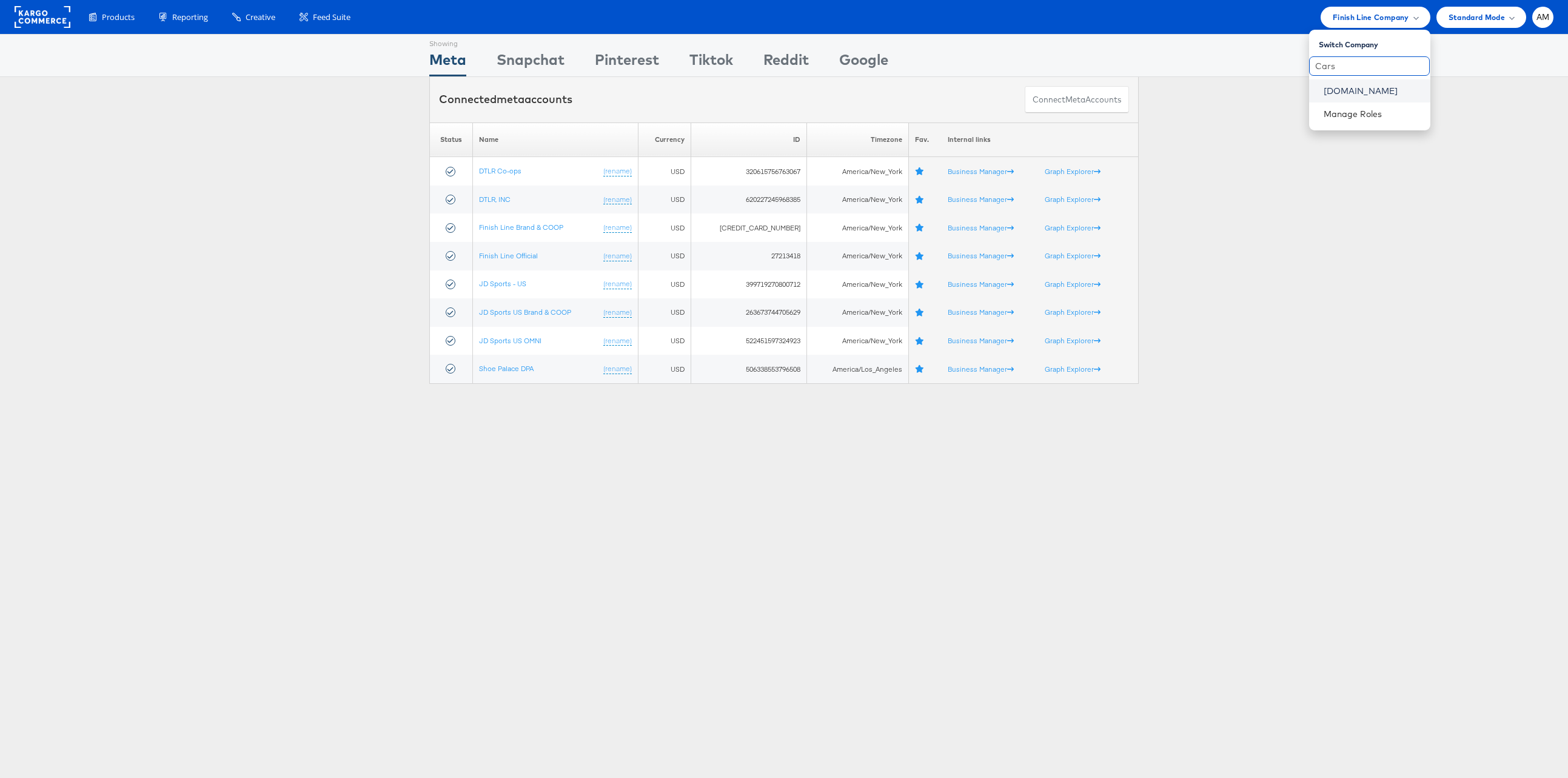
type input "Cars"
click at [1346, 89] on link "[DOMAIN_NAME]" at bounding box center [1372, 91] width 97 height 12
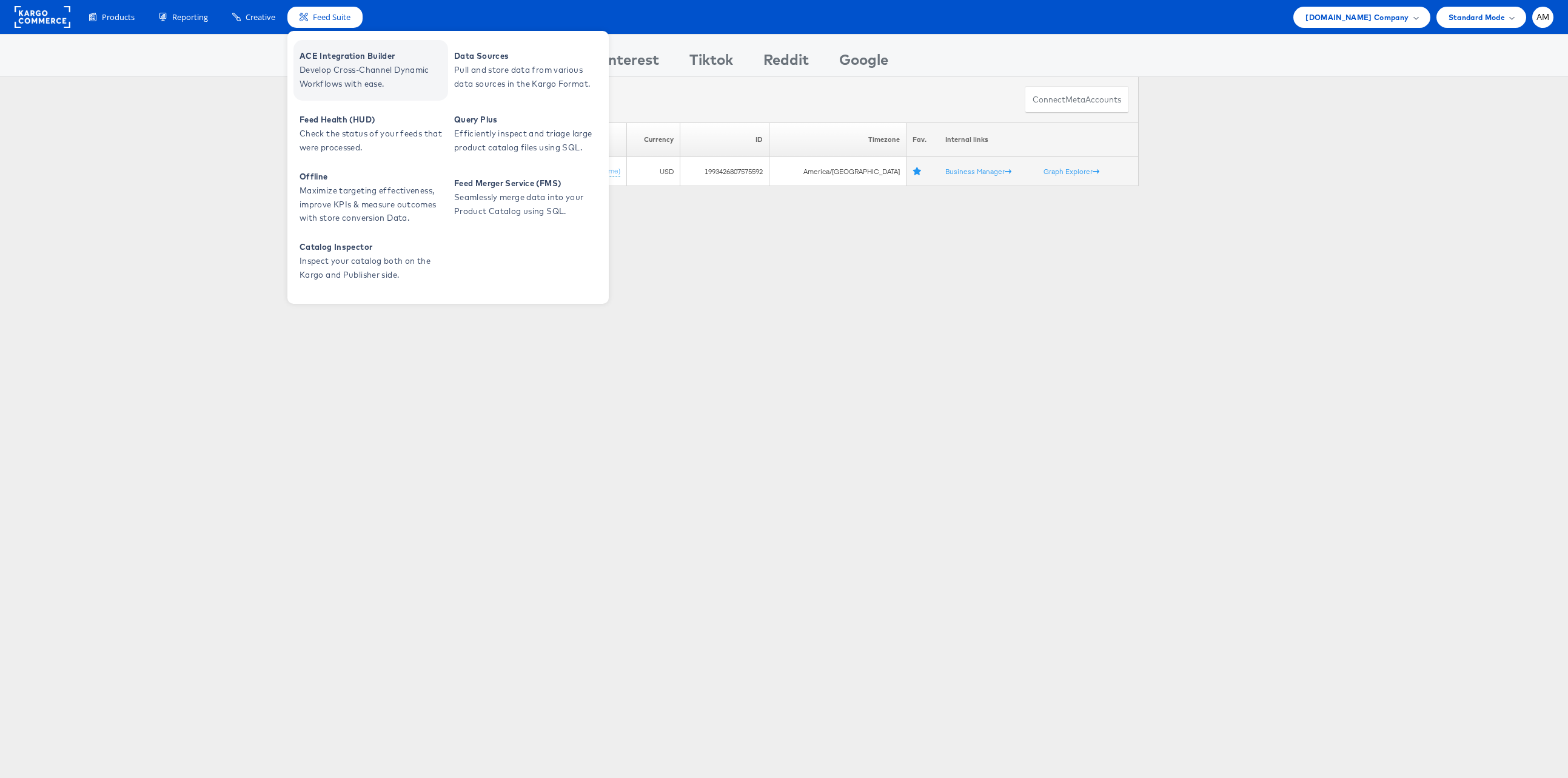
click at [357, 71] on span "Develop Cross-Channel Dynamic Workflows with ease." at bounding box center [372, 77] width 145 height 28
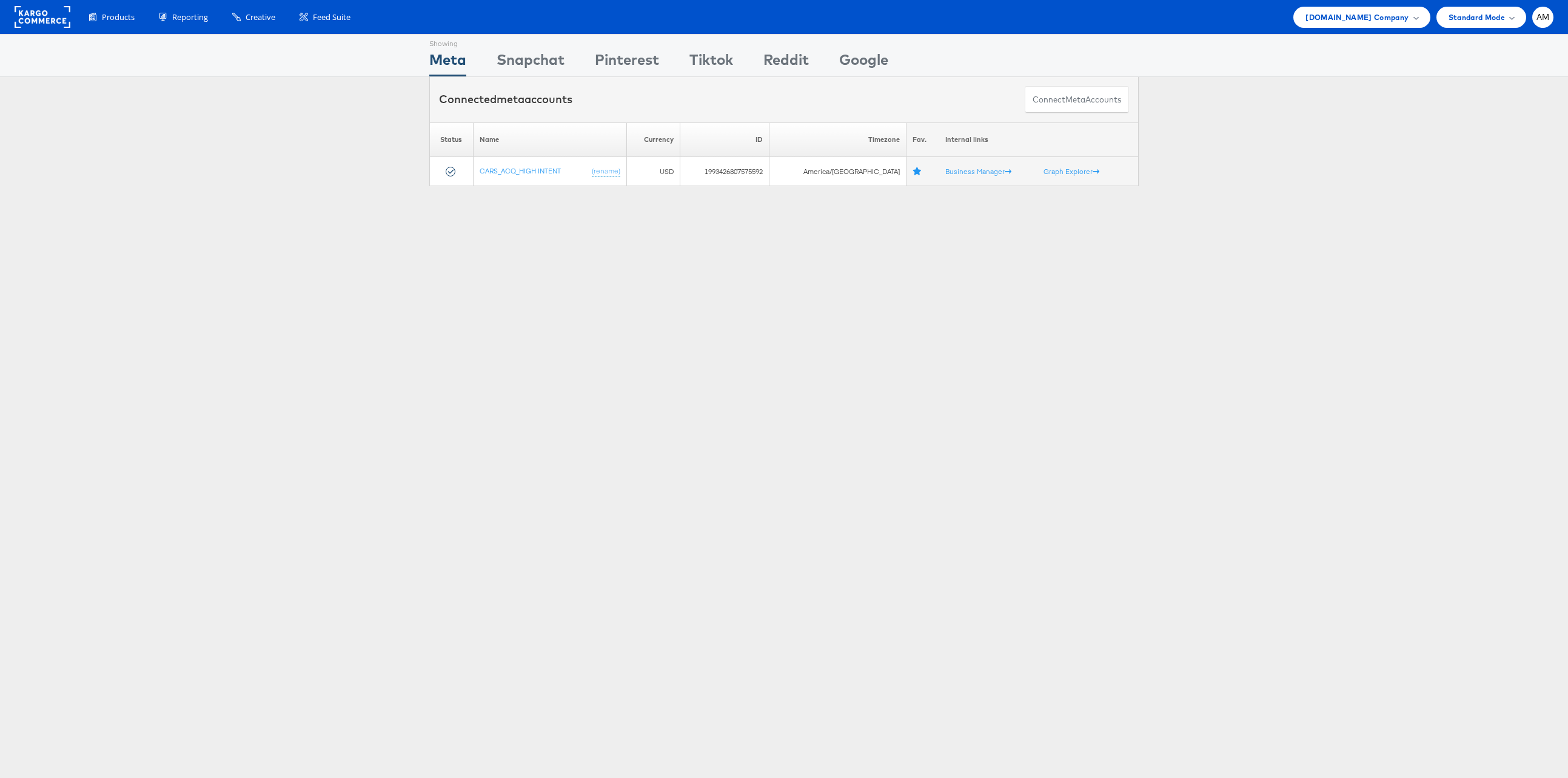
click at [1350, 5] on div "Products Product Catalogs Enhance Your Product Catalog, Map Them to Publishers,…" at bounding box center [784, 17] width 1568 height 34
click at [1357, 16] on span "[DOMAIN_NAME] Company" at bounding box center [1356, 17] width 103 height 13
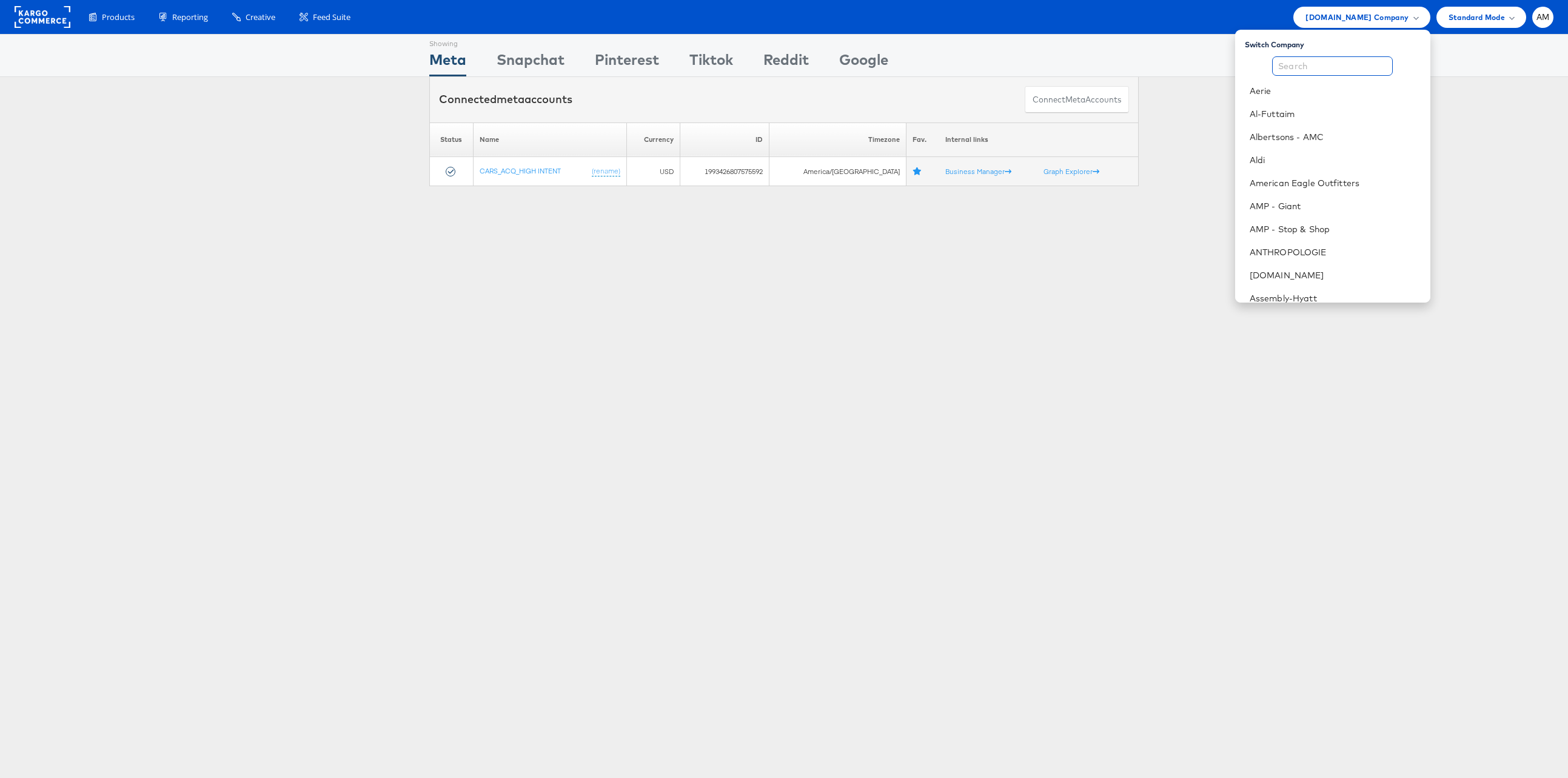
click at [1308, 60] on input "text" at bounding box center [1332, 65] width 121 height 20
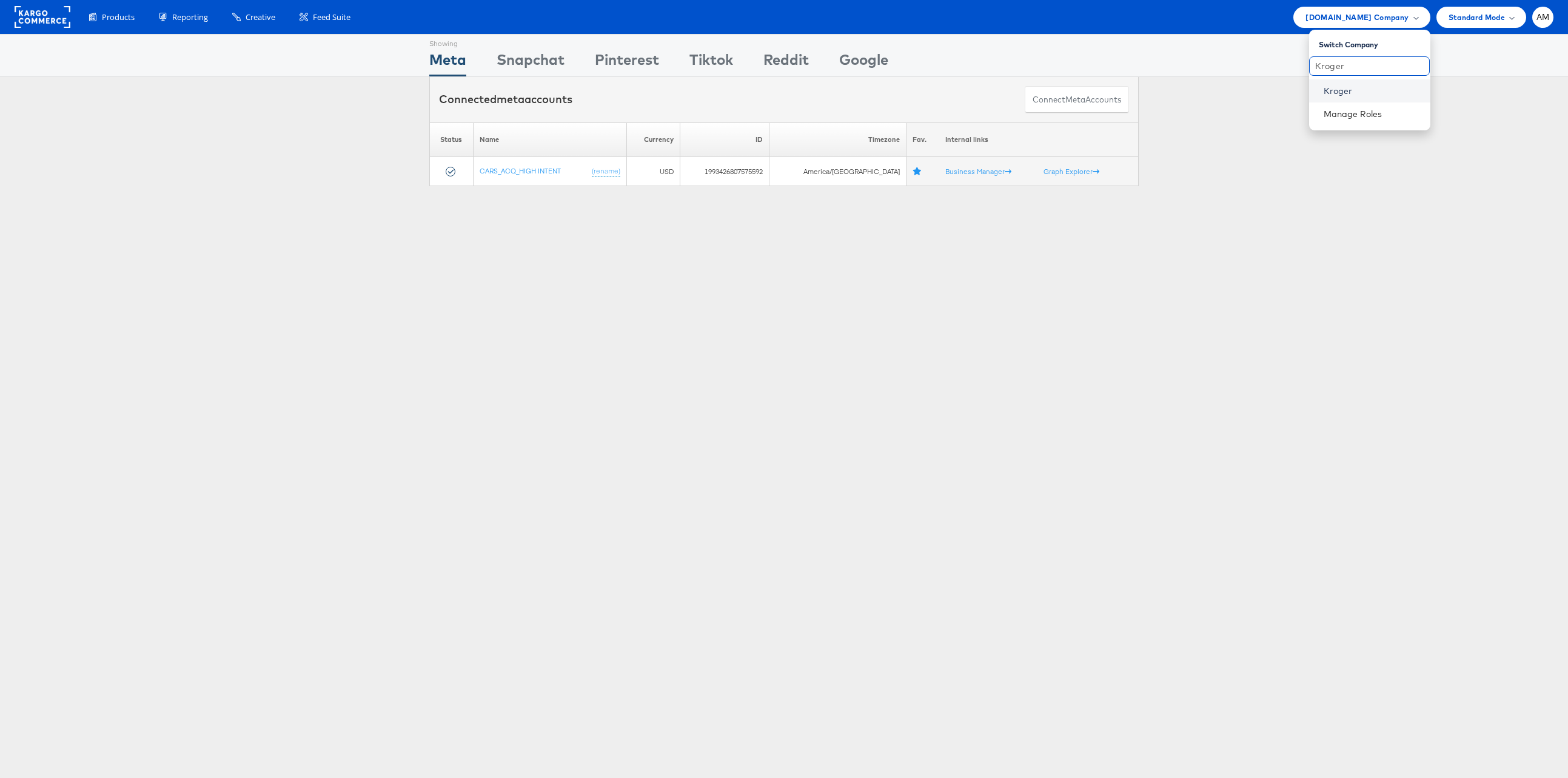
type input "Kroger"
click at [1342, 87] on link "Kroger" at bounding box center [1372, 91] width 97 height 12
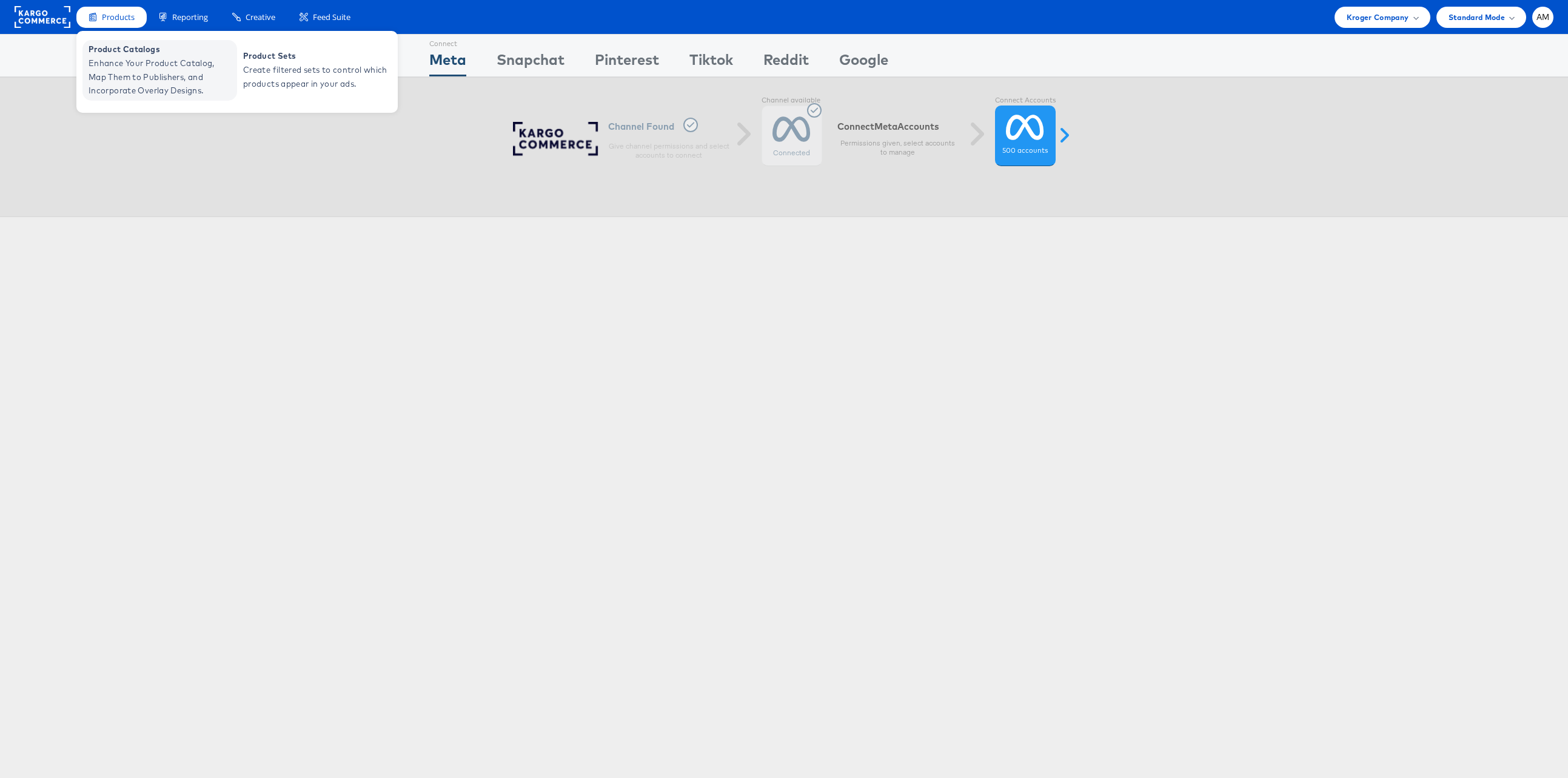
click at [132, 69] on span "Enhance Your Product Catalog, Map Them to Publishers, and Incorporate Overlay D…" at bounding box center [161, 77] width 145 height 41
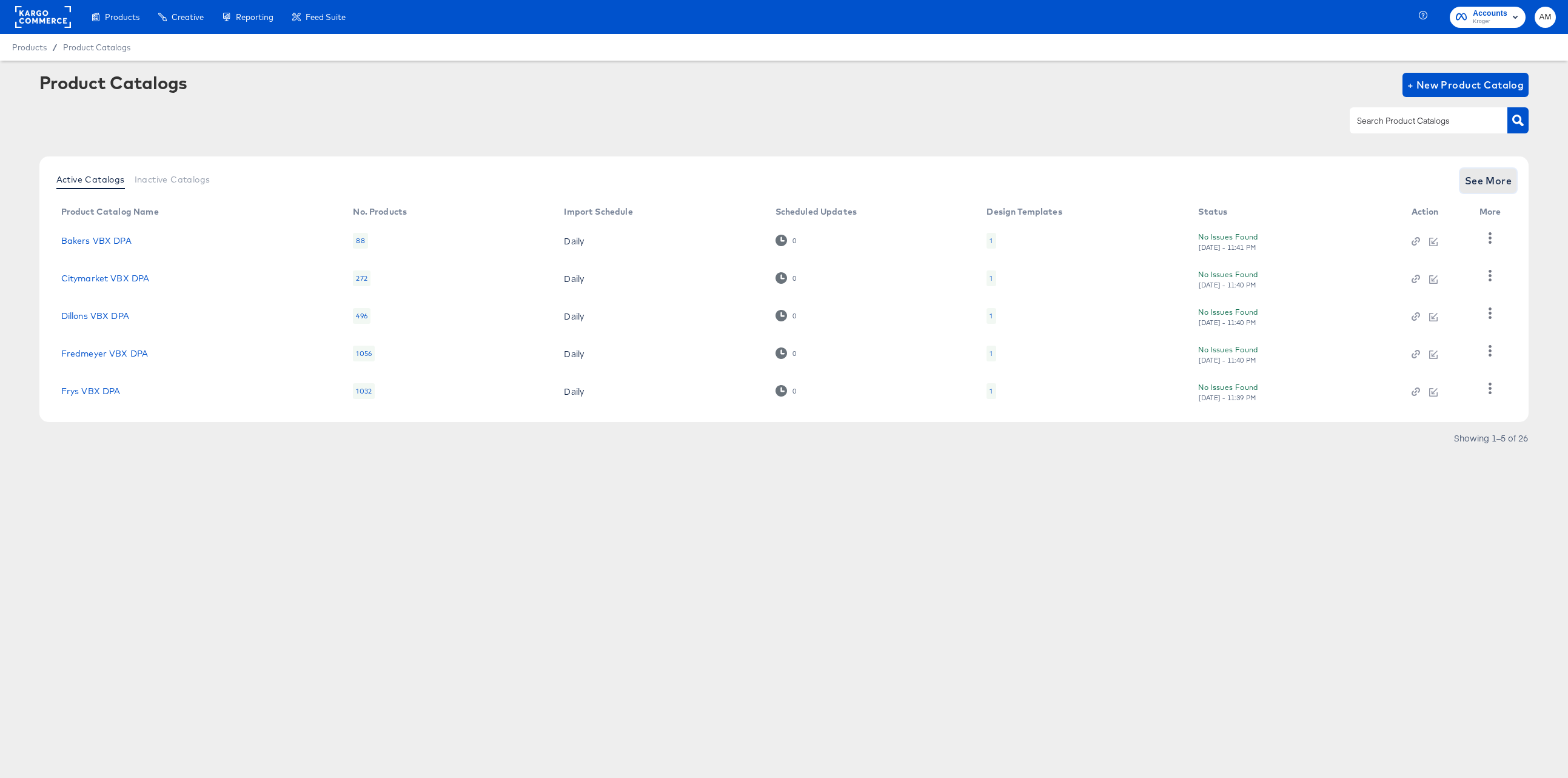
click at [1499, 185] on span "See More" at bounding box center [1488, 180] width 48 height 17
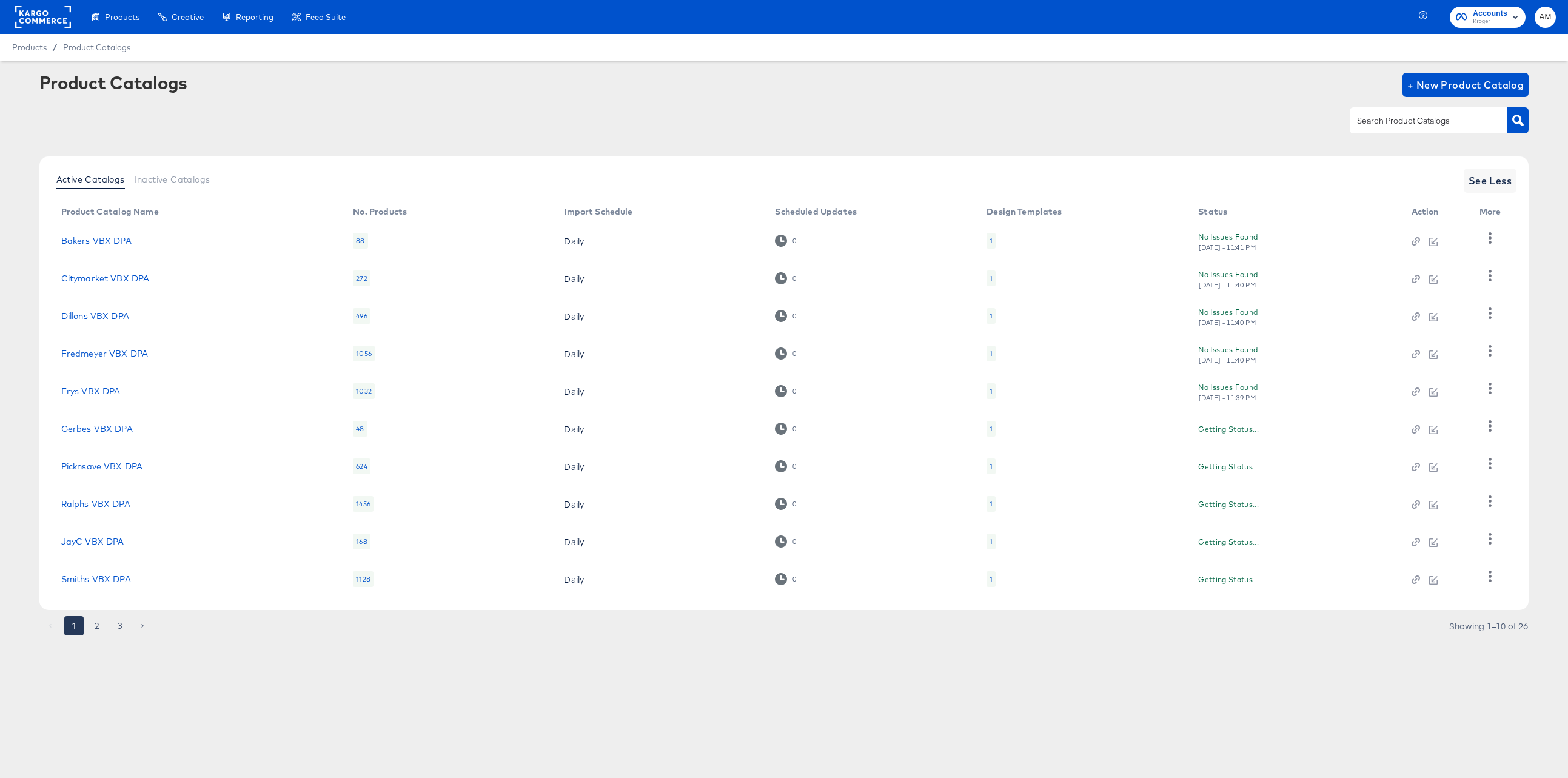
click at [98, 643] on article "Product Catalogs + New Product Catalog Active Catalogs Inactive Catalogs See Le…" at bounding box center [784, 369] width 1568 height 617
click at [94, 622] on button "2" at bounding box center [97, 625] width 20 height 20
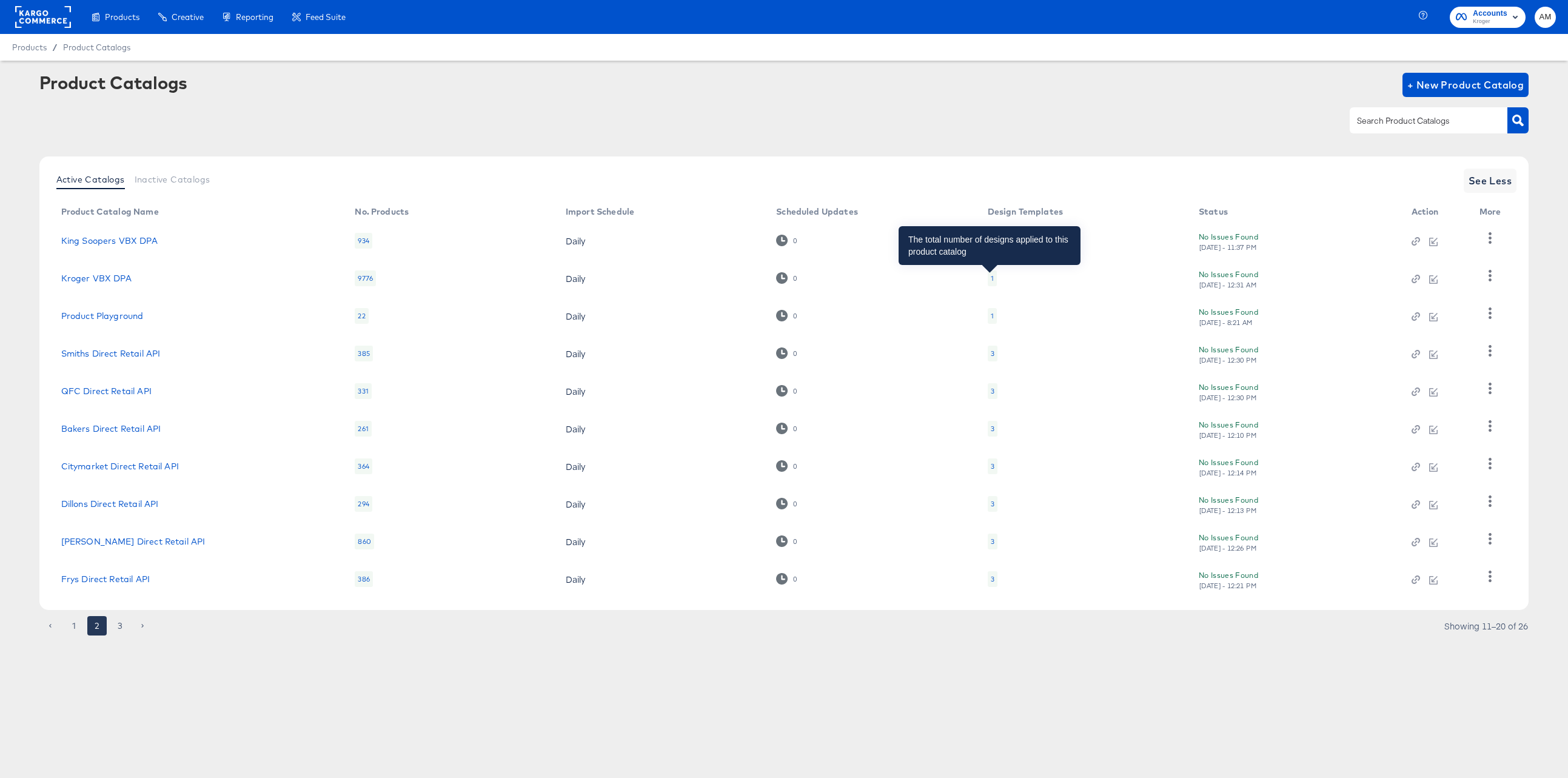
click at [991, 280] on div "1" at bounding box center [992, 278] width 3 height 9
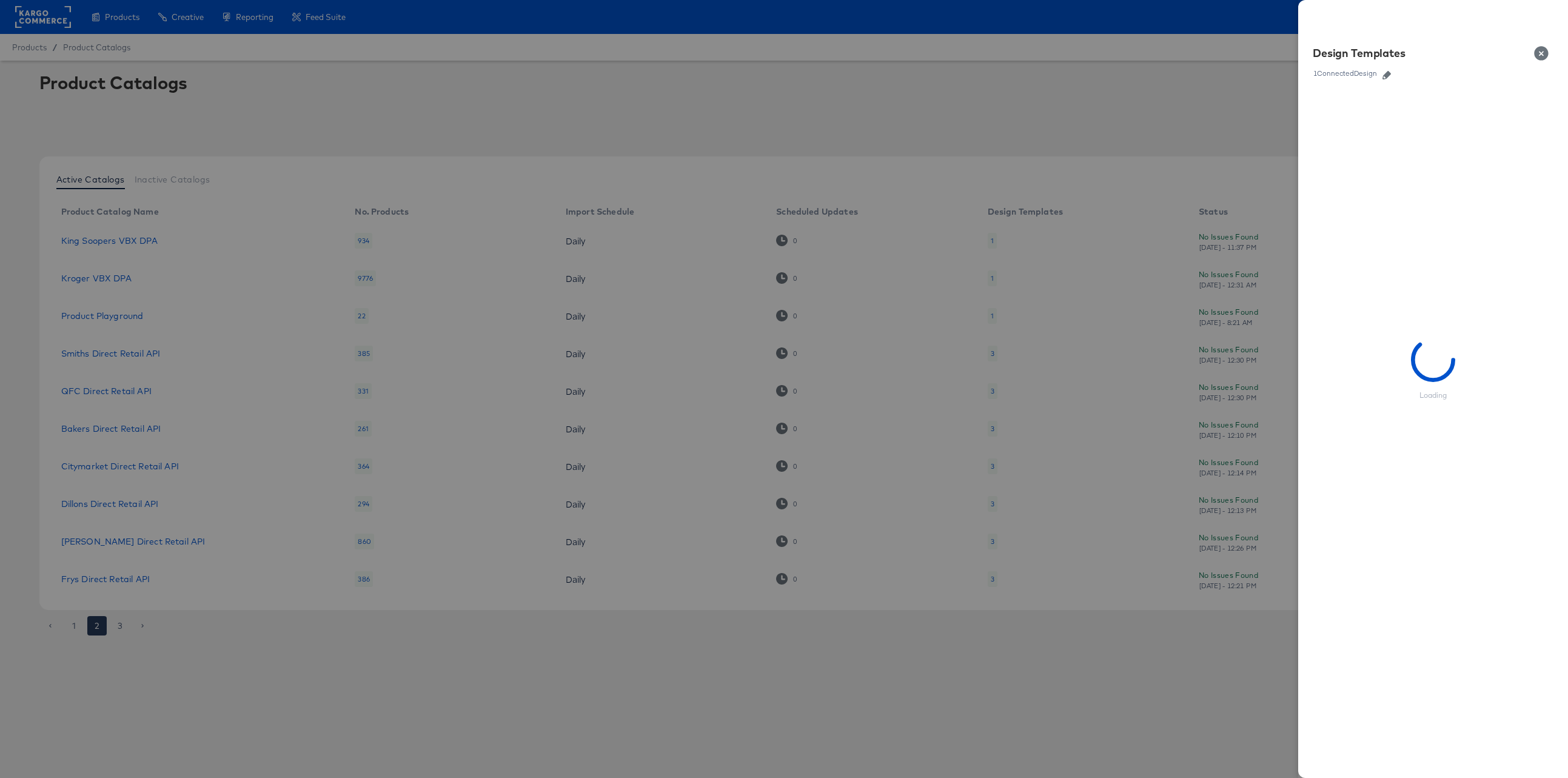
click at [1390, 74] on icon "button" at bounding box center [1387, 75] width 9 height 9
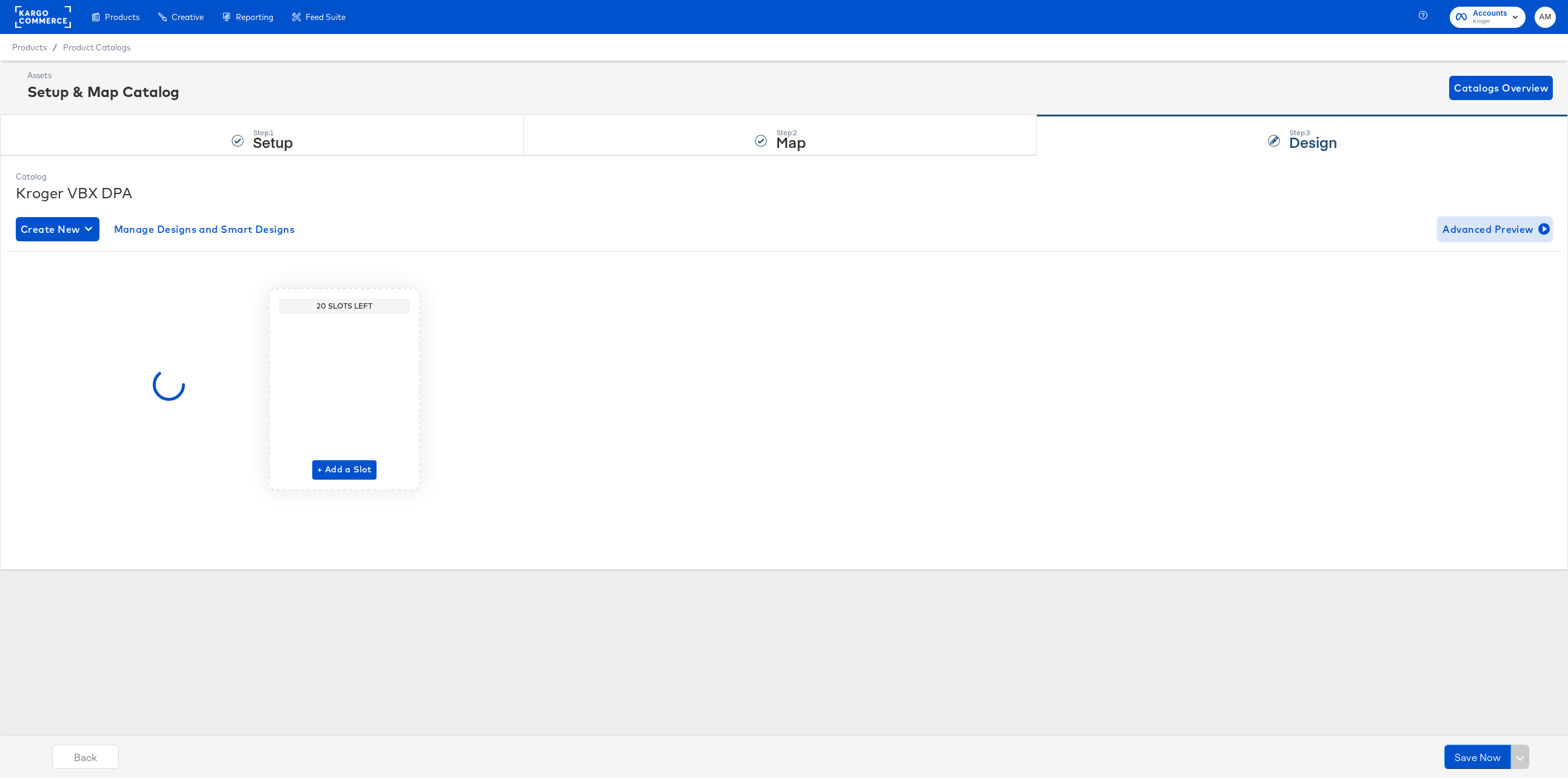
click at [1486, 226] on span "Advanced Preview" at bounding box center [1494, 230] width 105 height 17
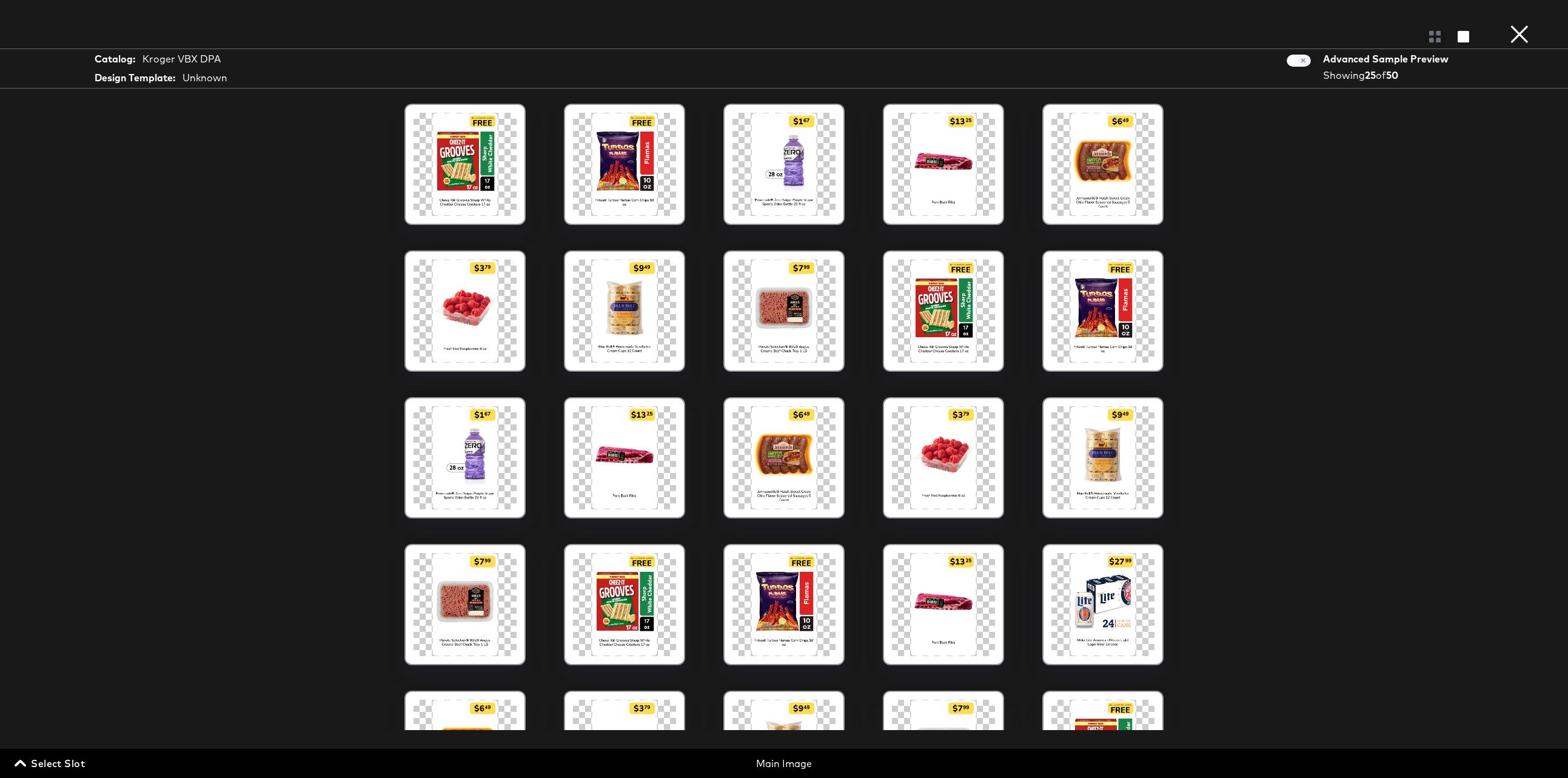
click at [1520, 25] on button "×" at bounding box center [1519, 12] width 25 height 25
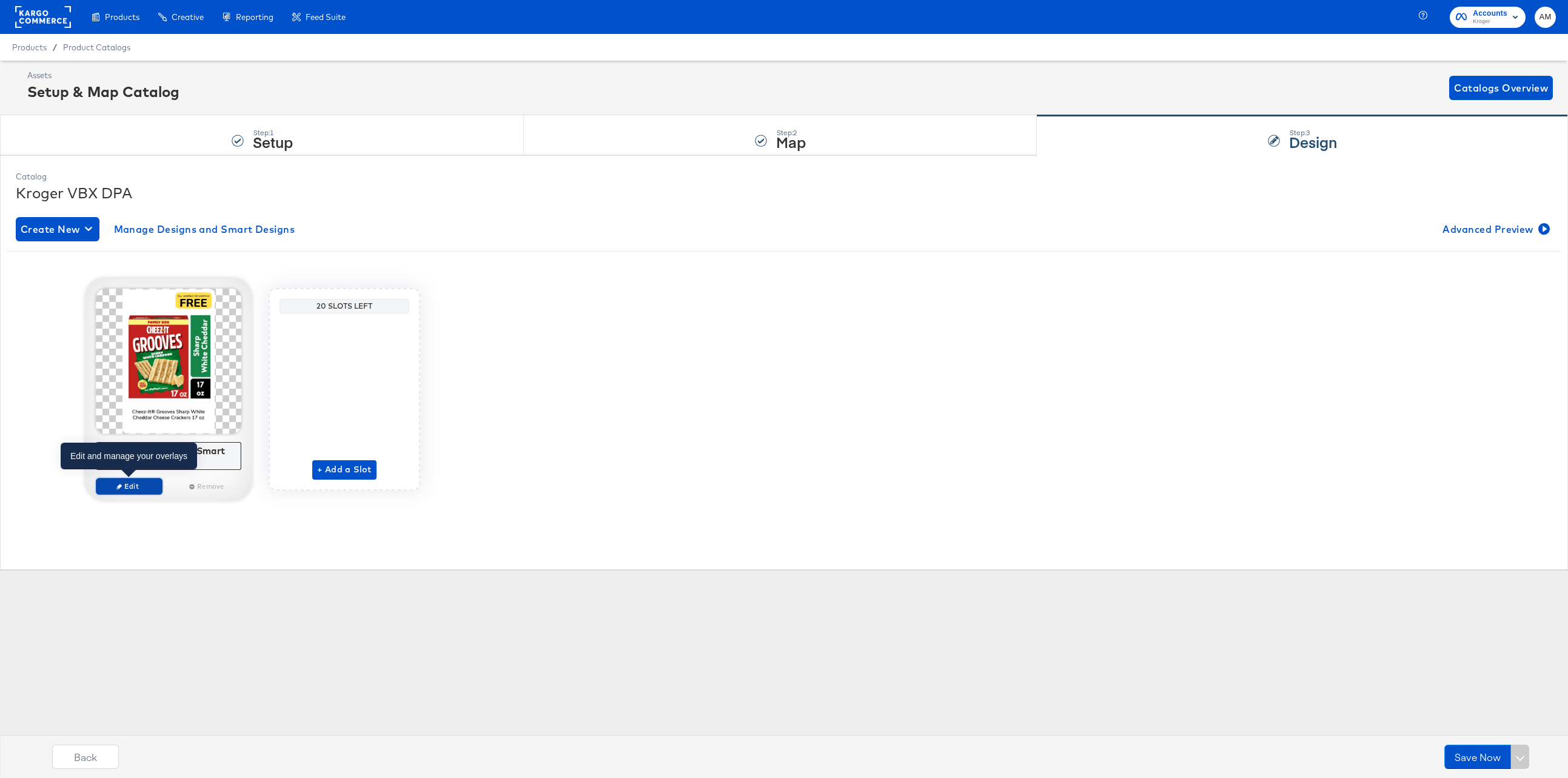
click at [137, 485] on span "Edit" at bounding box center [129, 486] width 56 height 9
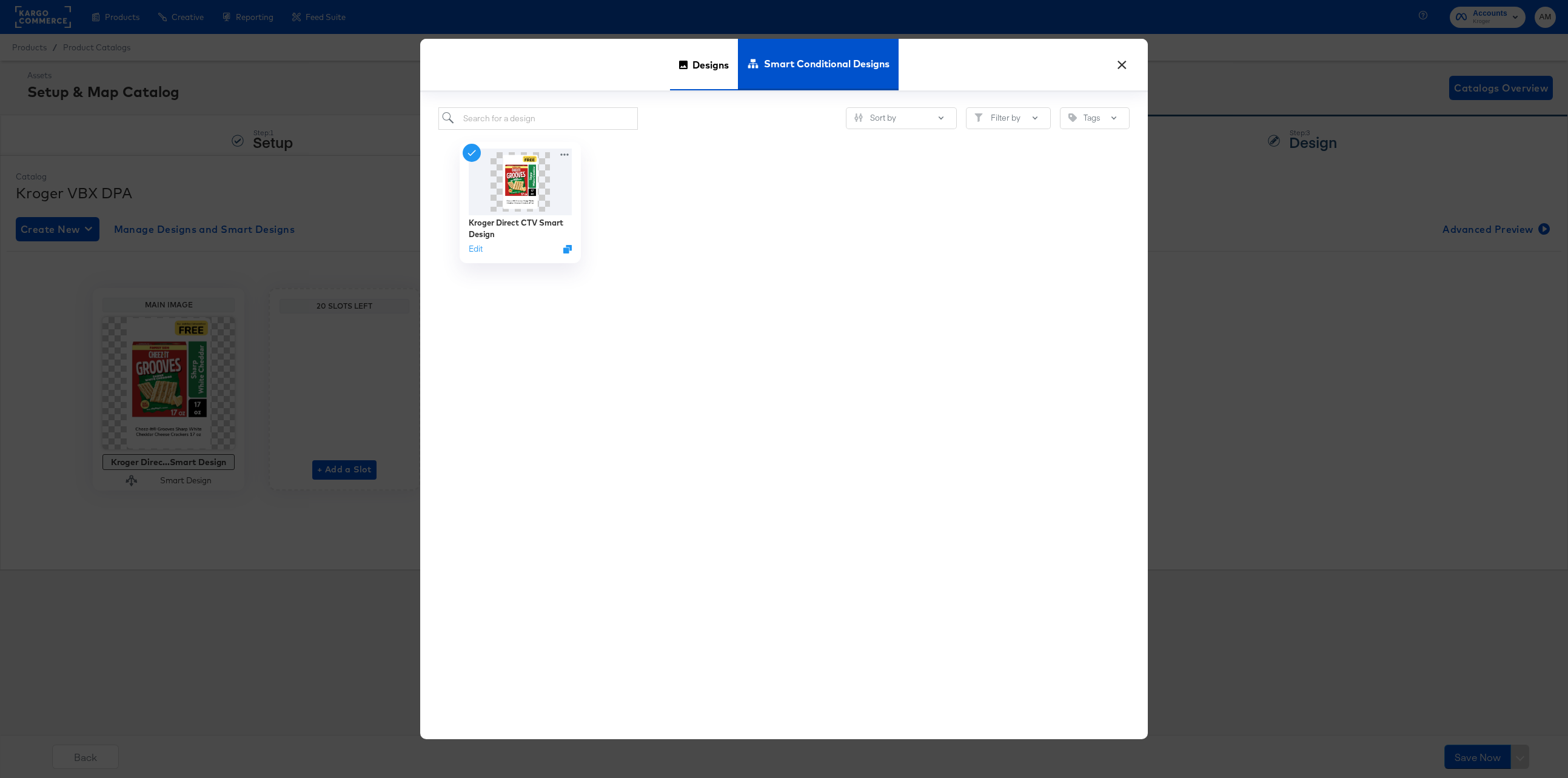
click at [703, 67] on span "Designs" at bounding box center [710, 65] width 37 height 54
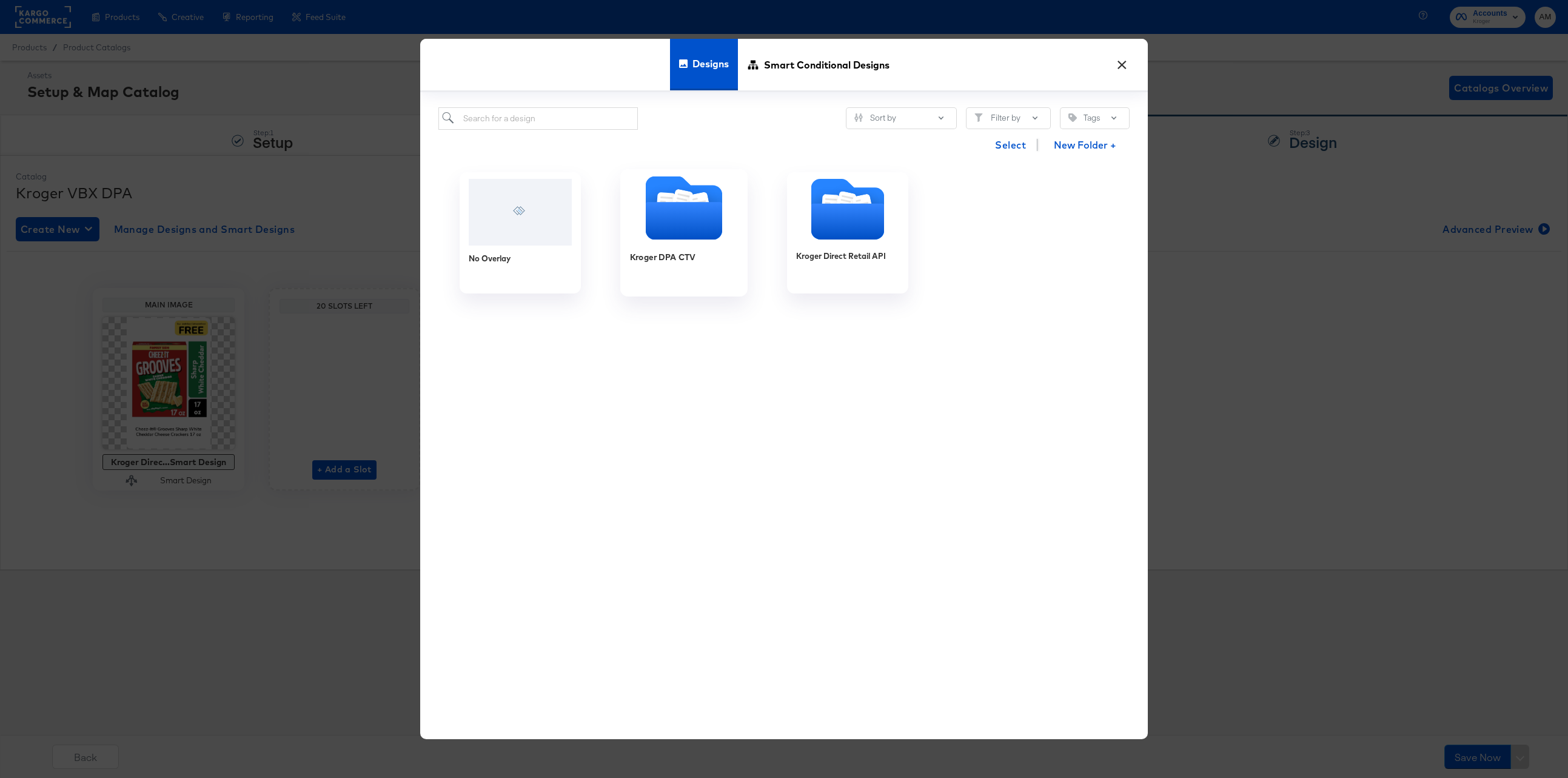
click at [703, 216] on icon "Folder" at bounding box center [684, 221] width 77 height 37
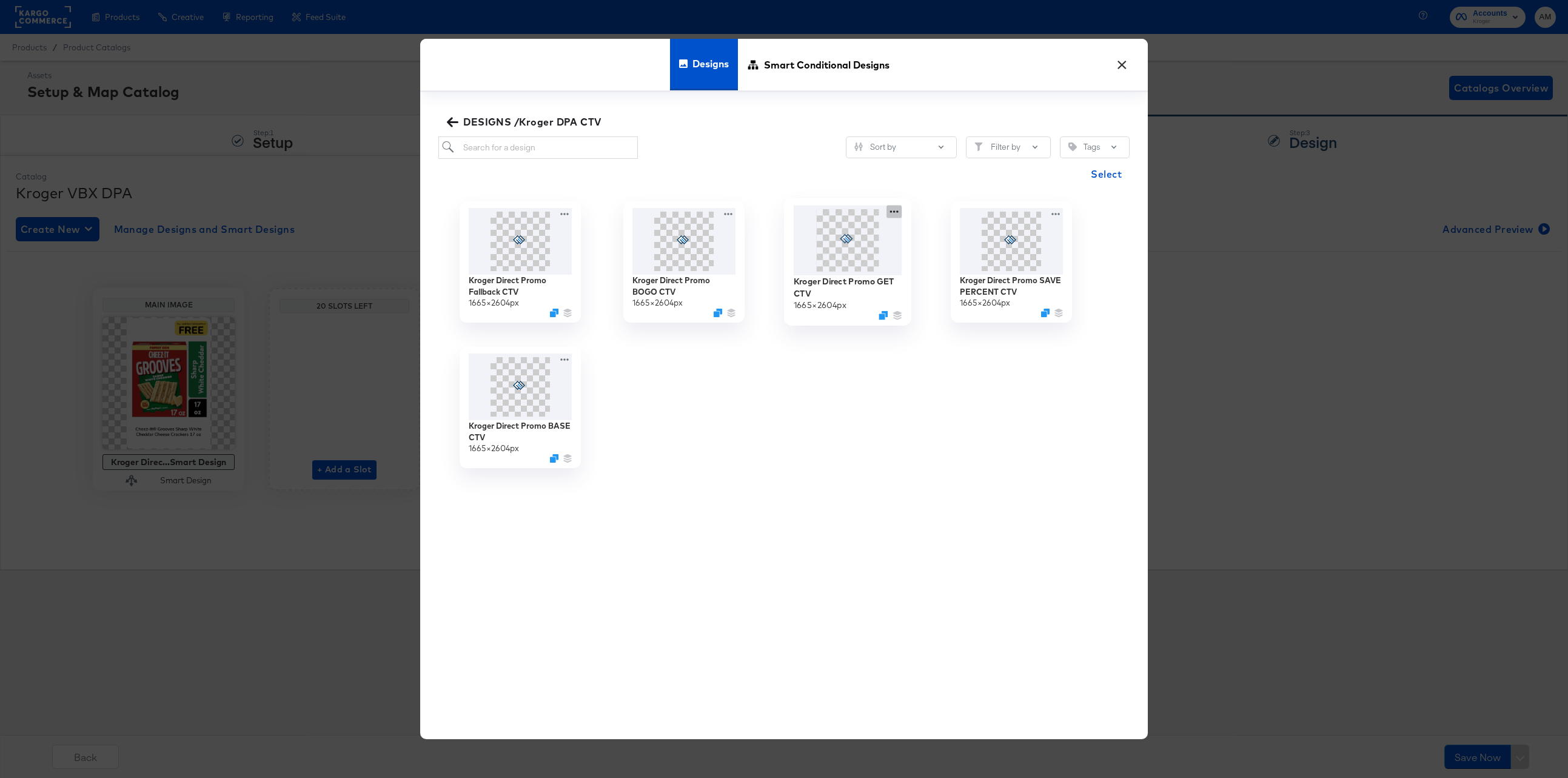
click at [891, 213] on icon at bounding box center [894, 211] width 15 height 13
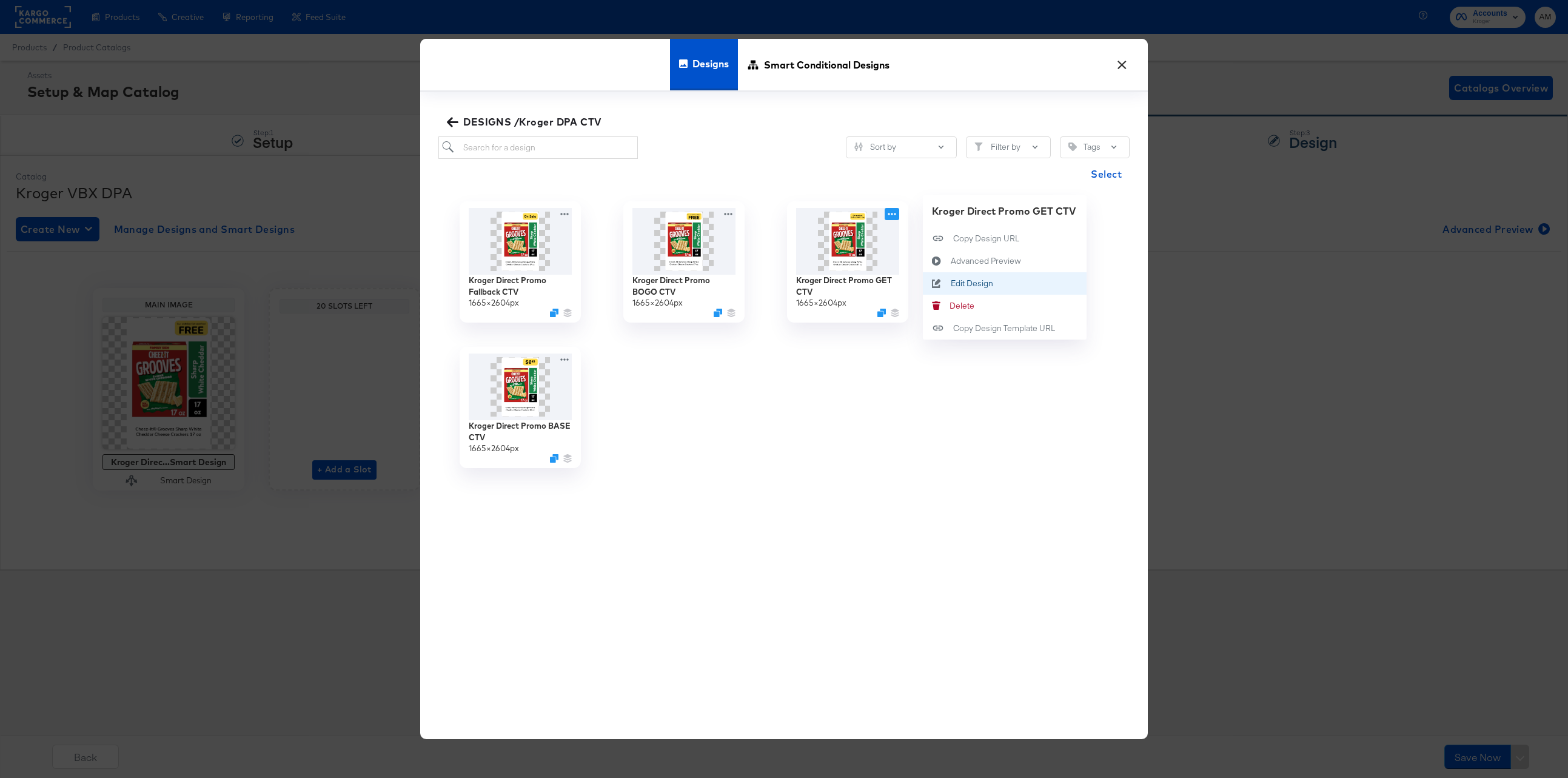
click at [951, 283] on div "Edit Design Edit Design" at bounding box center [951, 283] width 0 height 0
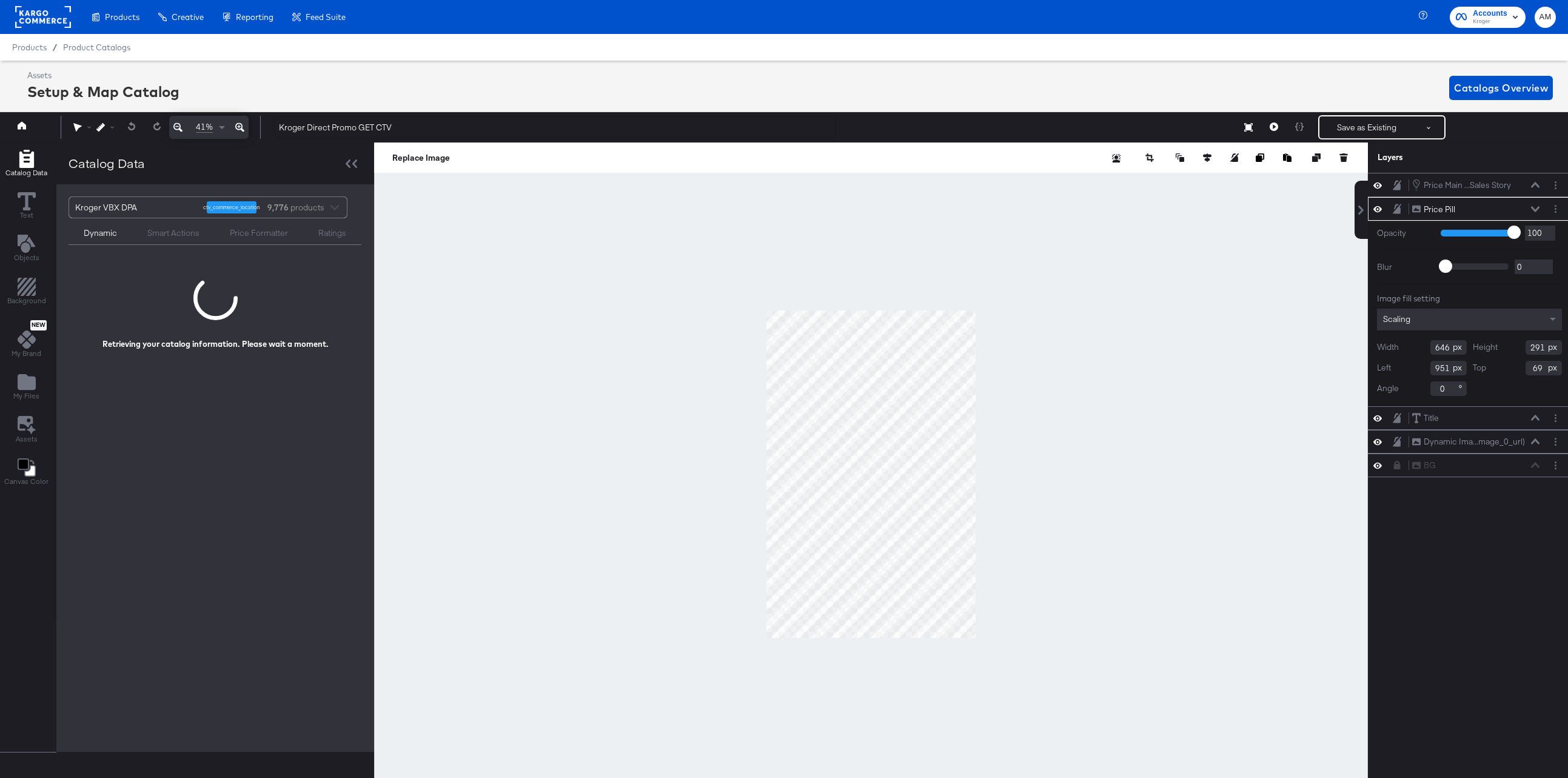
scroll to position [0, 3]
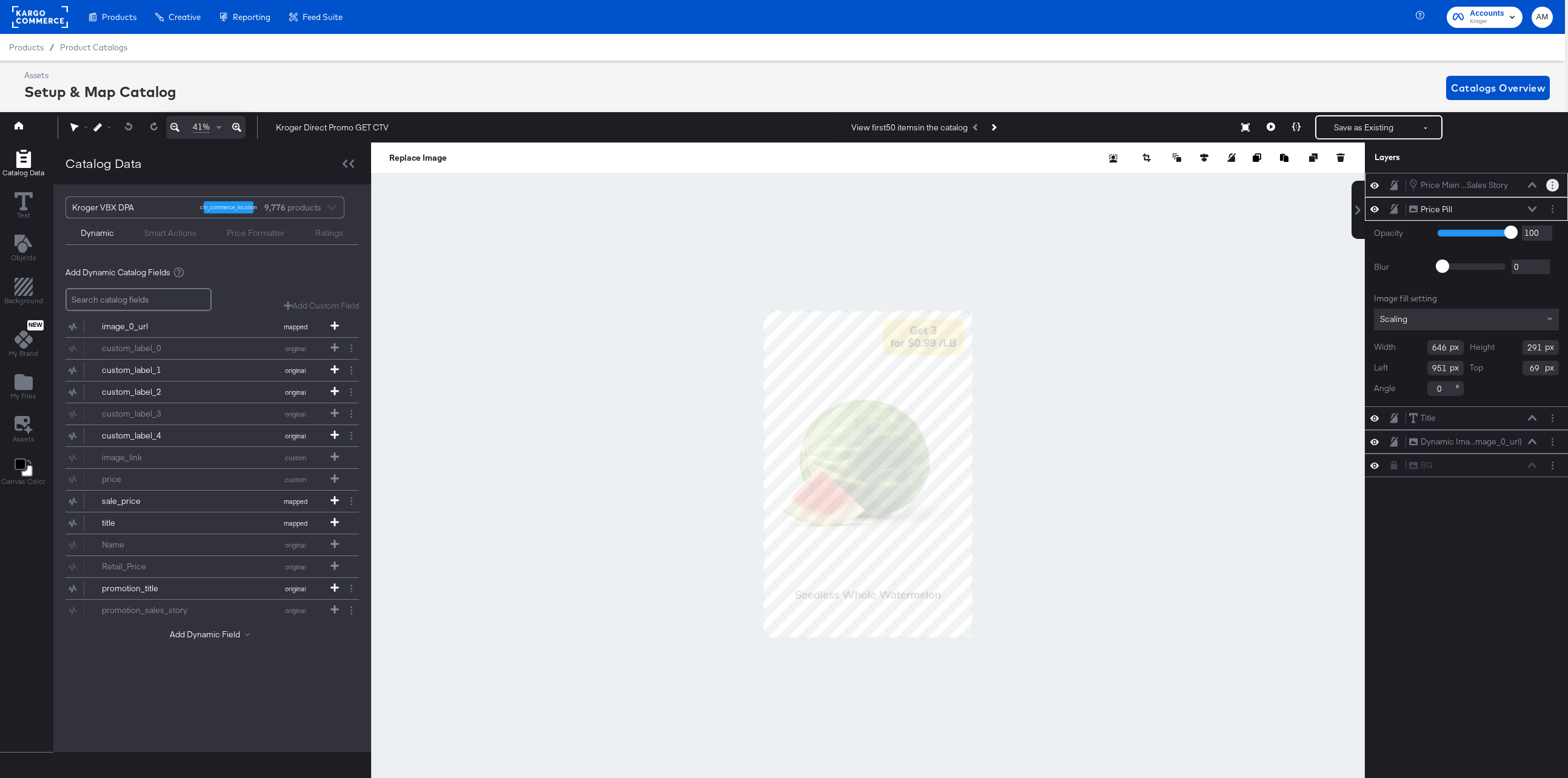
click at [1550, 184] on button "Layer Options" at bounding box center [1552, 185] width 13 height 13
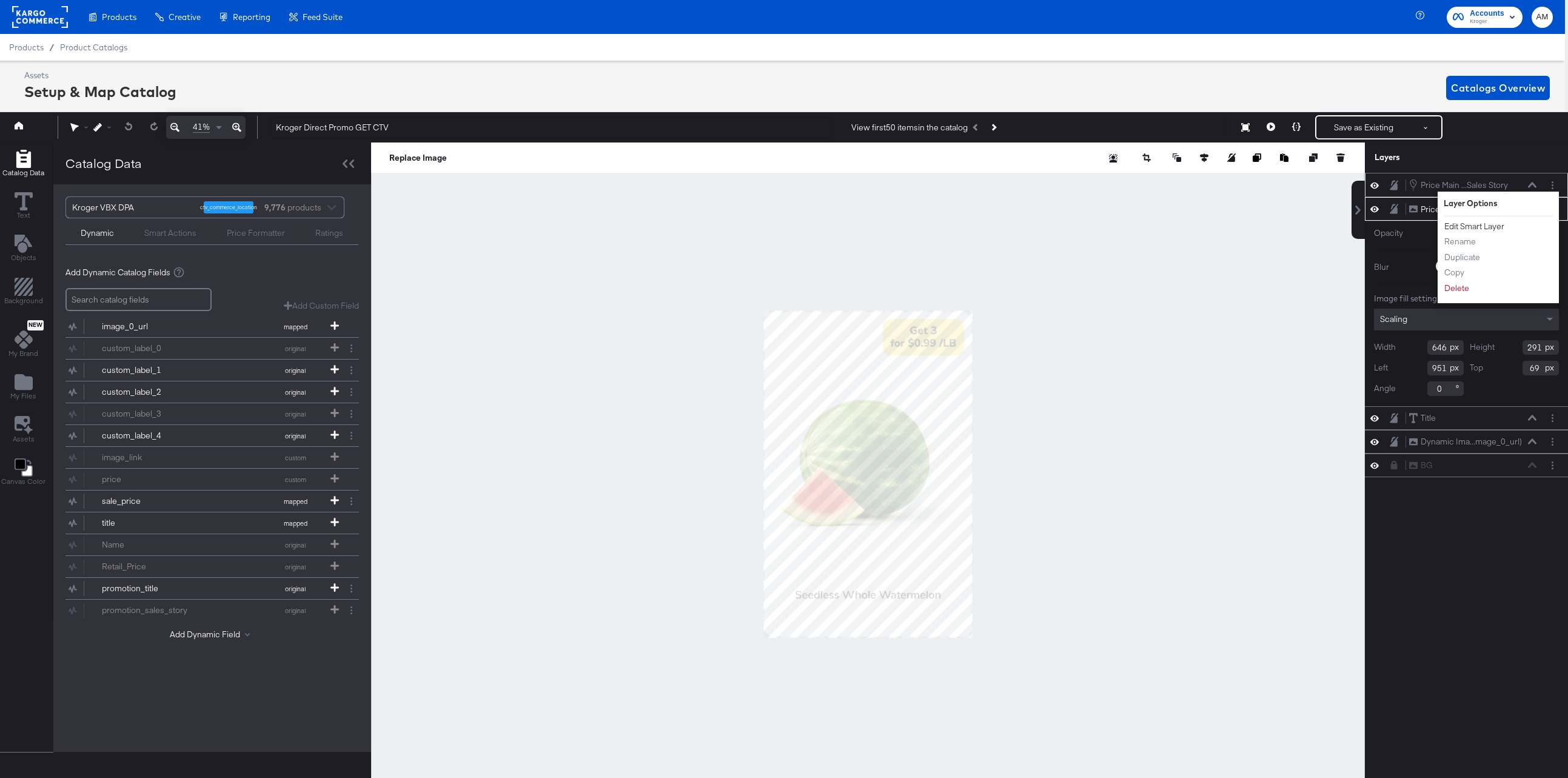
click at [1498, 224] on button "Edit Smart Layer" at bounding box center [1474, 226] width 61 height 13
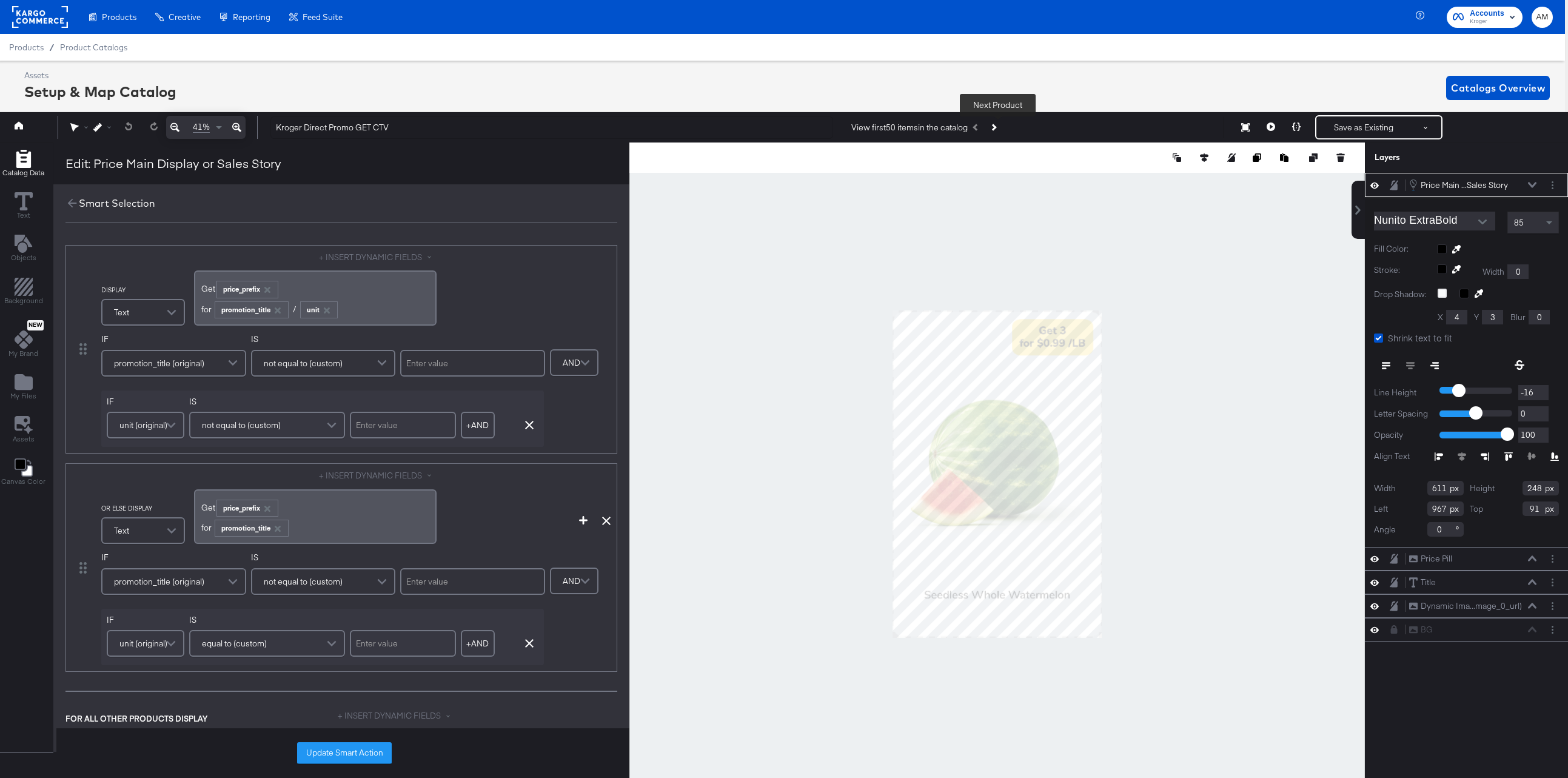
click at [1000, 128] on button "Next Product" at bounding box center [993, 128] width 17 height 22
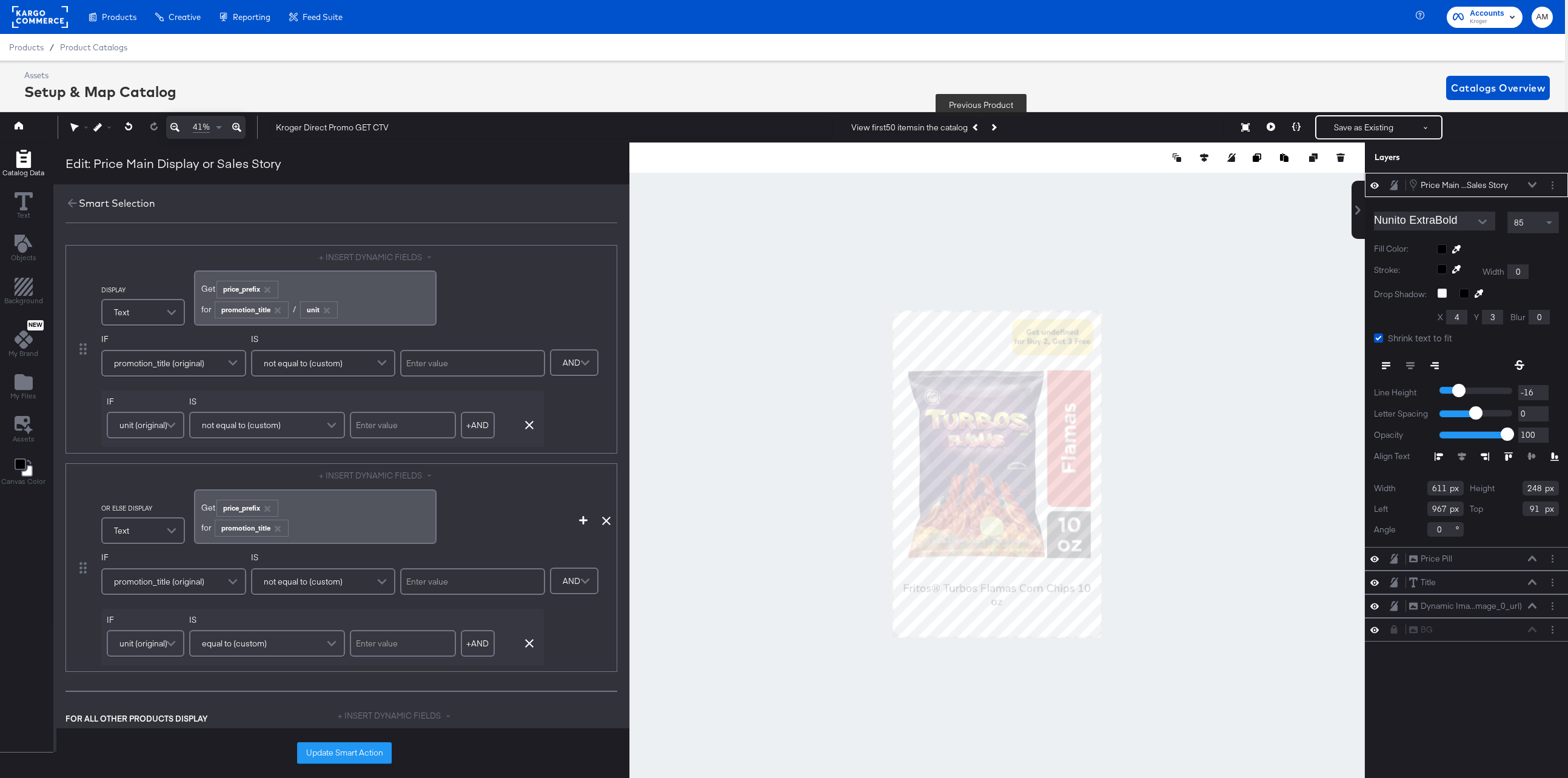
click at [979, 128] on icon "Previous Product" at bounding box center [976, 128] width 7 height 7
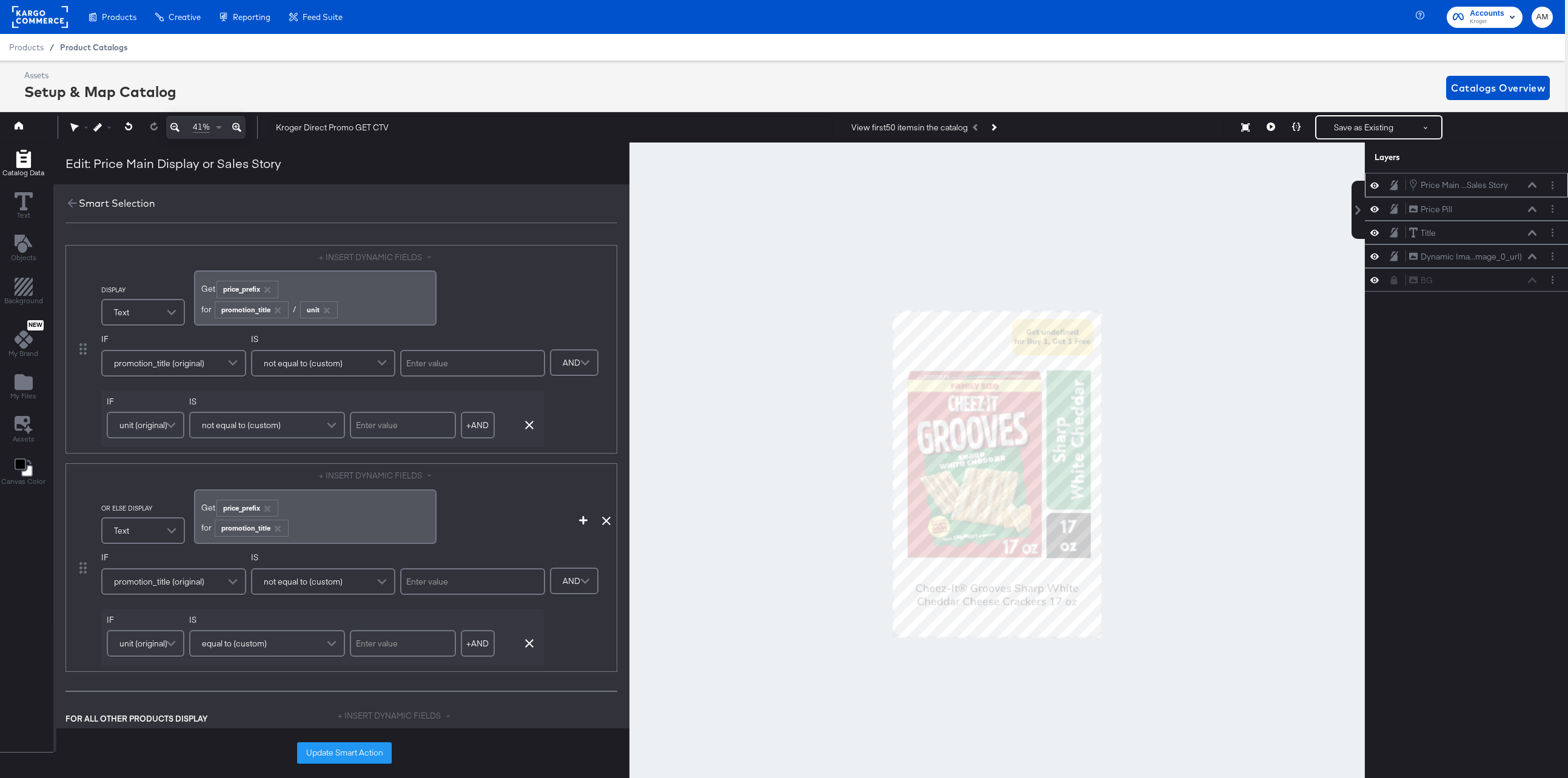
click at [88, 44] on span "Product Catalogs" at bounding box center [94, 47] width 68 height 9
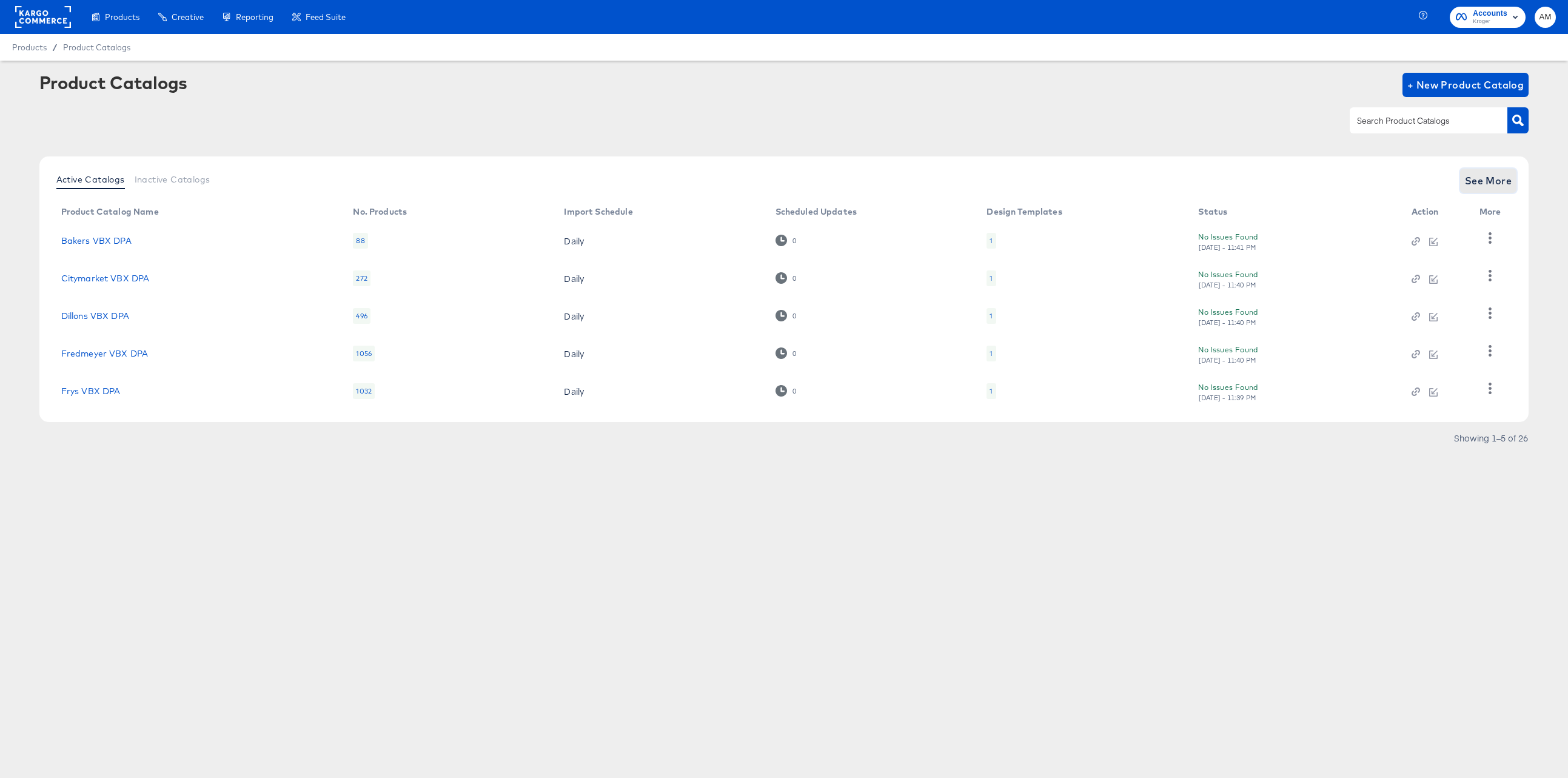
click at [1486, 176] on span "See More" at bounding box center [1488, 180] width 48 height 17
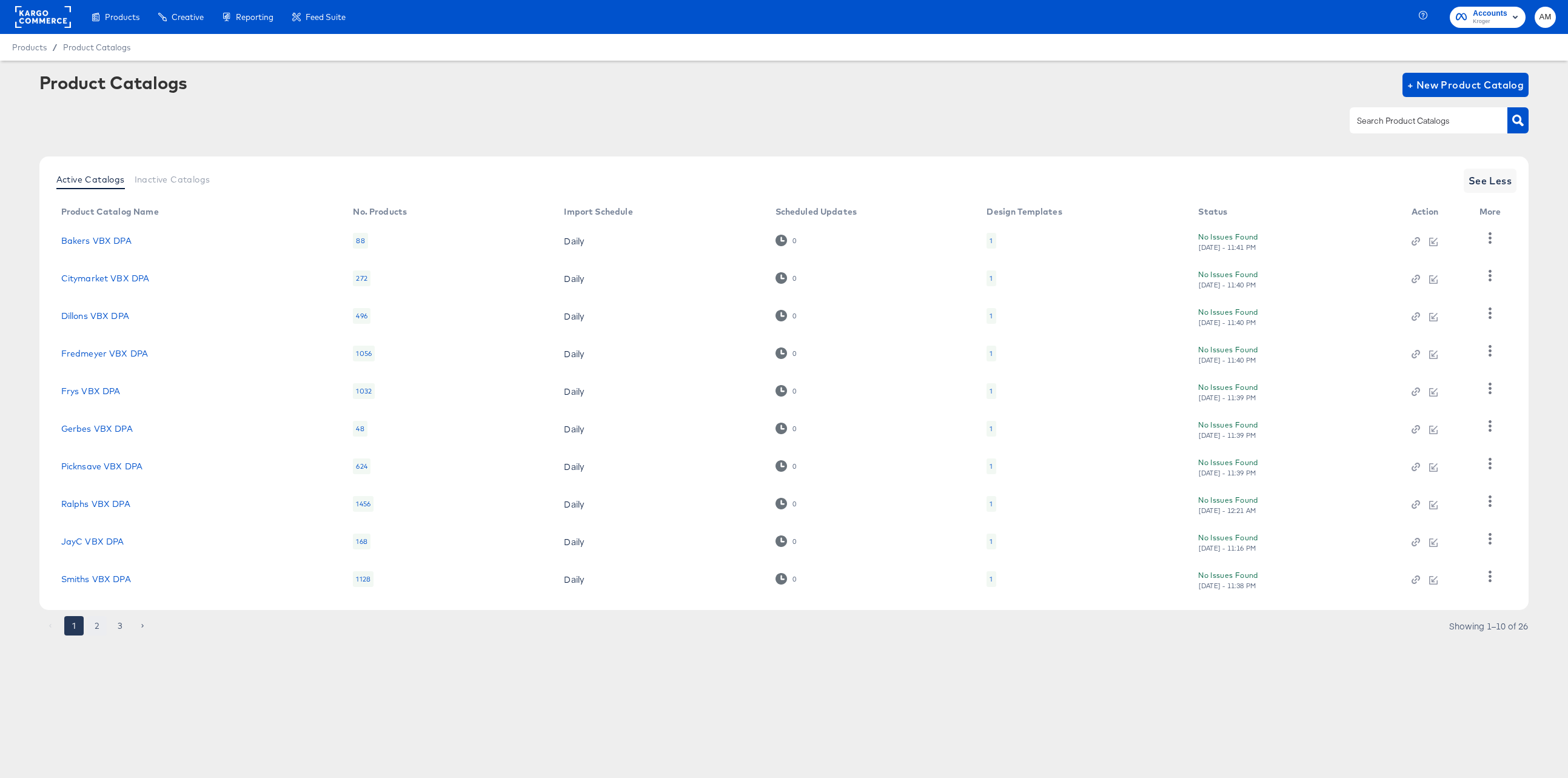
click at [97, 627] on button "2" at bounding box center [97, 625] width 20 height 20
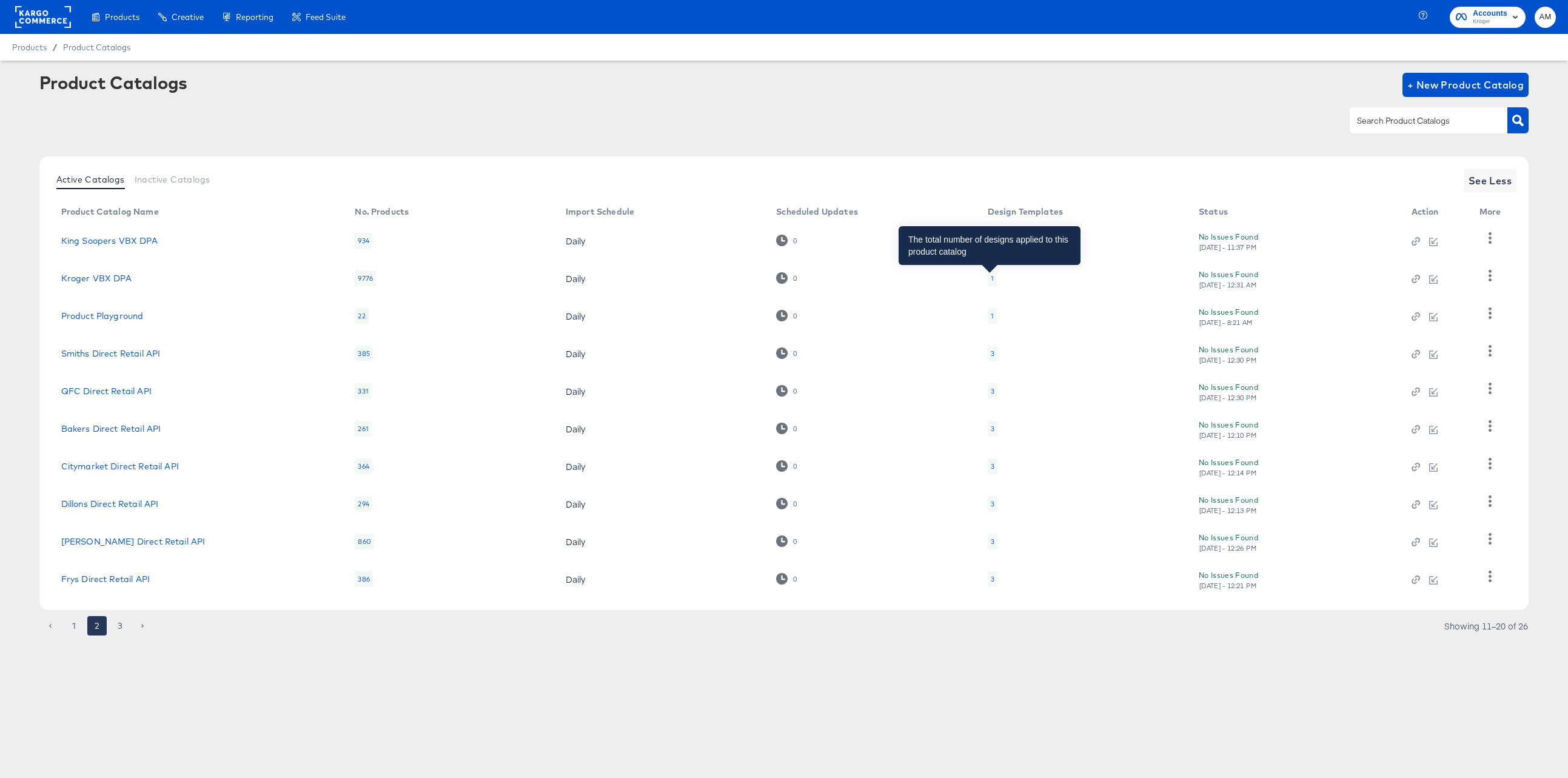
click at [991, 279] on div "1" at bounding box center [992, 278] width 3 height 9
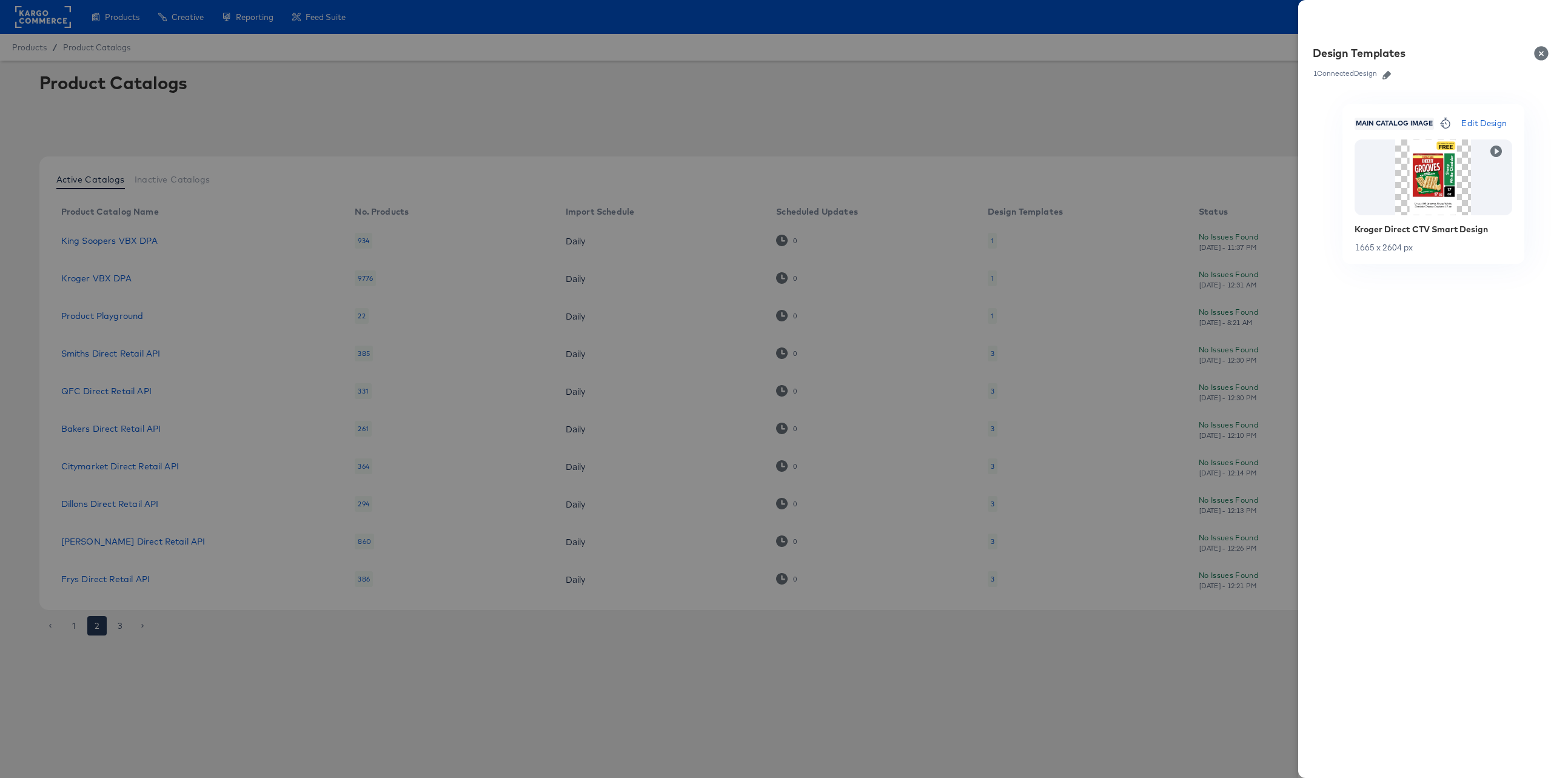
click at [1388, 74] on icon "button" at bounding box center [1387, 75] width 9 height 9
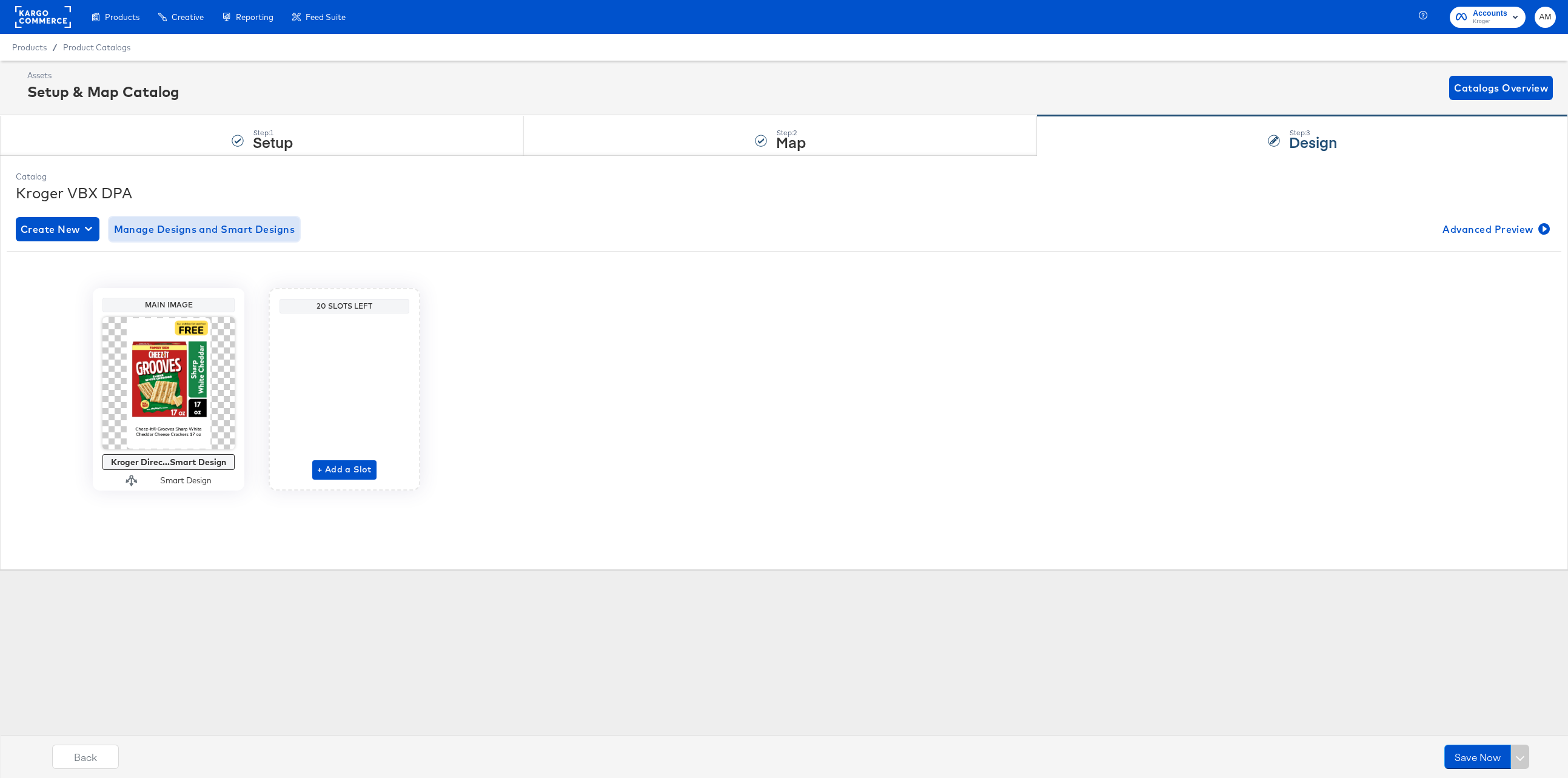
click at [197, 233] on span "Manage Designs and Smart Designs" at bounding box center [204, 230] width 181 height 17
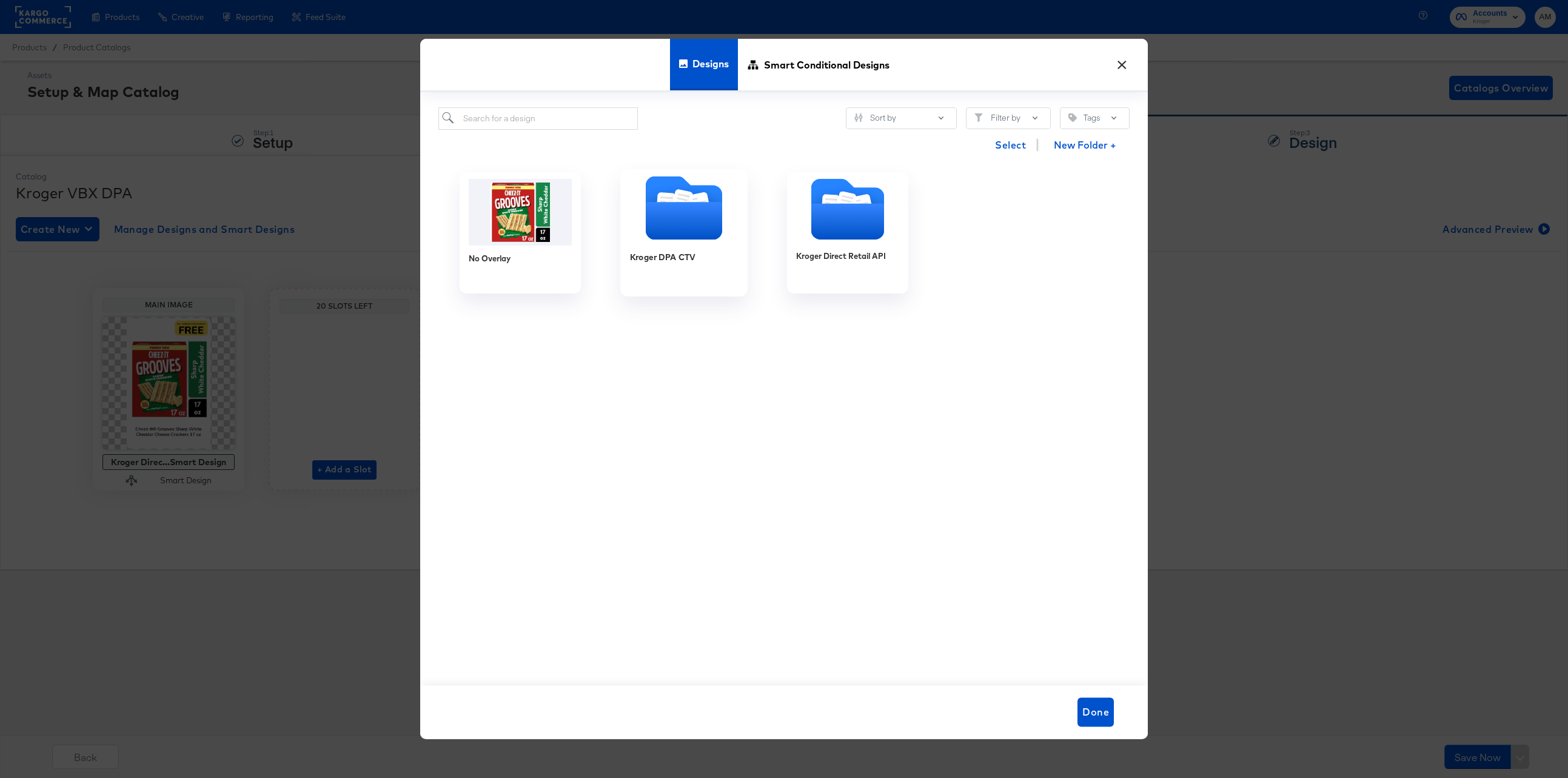
click at [687, 217] on icon "Folder" at bounding box center [684, 221] width 77 height 37
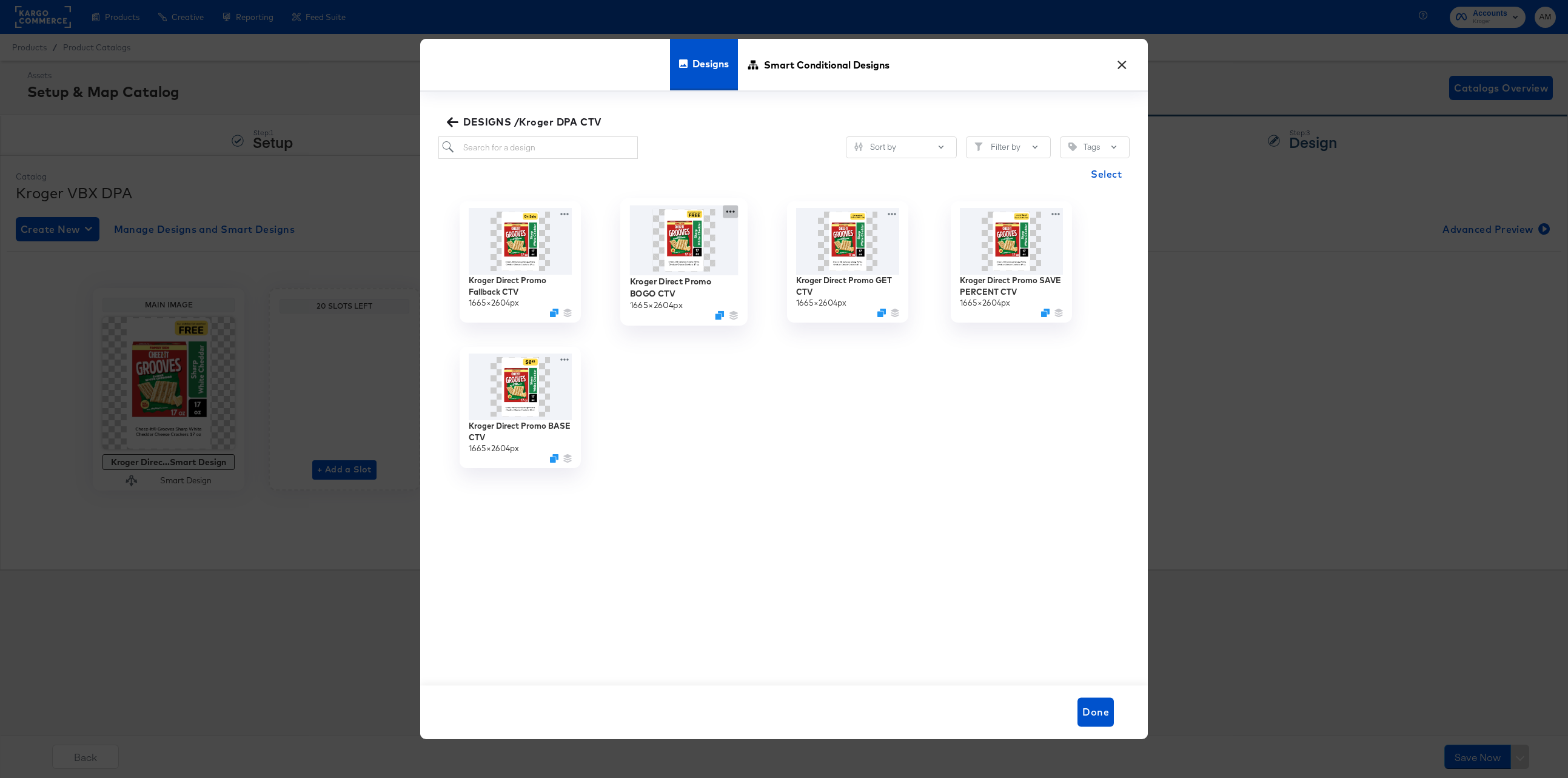
click at [736, 210] on icon at bounding box center [730, 211] width 15 height 13
click at [834, 284] on button "Edit Design Edit Design" at bounding box center [841, 283] width 163 height 22
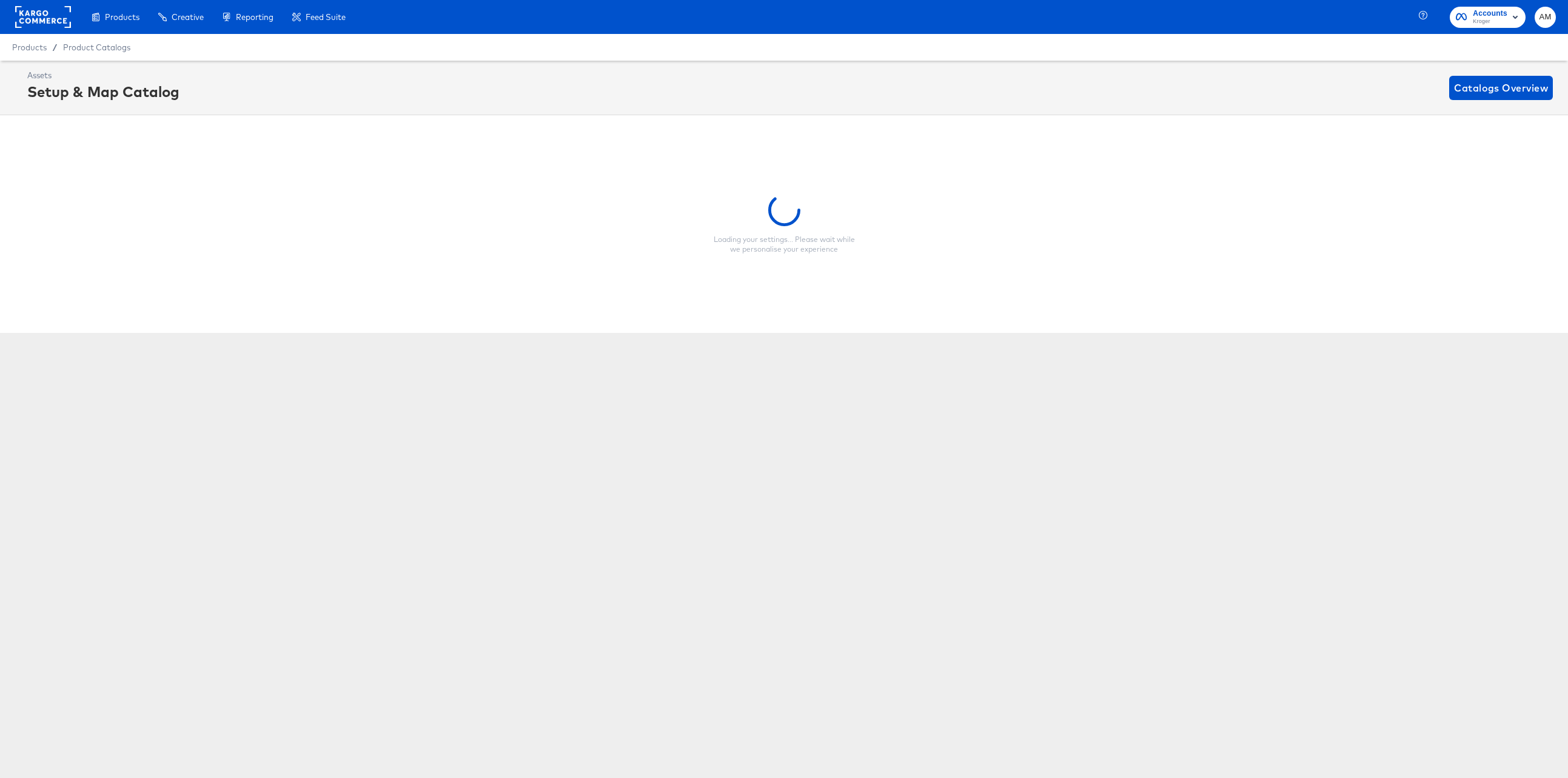
scroll to position [0, 3]
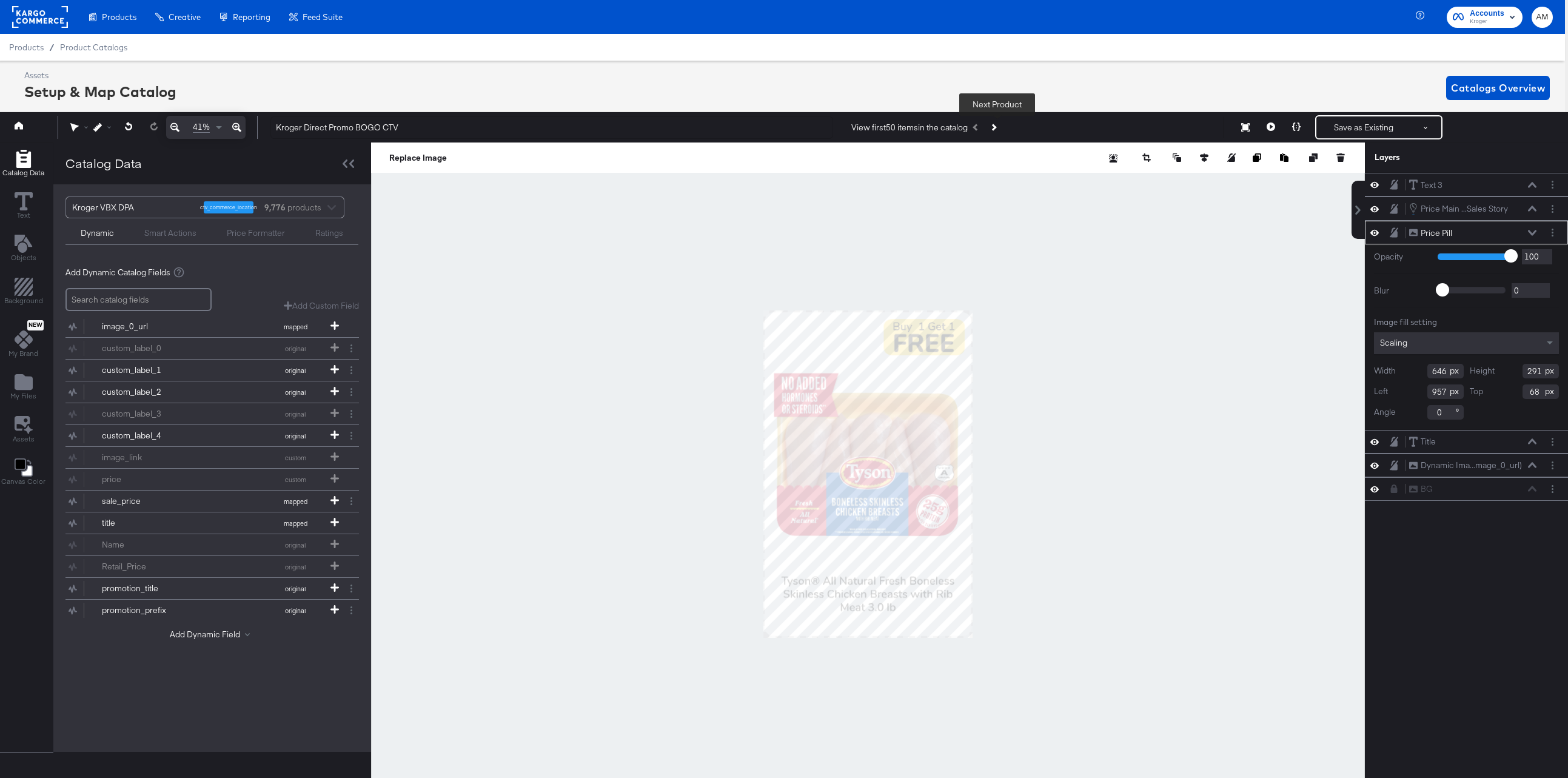
click at [996, 129] on icon "Next Product" at bounding box center [993, 128] width 7 height 7
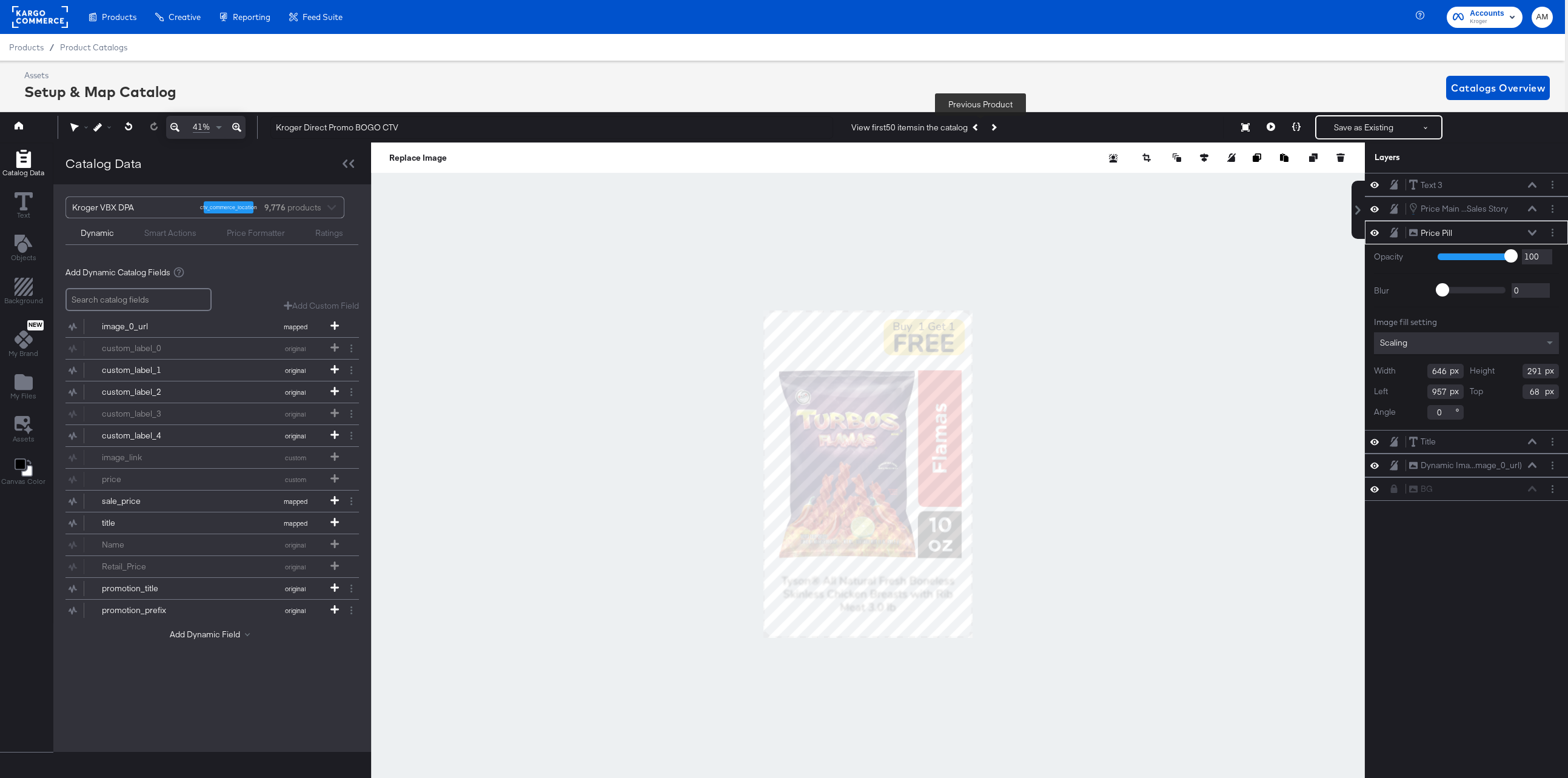
click at [977, 128] on icon "Previous Product" at bounding box center [976, 128] width 7 height 7
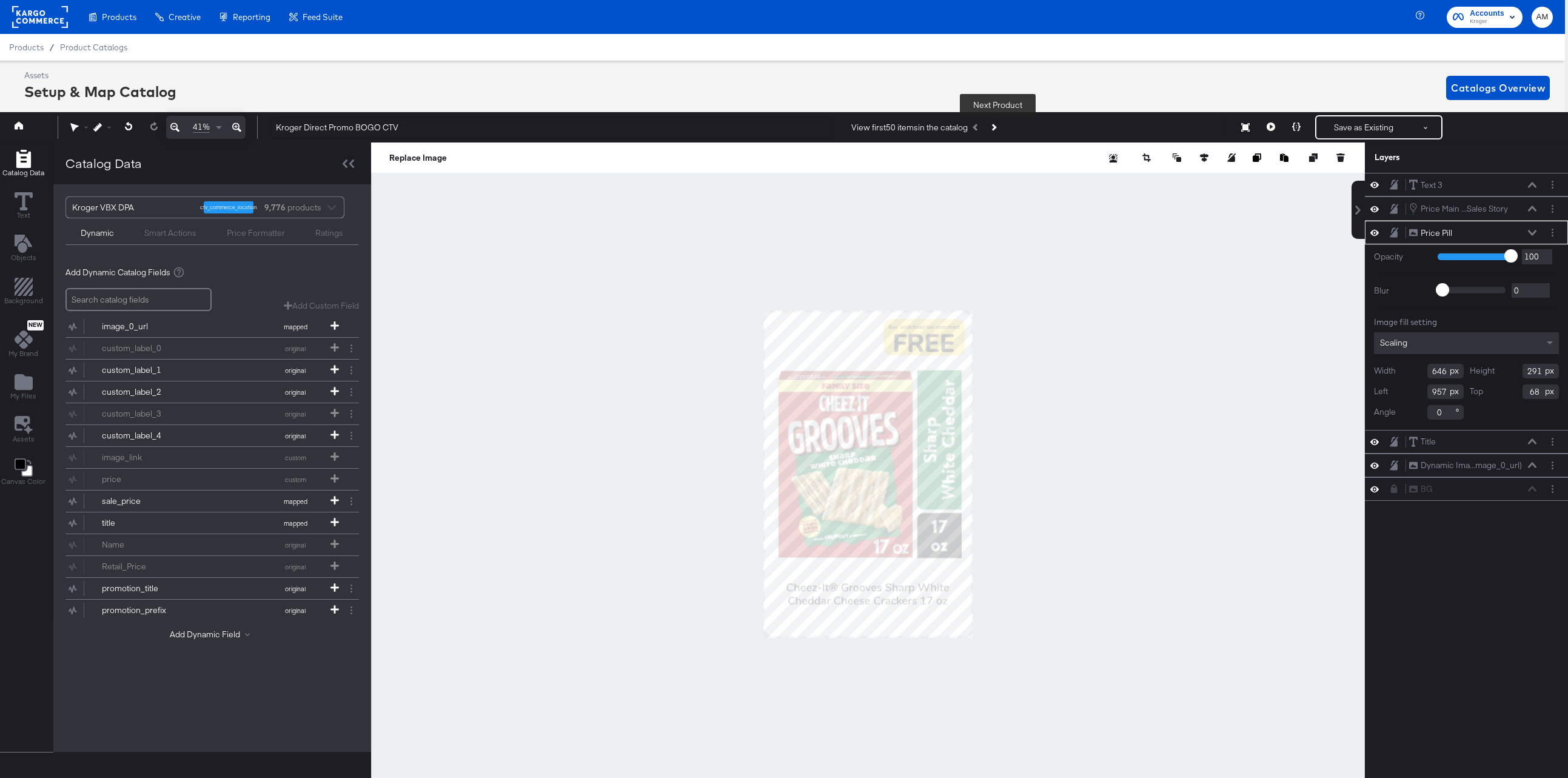
click at [996, 126] on icon "Next Product" at bounding box center [993, 128] width 7 height 7
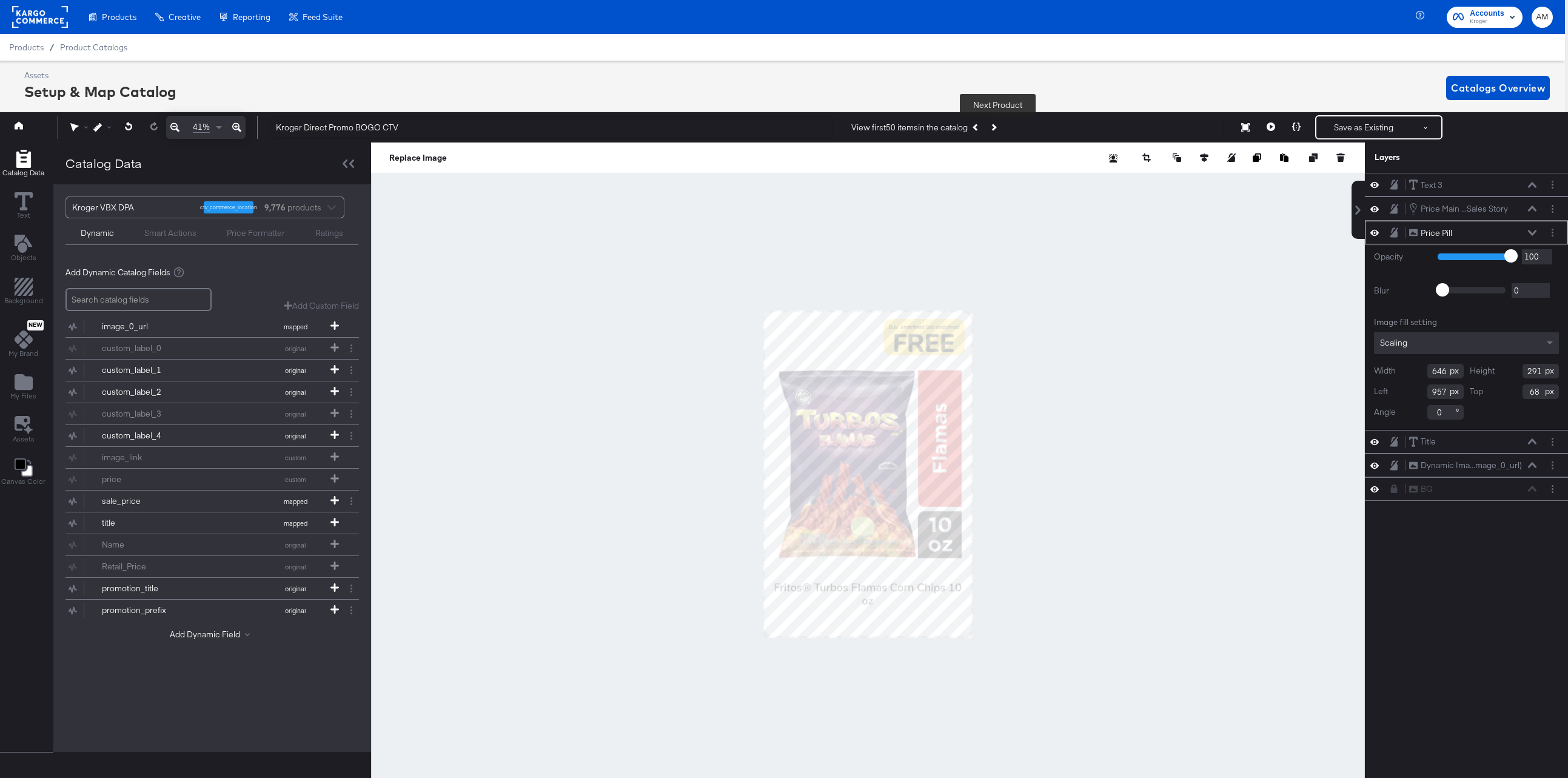
click at [996, 126] on icon "Next Product" at bounding box center [993, 128] width 7 height 7
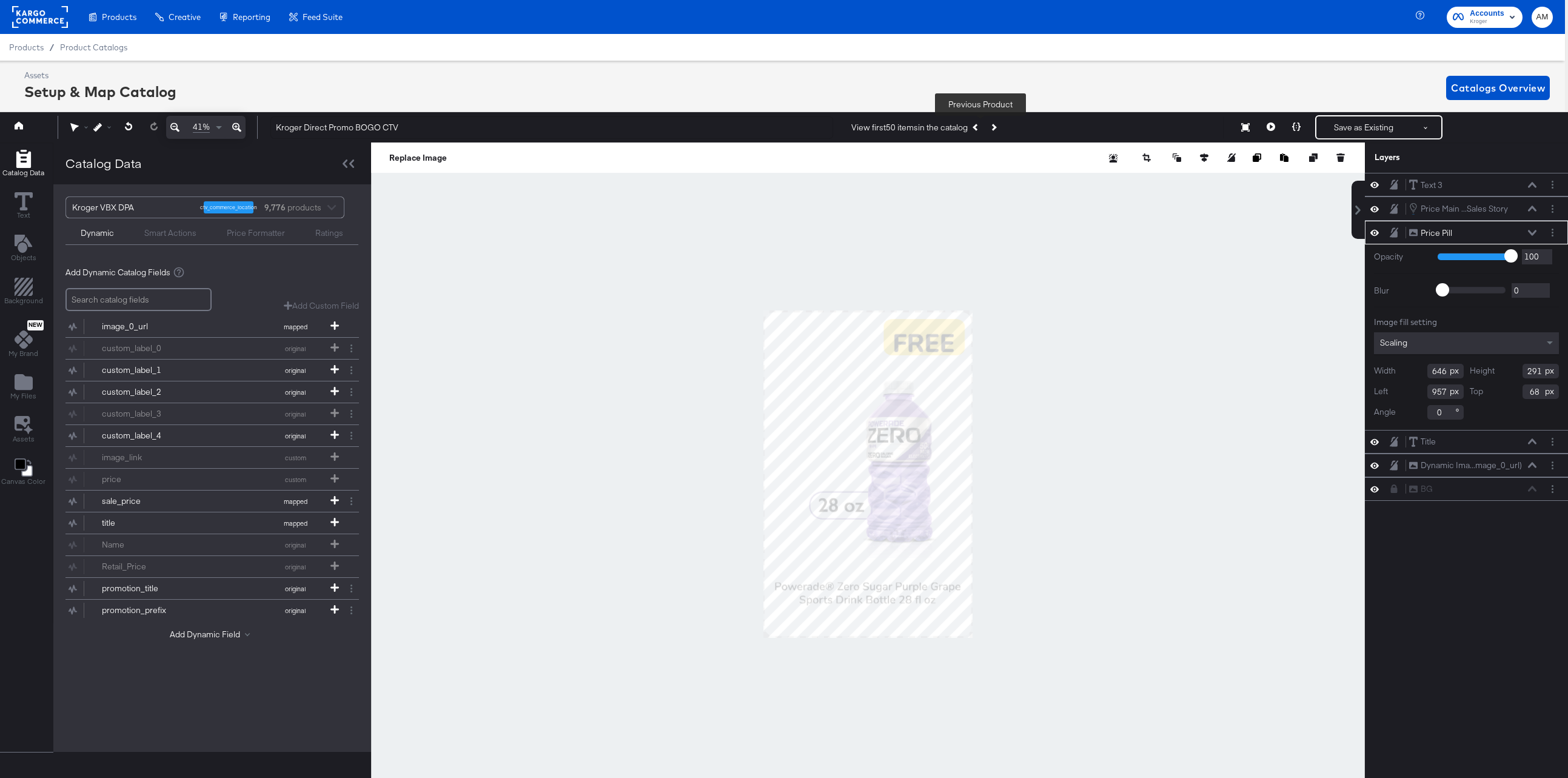
click at [979, 126] on icon "Previous Product" at bounding box center [976, 128] width 7 height 7
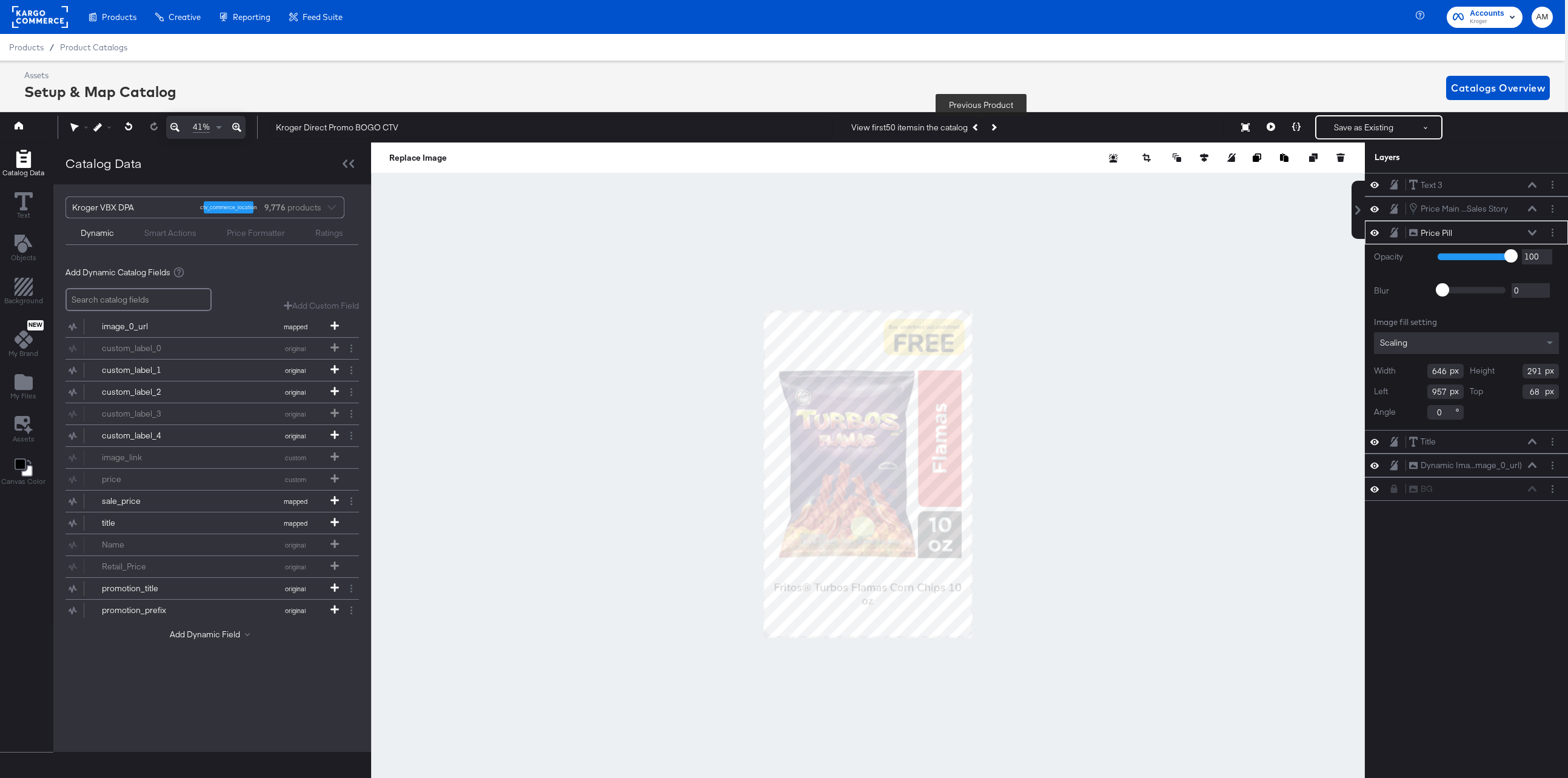
click at [979, 126] on icon "Previous Product" at bounding box center [976, 128] width 7 height 7
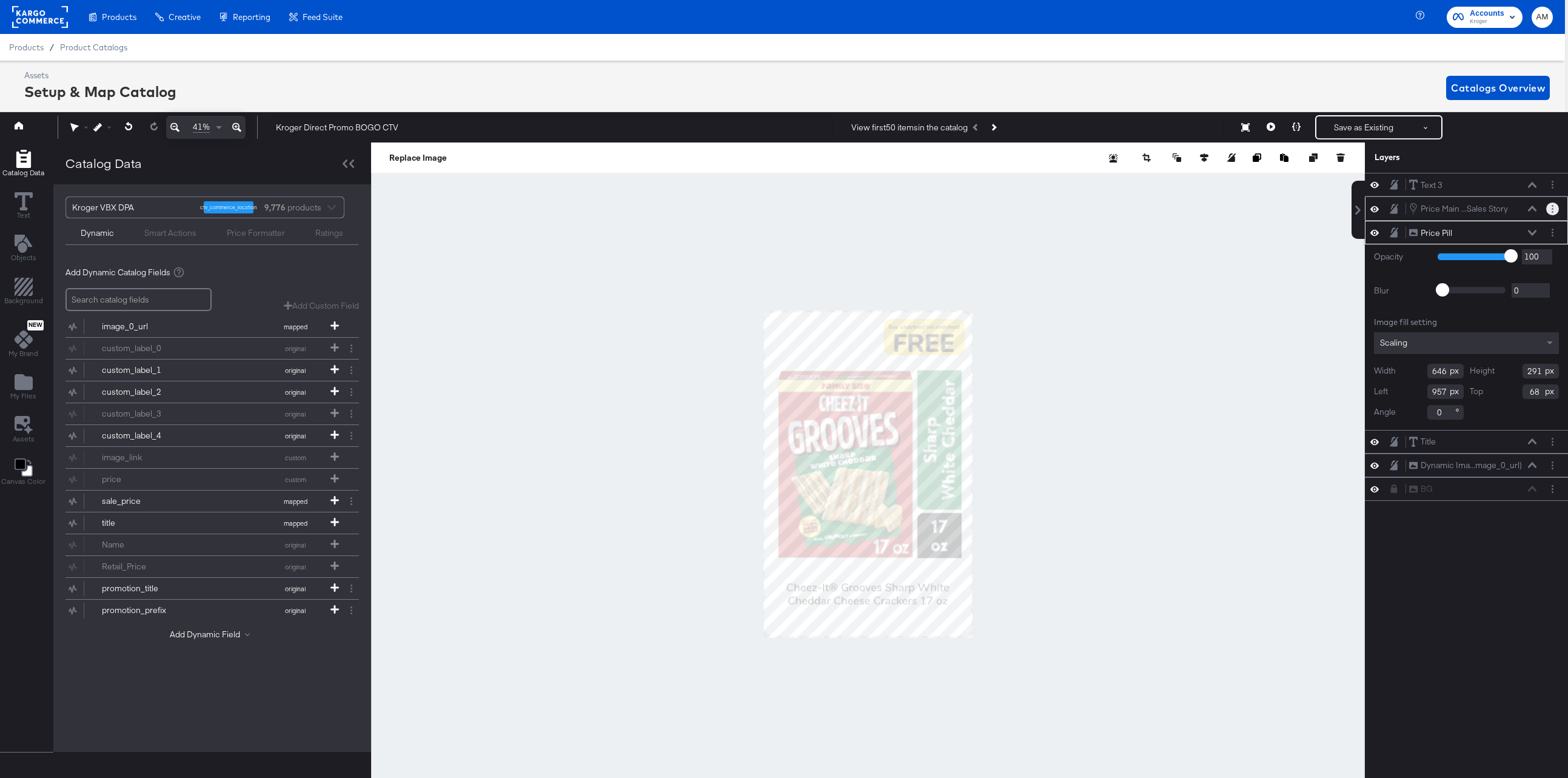
click at [1549, 210] on button "Layer Options" at bounding box center [1552, 208] width 13 height 13
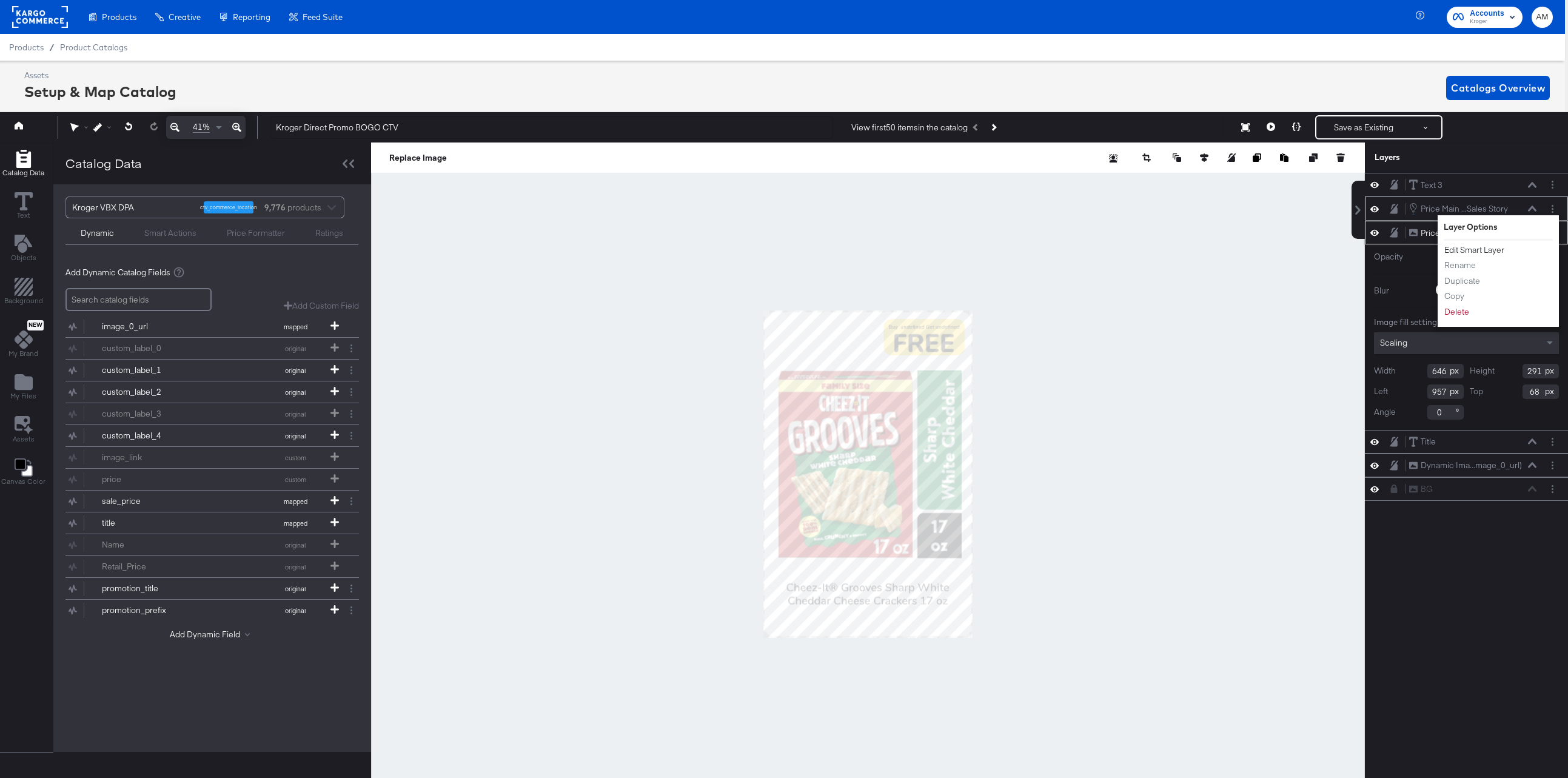
click at [1463, 251] on button "Edit Smart Layer" at bounding box center [1474, 250] width 61 height 13
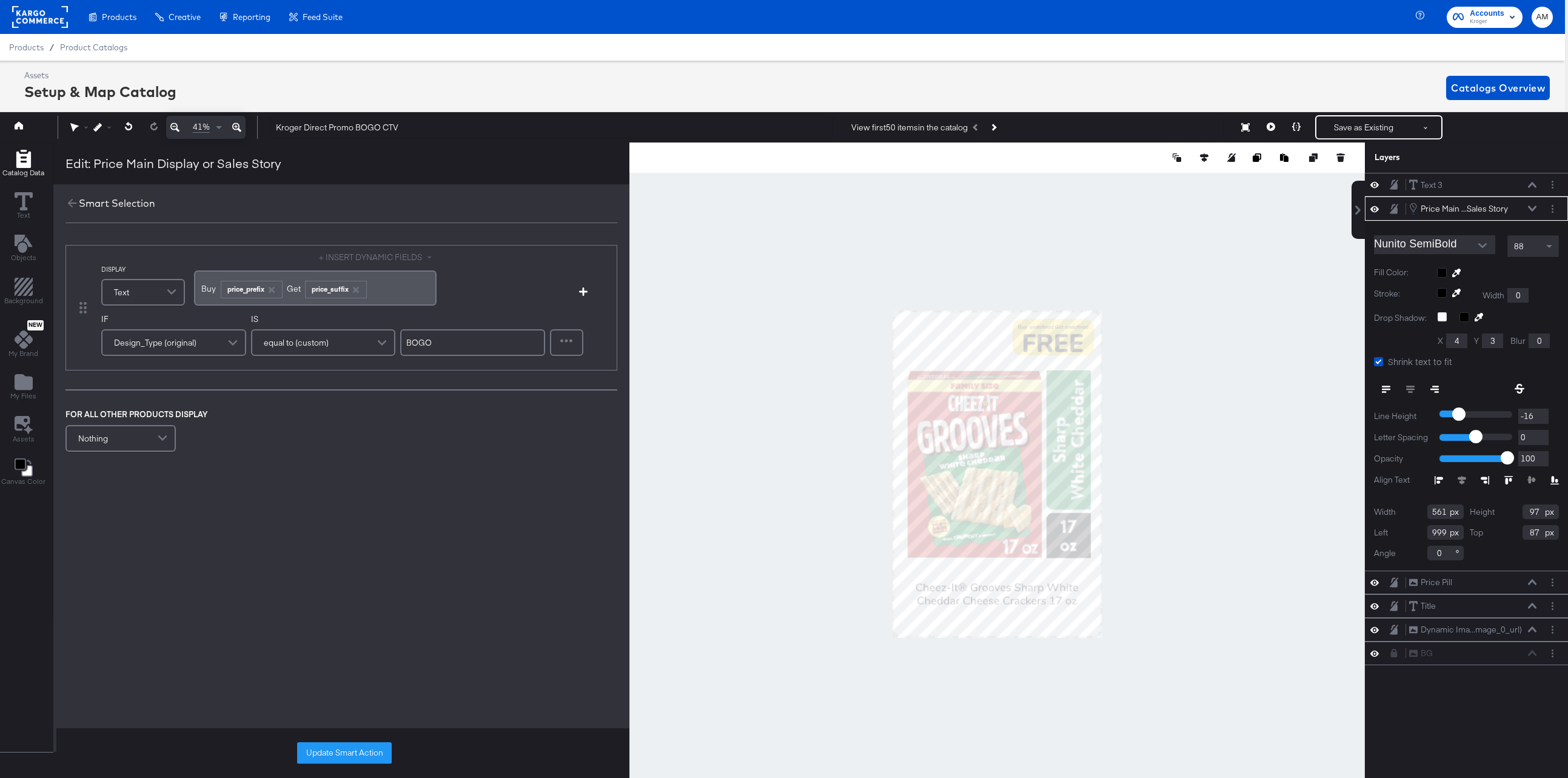
click at [388, 259] on button "+ INSERT DYNAMIC FIELDS" at bounding box center [378, 258] width 117 height 12
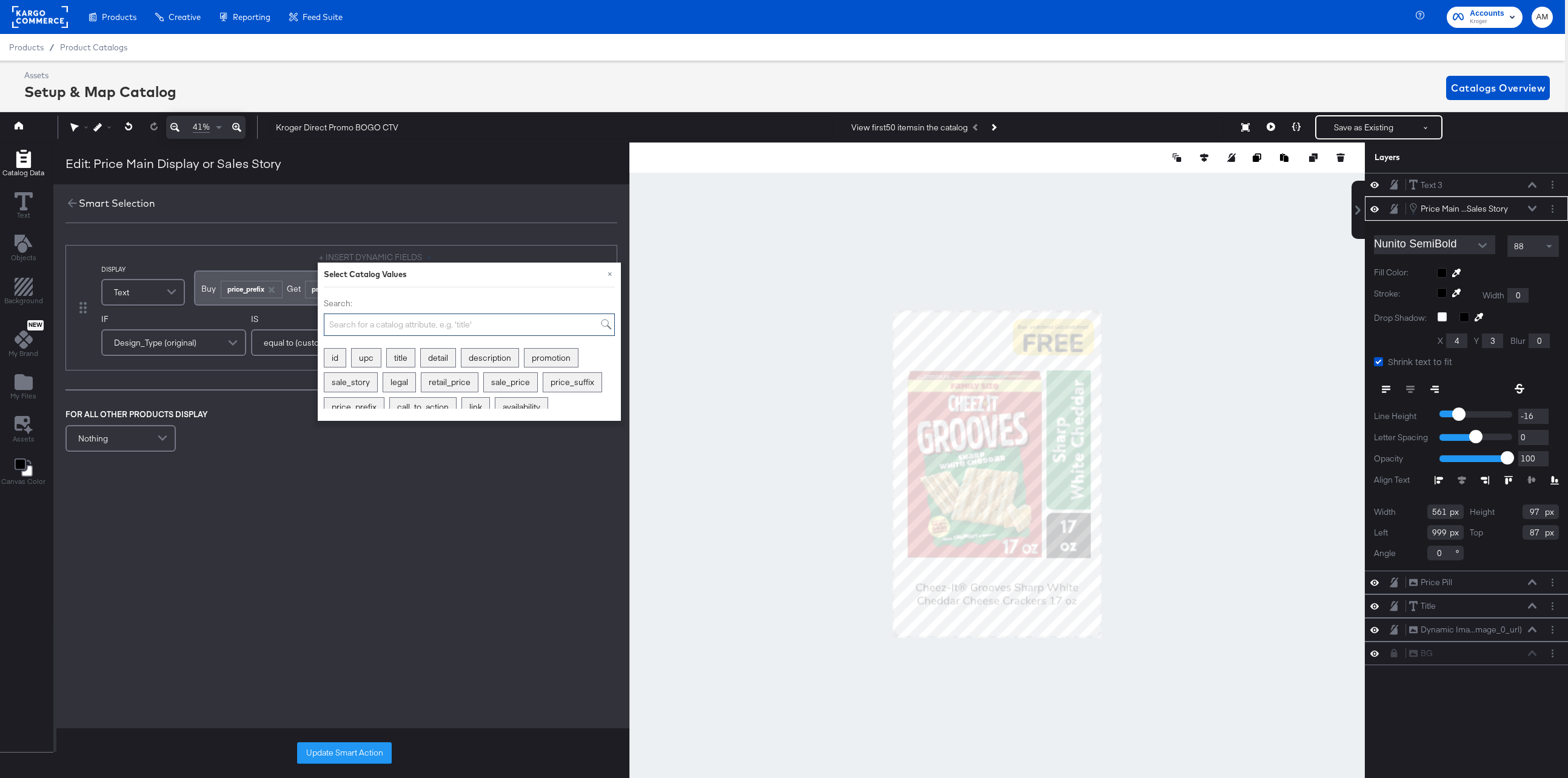
click at [378, 324] on input "Search:" at bounding box center [469, 325] width 291 height 22
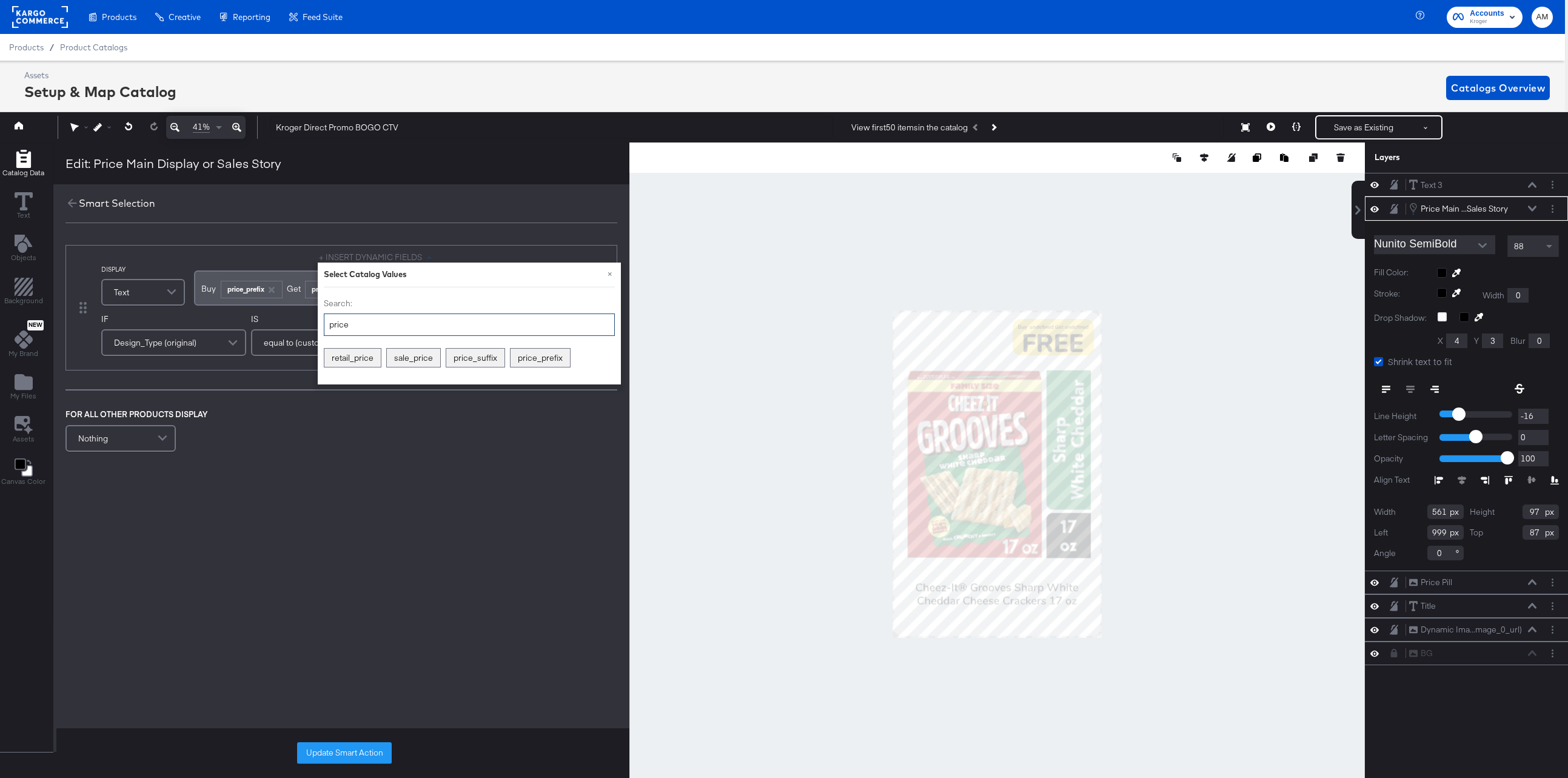
drag, startPoint x: 378, startPoint y: 323, endPoint x: 329, endPoint y: 321, distance: 49.0
click at [329, 321] on input "price" at bounding box center [469, 325] width 291 height 22
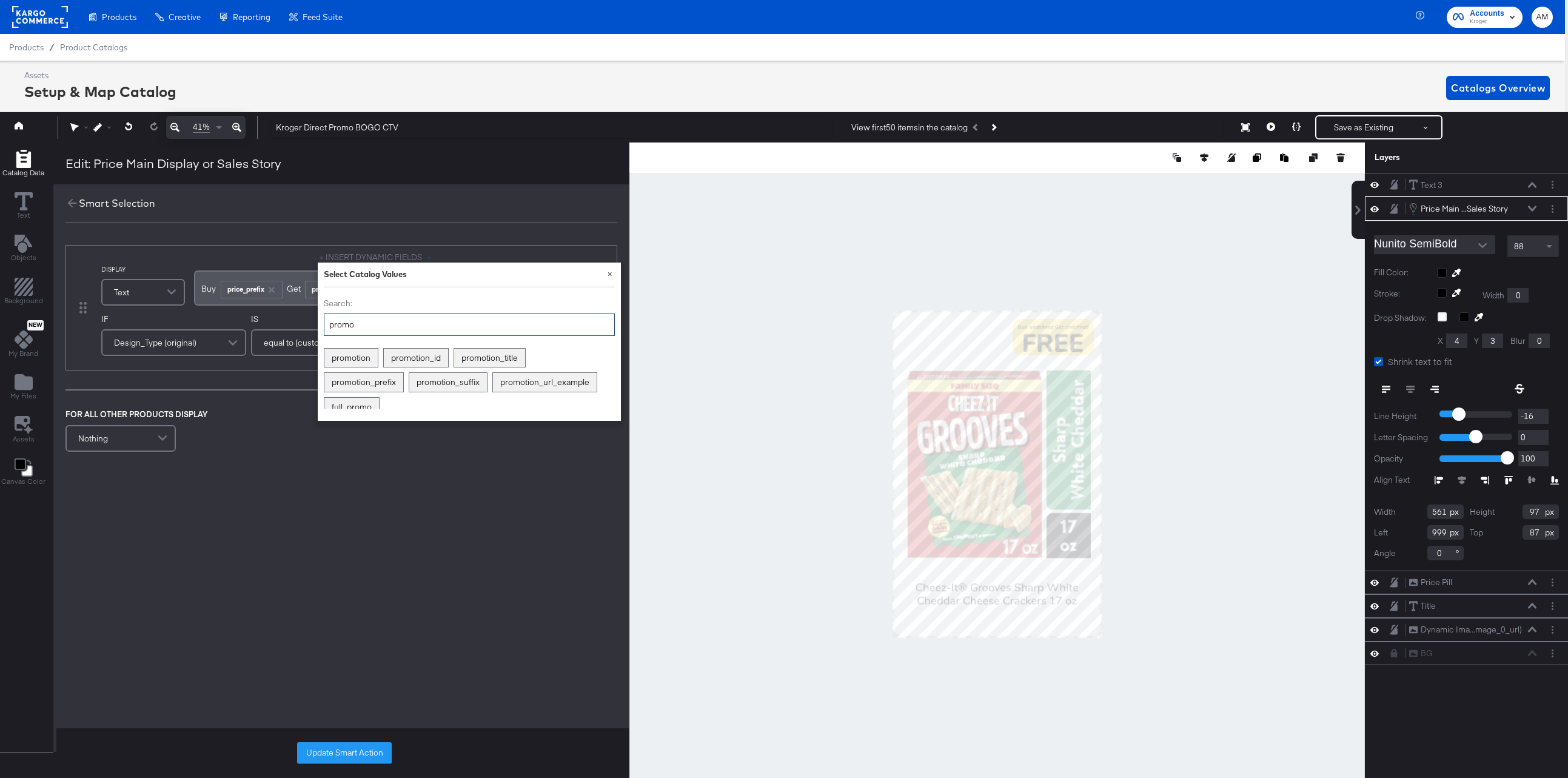
type input "promo"
click at [610, 273] on button "×" at bounding box center [610, 274] width 22 height 22
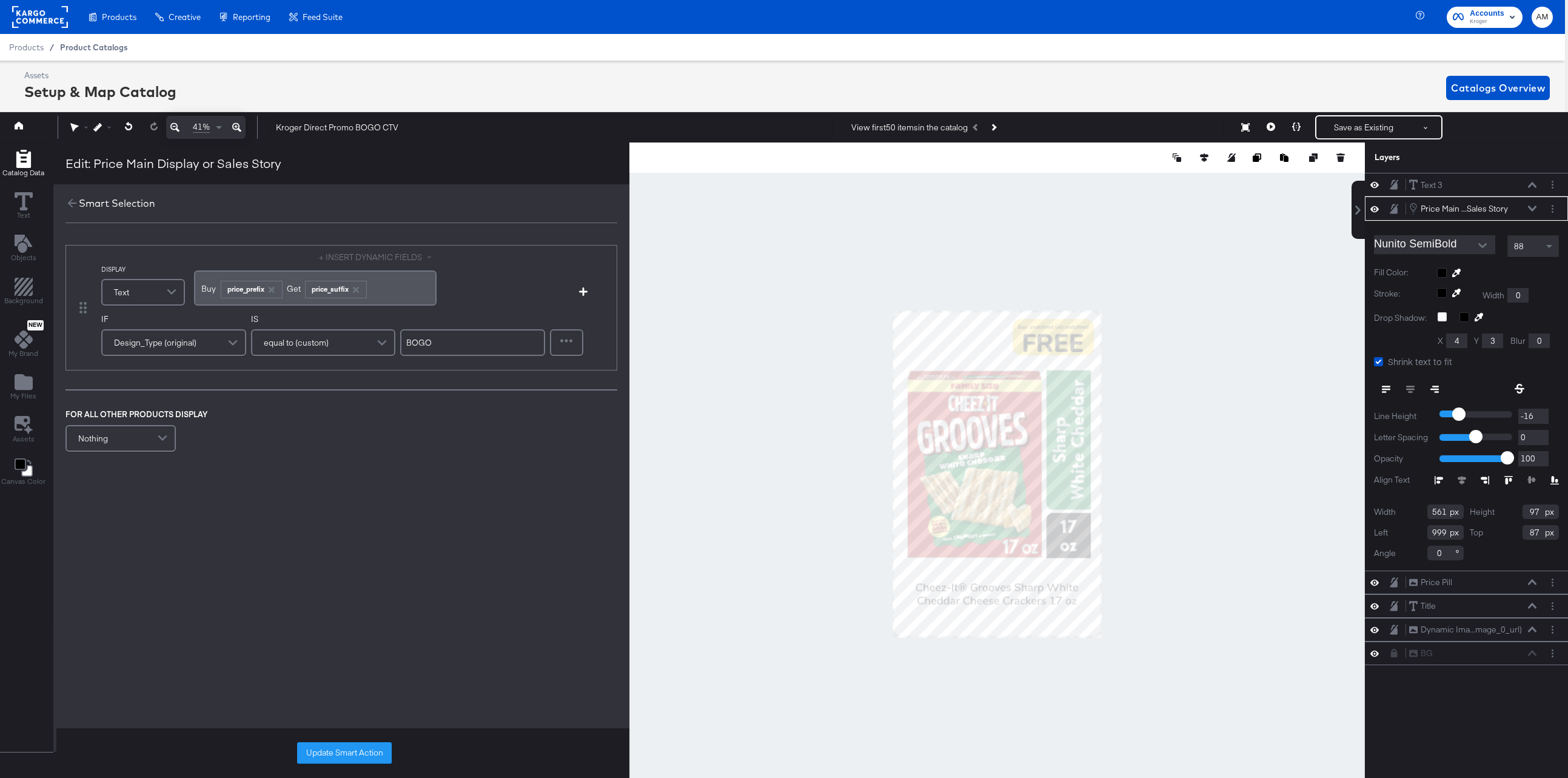
click at [82, 44] on span "Product Catalogs" at bounding box center [94, 47] width 68 height 9
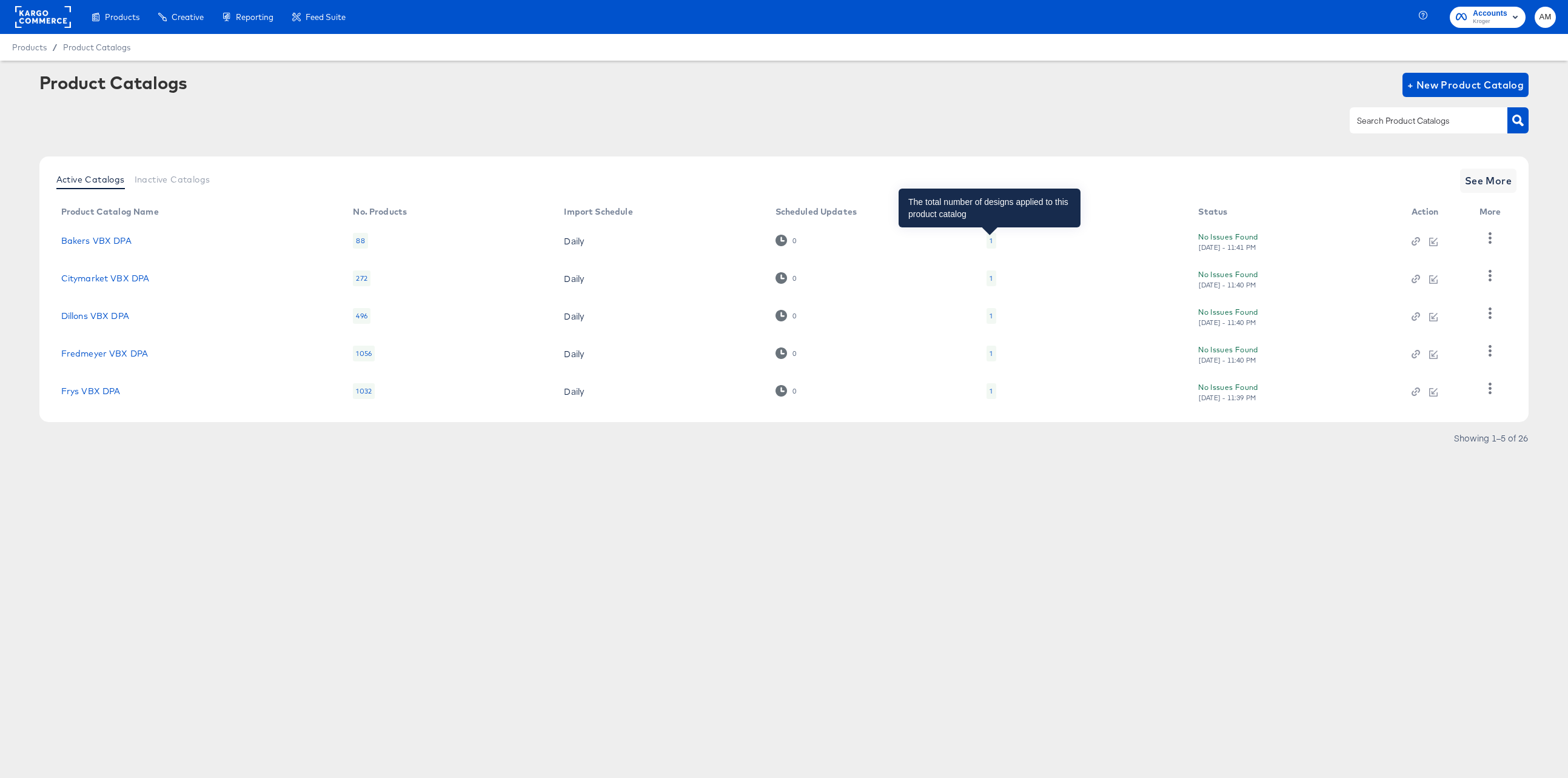
click at [990, 240] on div "1" at bounding box center [991, 240] width 3 height 9
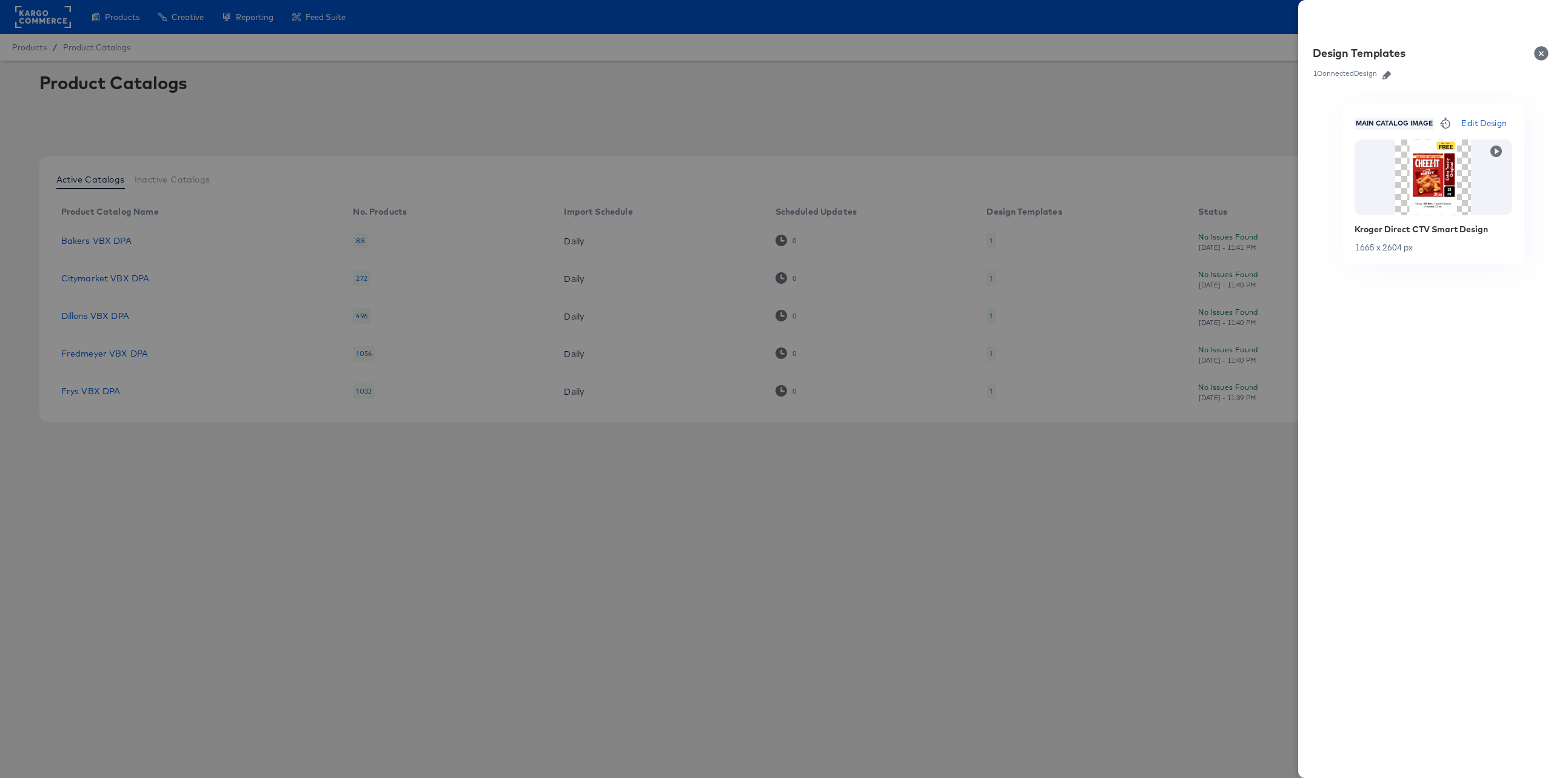
click at [1486, 123] on span "Edit Design" at bounding box center [1483, 123] width 45 height 14
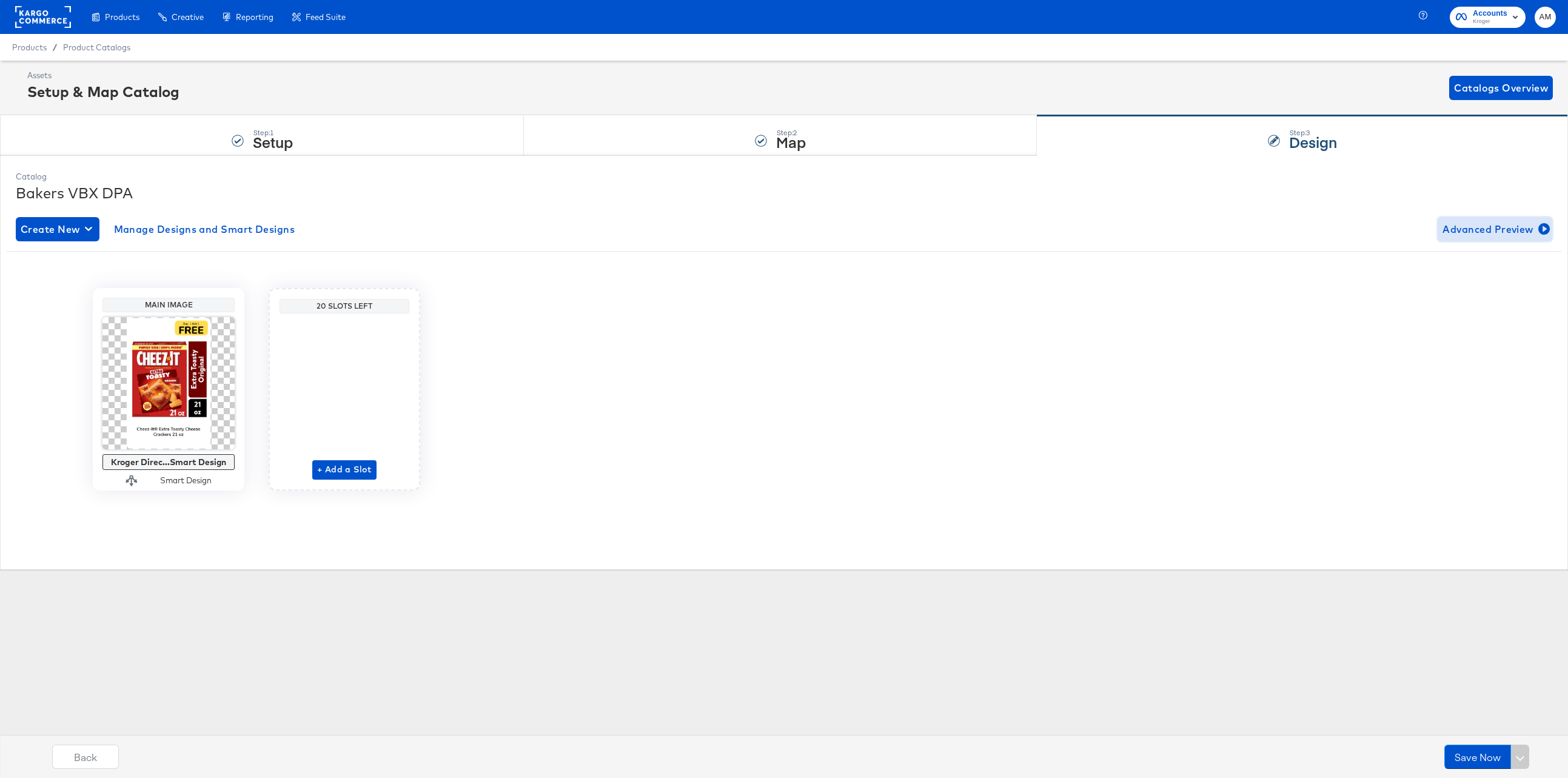
click at [1471, 225] on span "Advanced Preview" at bounding box center [1494, 230] width 105 height 17
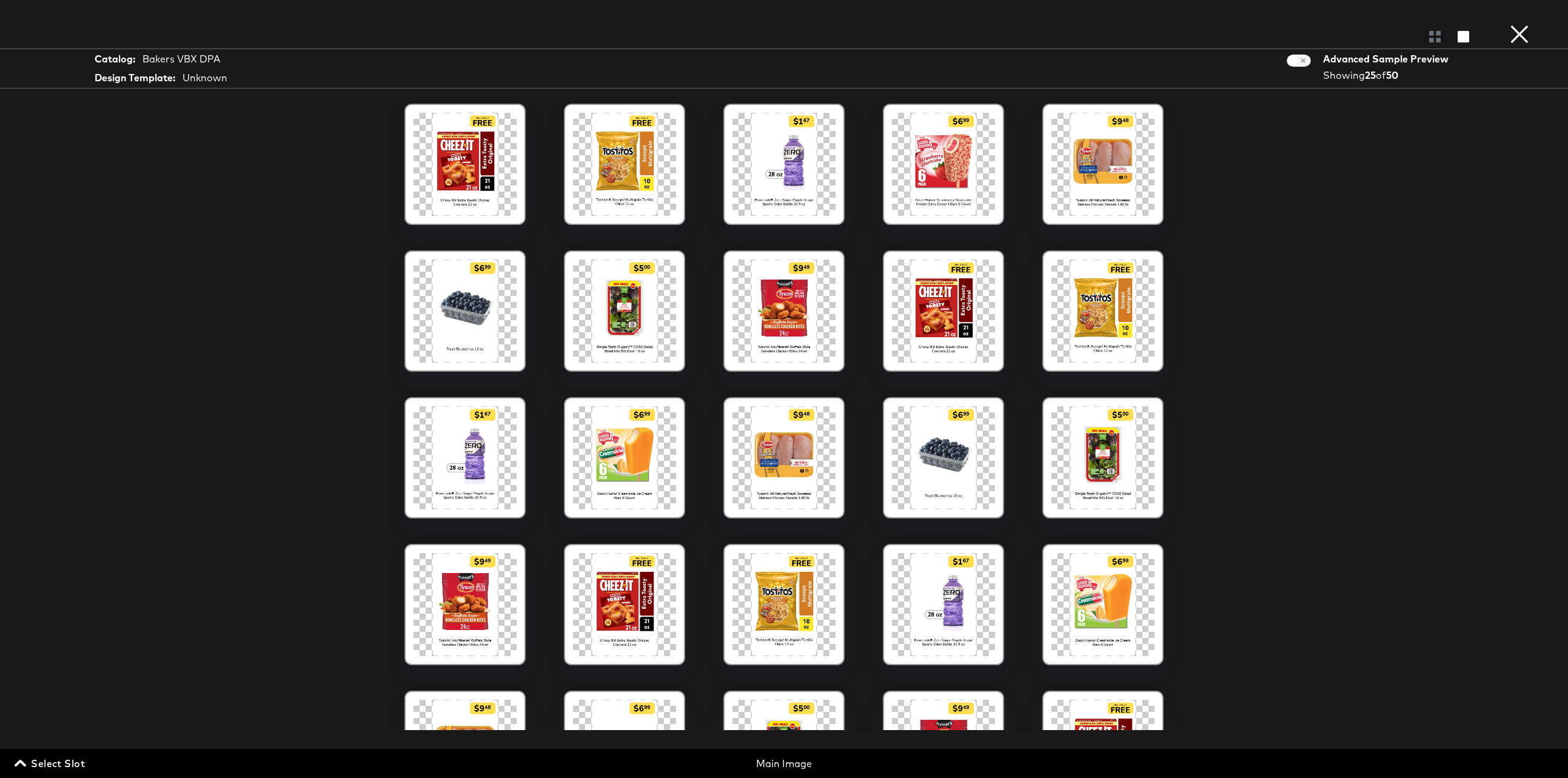
click at [1515, 25] on button "×" at bounding box center [1519, 12] width 25 height 25
